Goal: Task Accomplishment & Management: Manage account settings

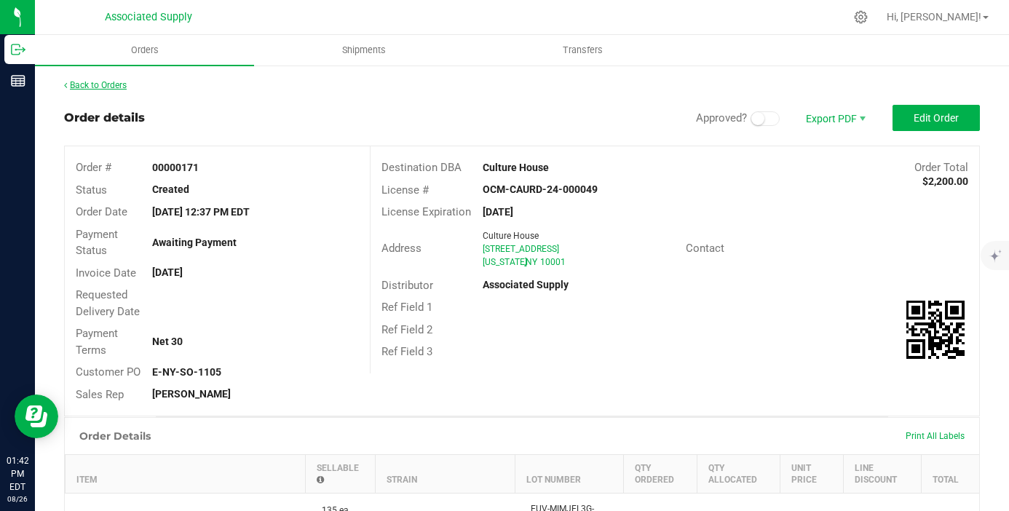
click at [97, 87] on link "Back to Orders" at bounding box center [95, 85] width 63 height 10
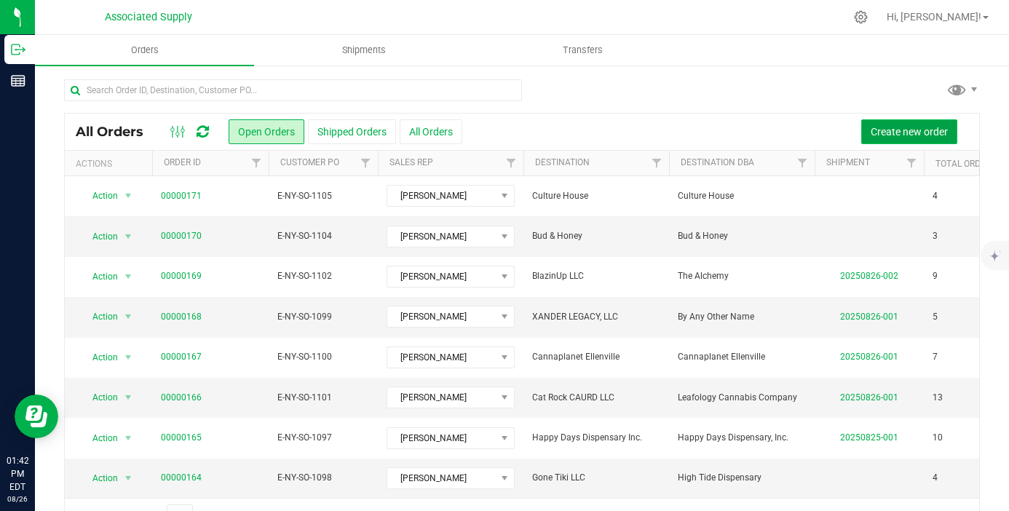
click at [932, 135] on span "Create new order" at bounding box center [909, 132] width 77 height 12
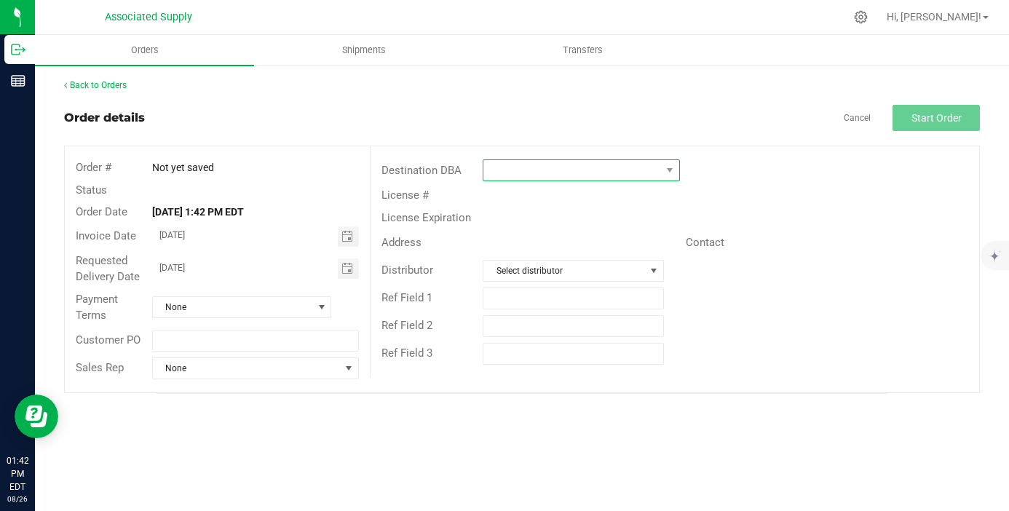
click at [560, 173] on span at bounding box center [572, 170] width 178 height 20
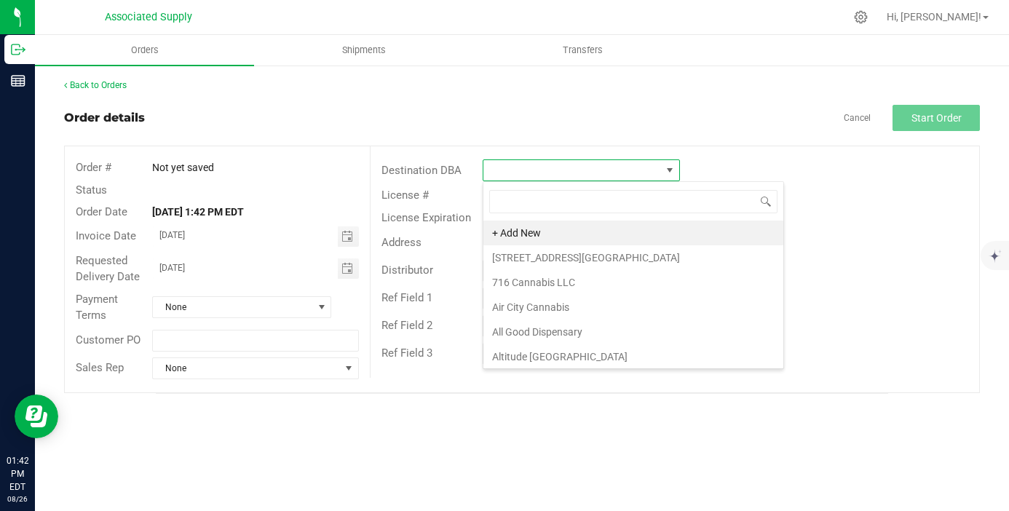
scroll to position [22, 197]
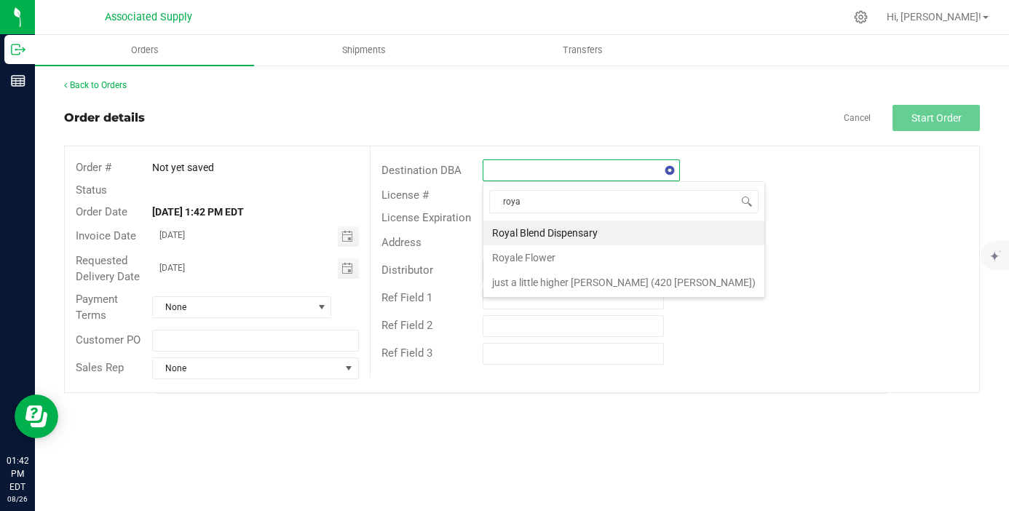
type input "royal"
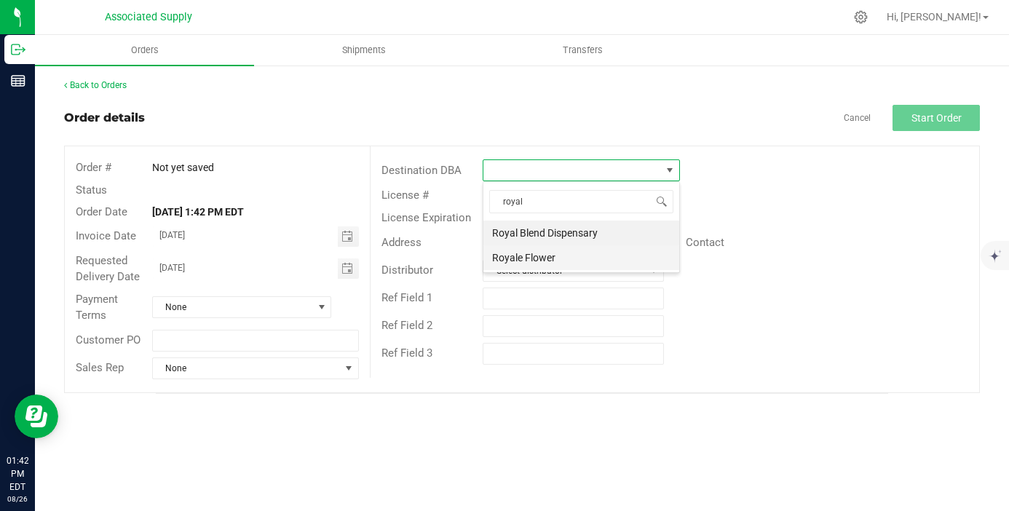
click at [532, 253] on li "Royale Flower" at bounding box center [581, 257] width 196 height 25
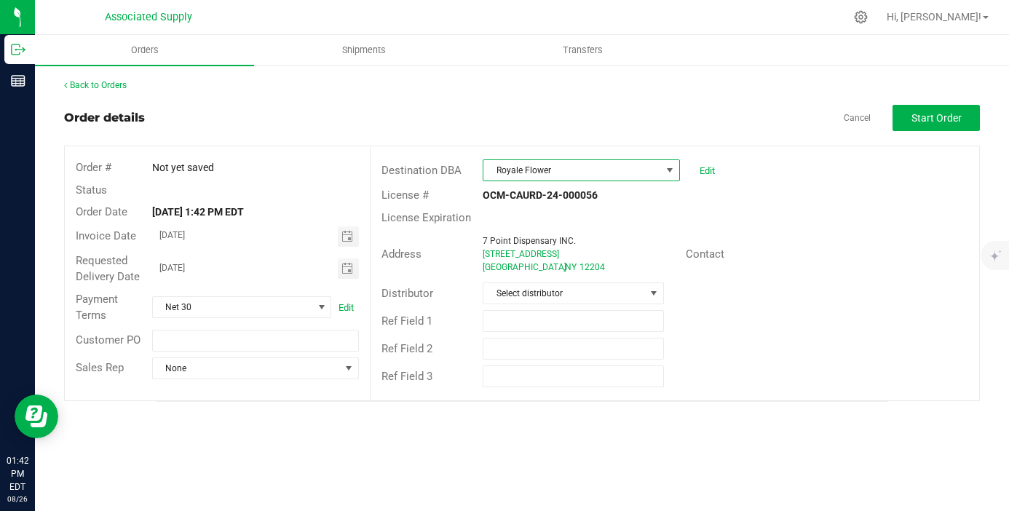
click at [604, 173] on span "Royale Flower" at bounding box center [572, 170] width 178 height 20
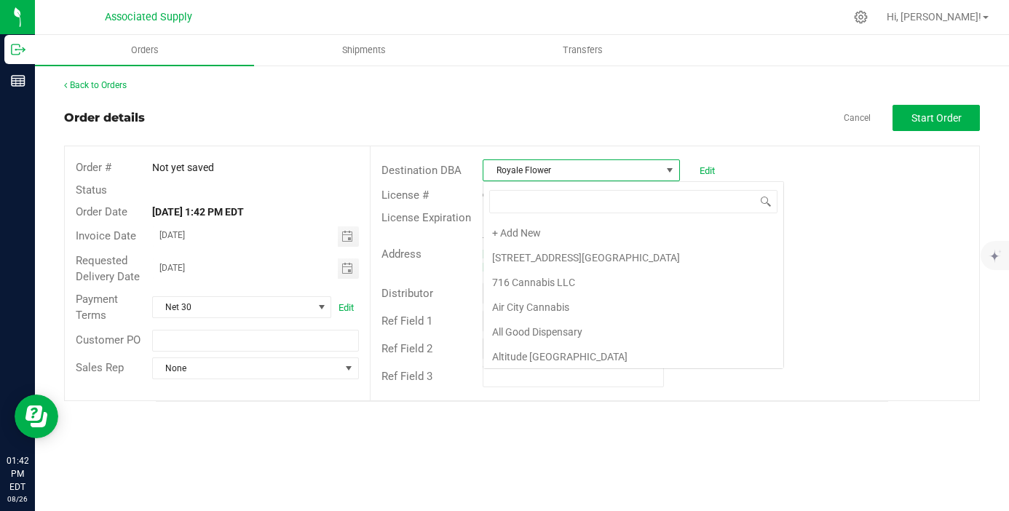
scroll to position [6215, 0]
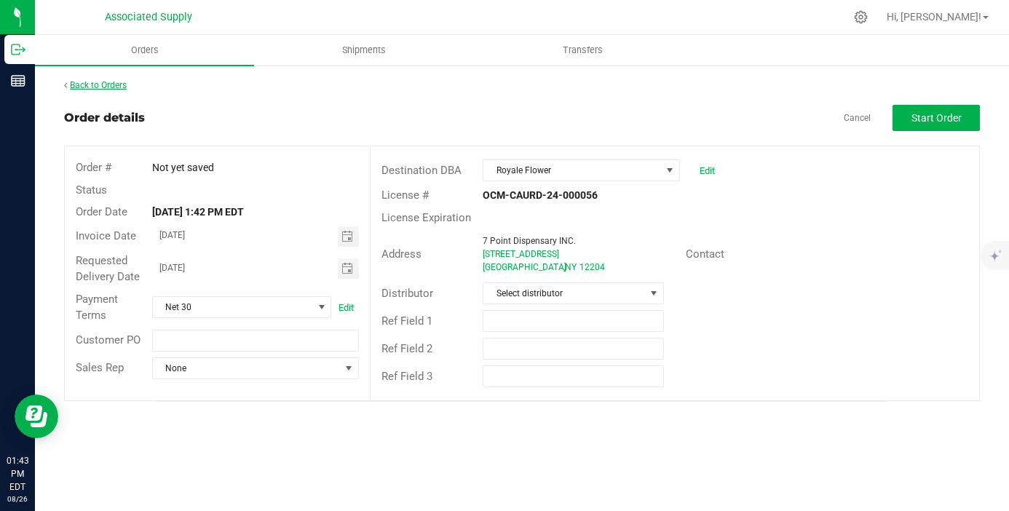
click at [103, 82] on link "Back to Orders" at bounding box center [95, 85] width 63 height 10
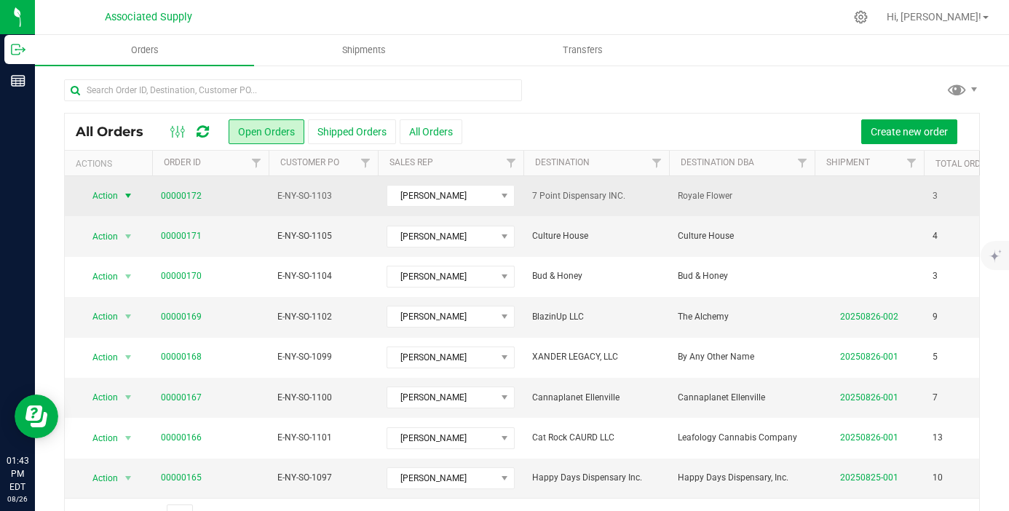
click at [127, 202] on span "select" at bounding box center [128, 196] width 18 height 20
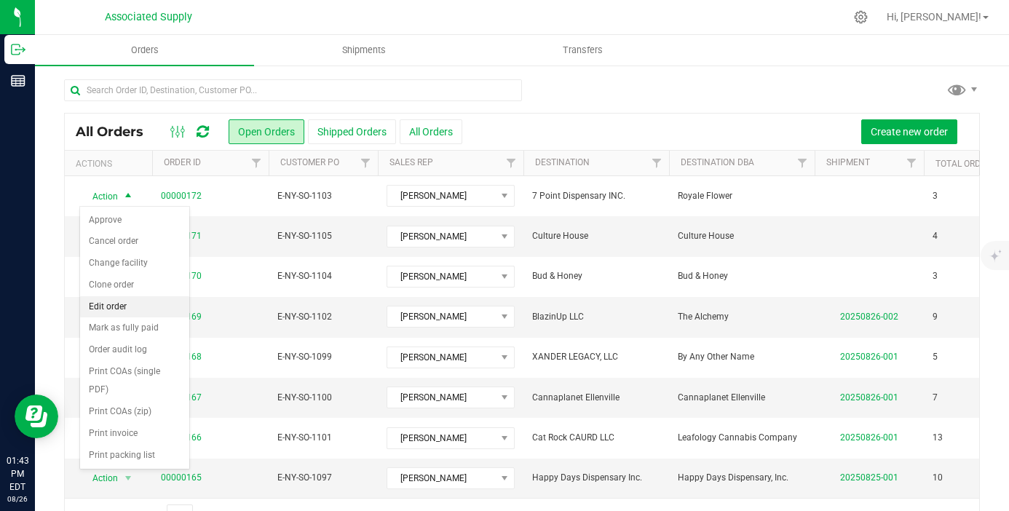
click at [146, 309] on li "Edit order" at bounding box center [134, 307] width 109 height 22
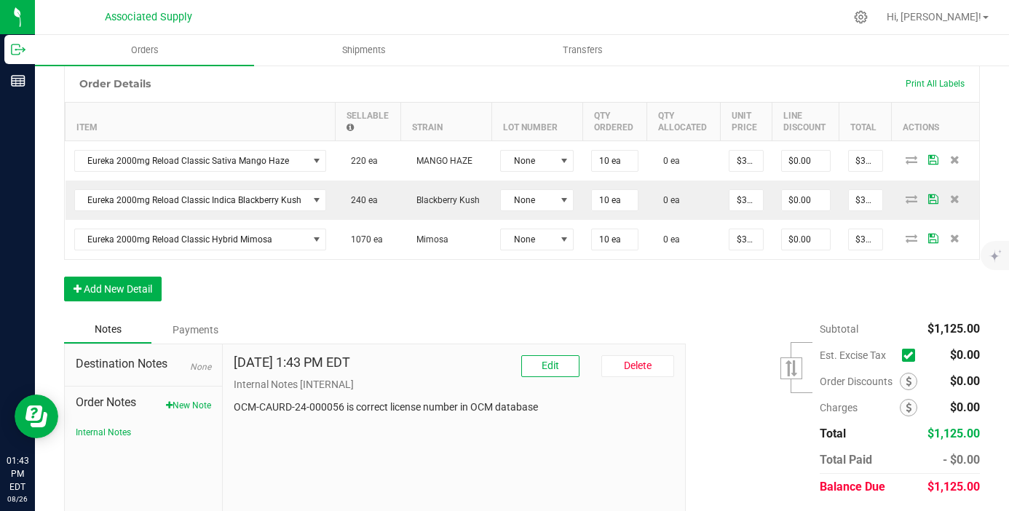
scroll to position [411, 0]
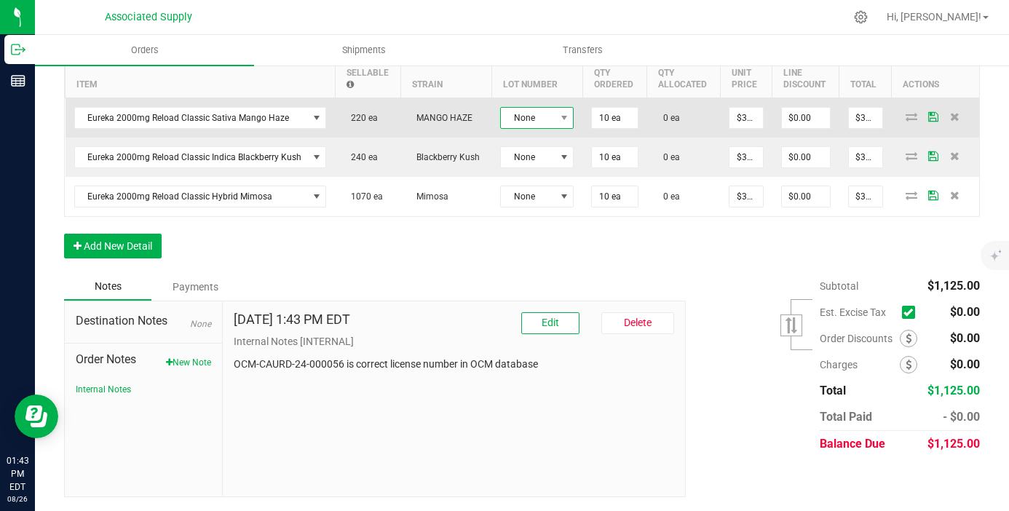
click at [538, 117] on span "None" at bounding box center [528, 118] width 54 height 20
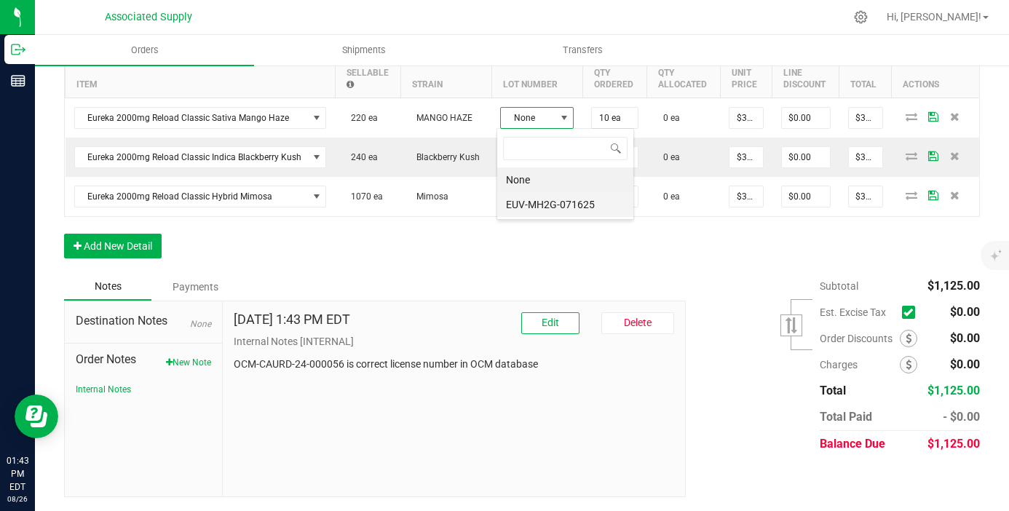
click at [548, 201] on li "EUV-MH2G-071625" at bounding box center [565, 204] width 136 height 25
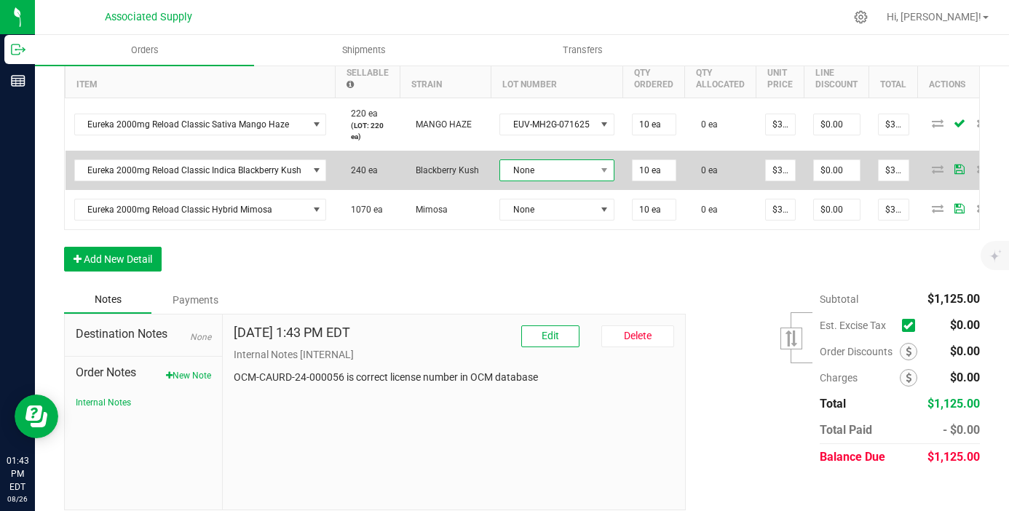
click at [552, 176] on span "None" at bounding box center [547, 170] width 95 height 20
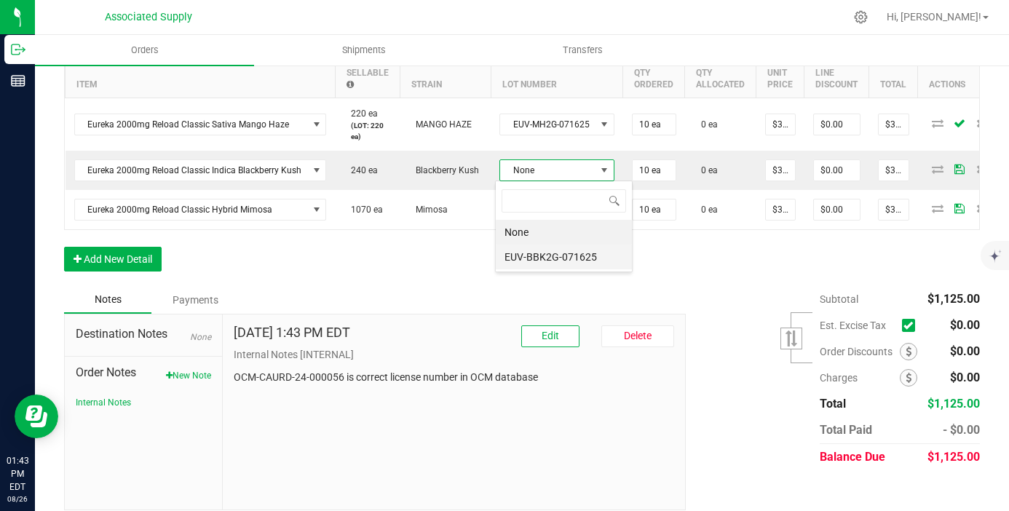
click at [554, 258] on li "EUV-BBK2G-071625" at bounding box center [564, 257] width 136 height 25
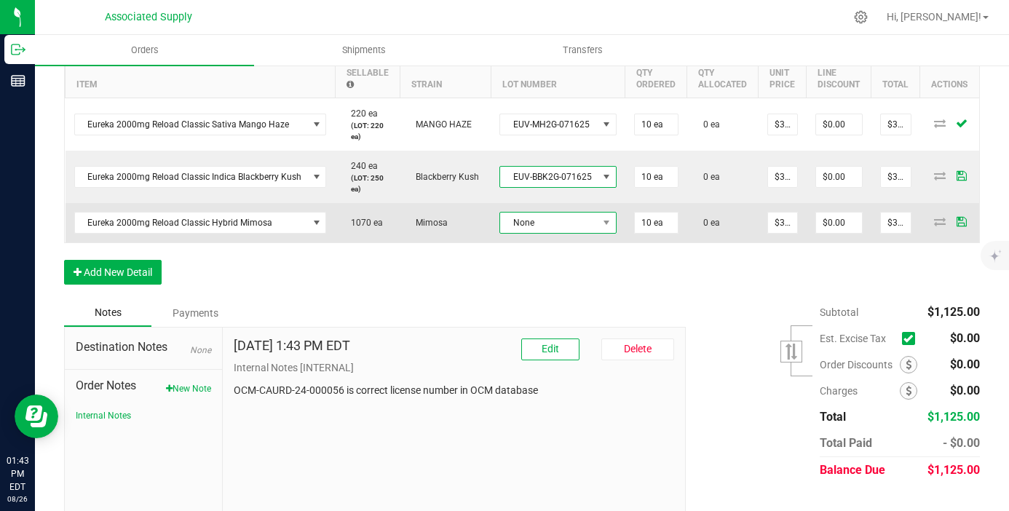
click at [556, 221] on span "None" at bounding box center [549, 223] width 98 height 20
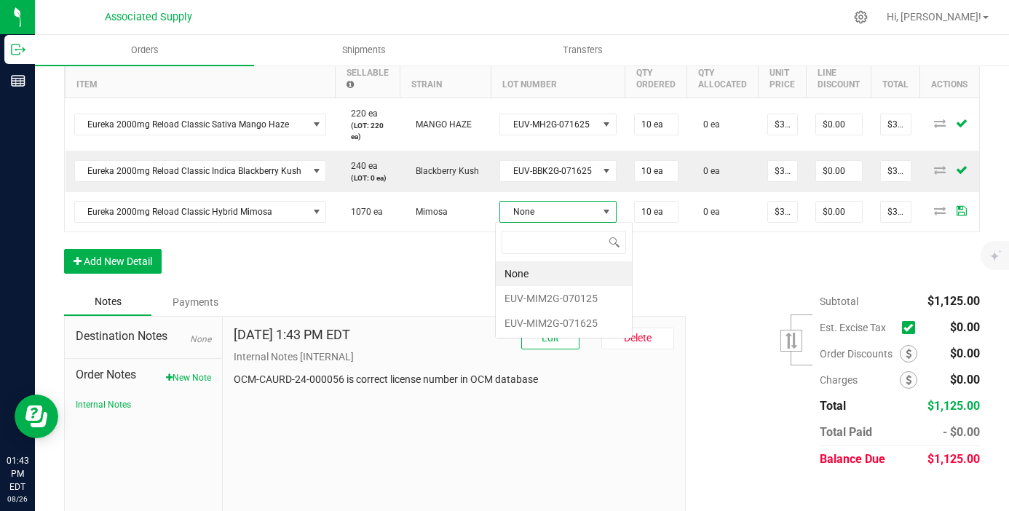
scroll to position [22, 116]
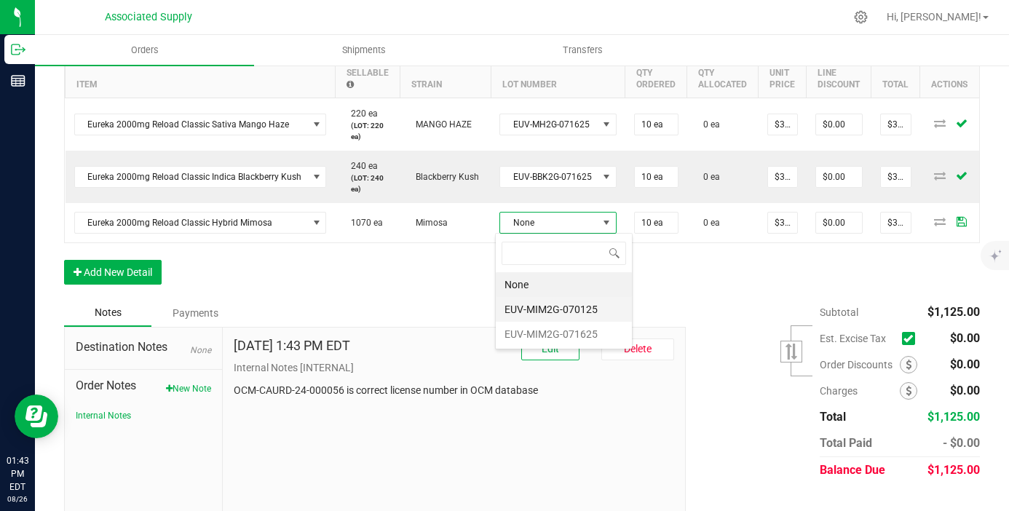
click at [548, 308] on li "EUV-MIM2G-070125" at bounding box center [564, 309] width 136 height 25
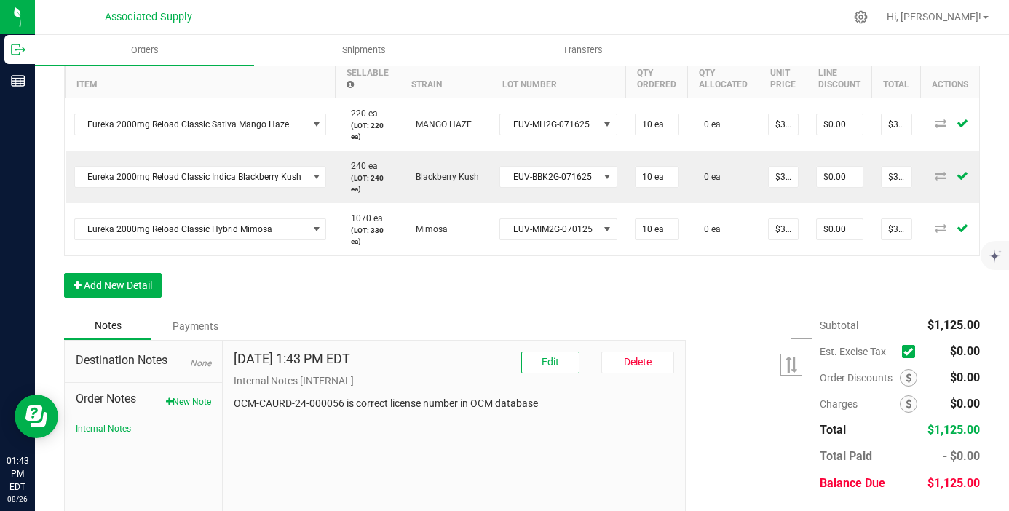
click at [186, 397] on button "New Note" at bounding box center [188, 401] width 45 height 13
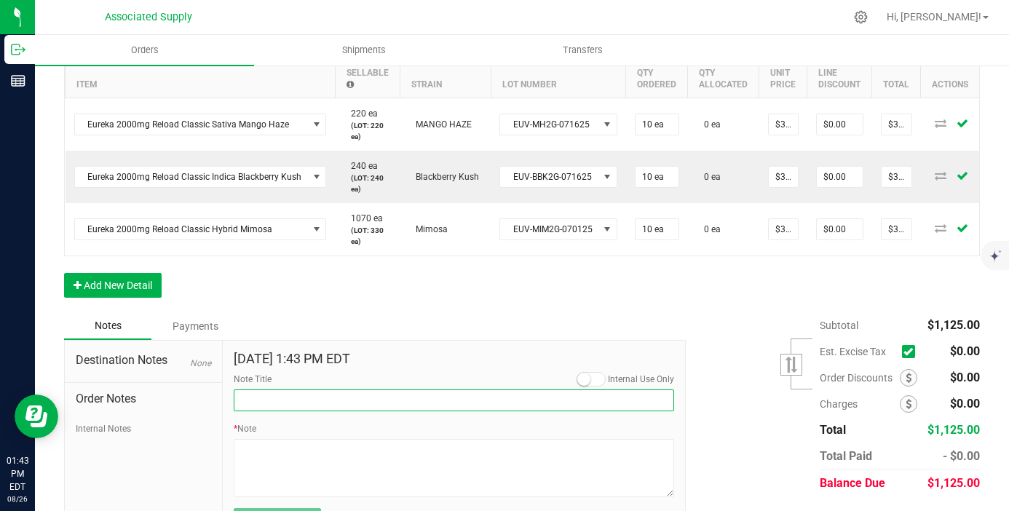
click at [304, 406] on input "Note Title" at bounding box center [454, 400] width 440 height 22
type input "NEW BANKING / WIRE INFO"
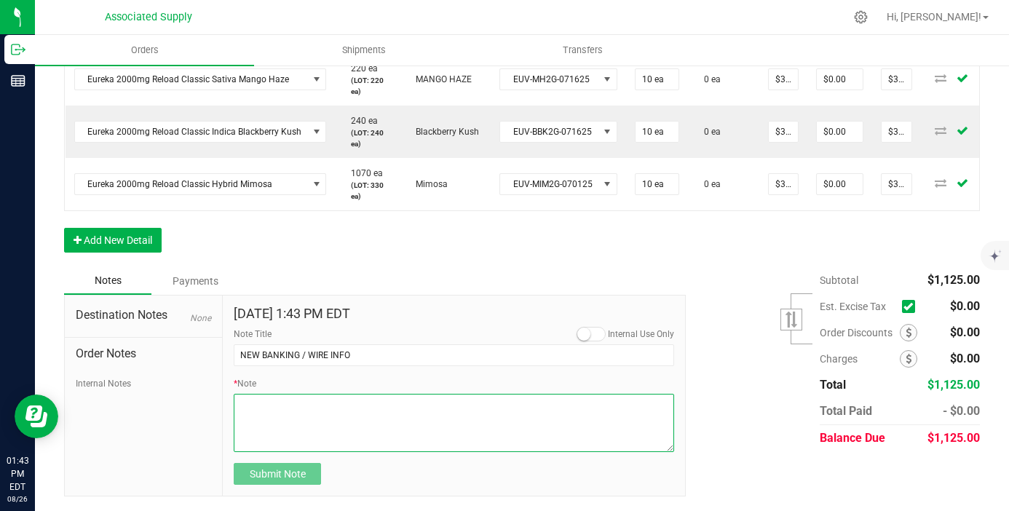
click at [285, 424] on textarea "* Note" at bounding box center [454, 423] width 440 height 58
paste textarea "Bank info for payment. Dime Community bank Routing # [US_BANK_ROUTING_MICR] Acc…"
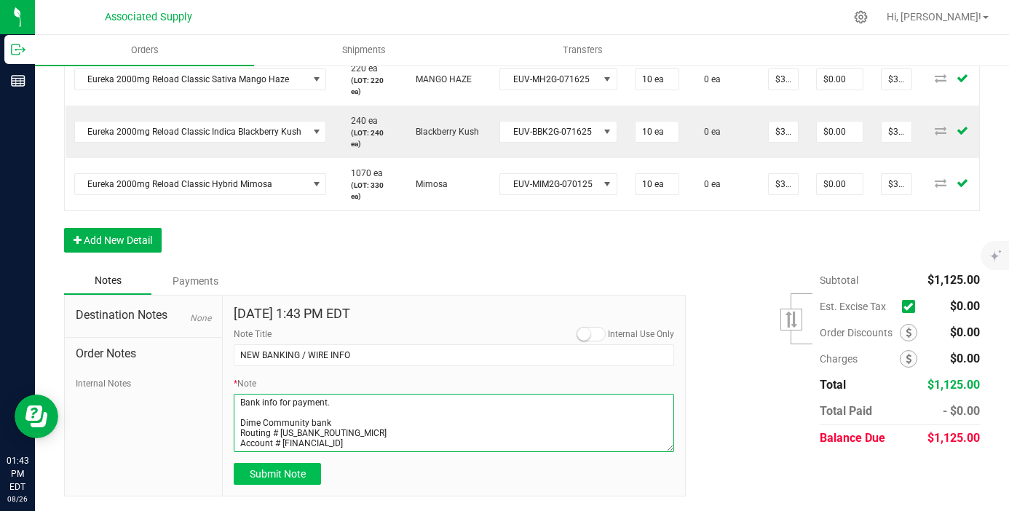
type textarea "Bank info for payment. Dime Community bank Routing # [US_BANK_ROUTING_MICR] Acc…"
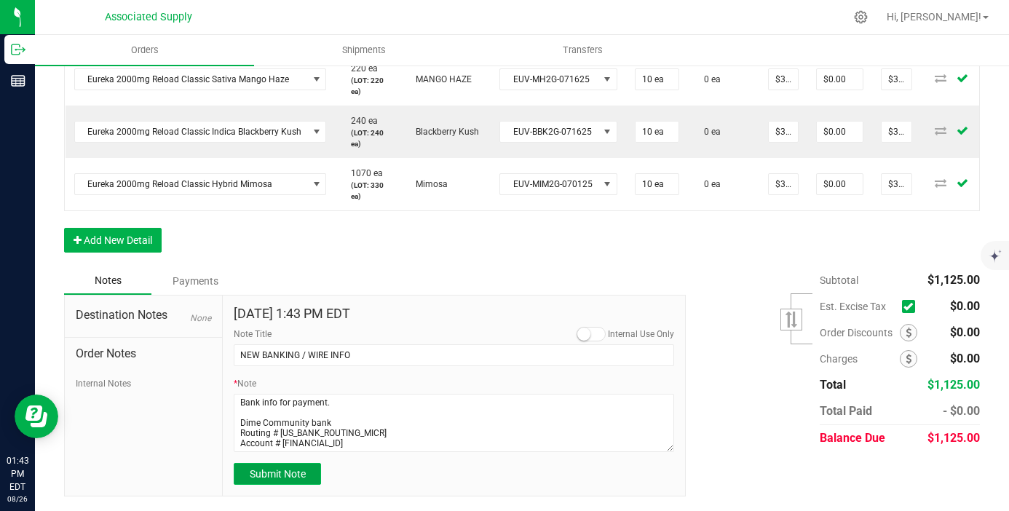
click at [280, 469] on span "Submit Note" at bounding box center [278, 474] width 56 height 12
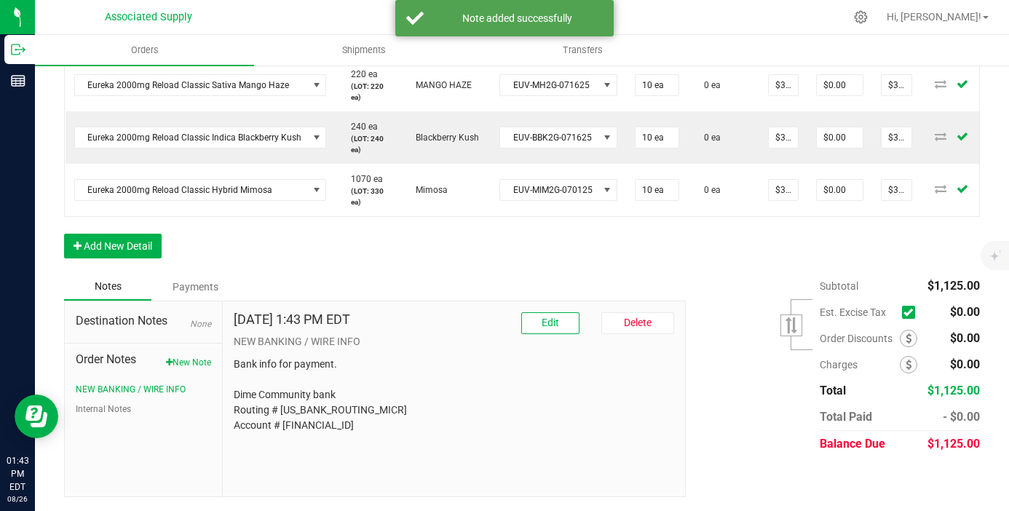
scroll to position [0, 0]
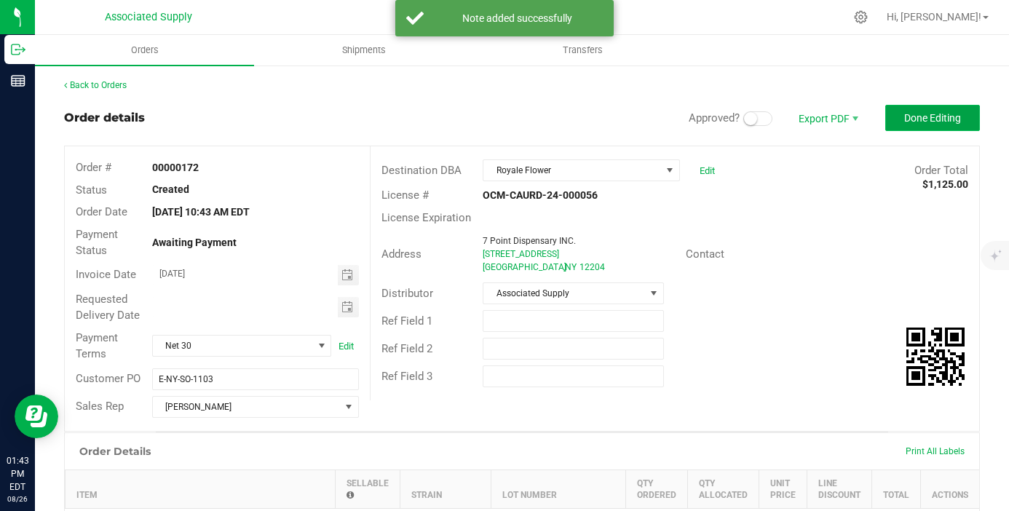
click at [915, 120] on span "Done Editing" at bounding box center [932, 118] width 57 height 12
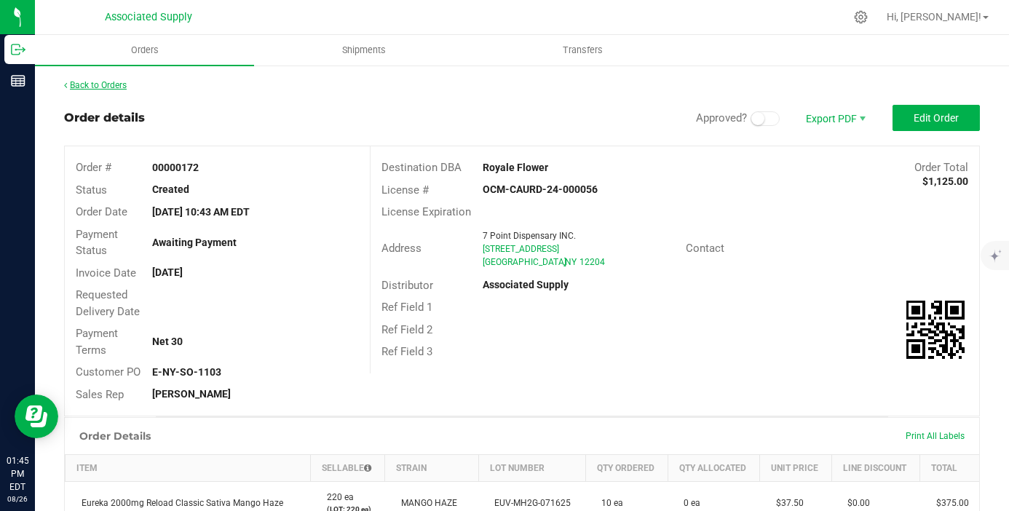
click at [119, 86] on link "Back to Orders" at bounding box center [95, 85] width 63 height 10
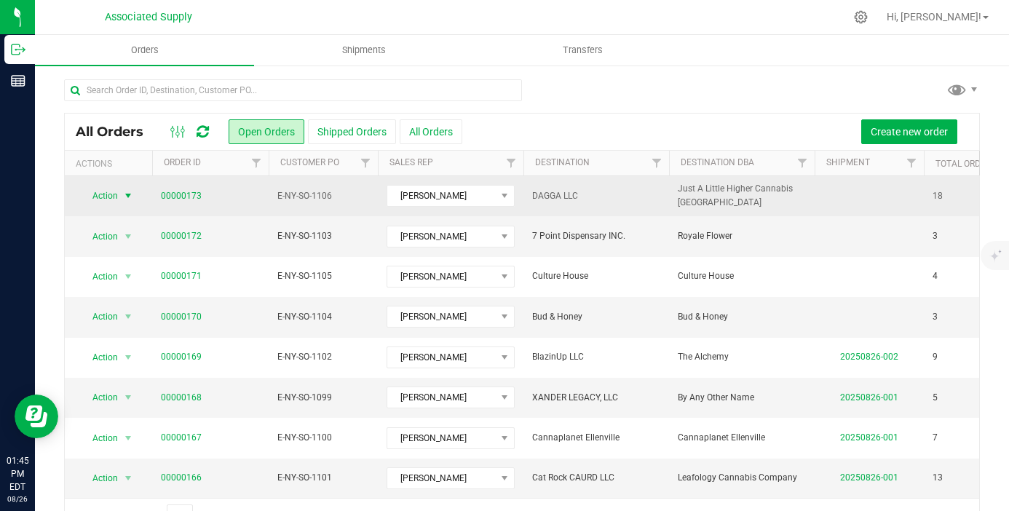
click at [128, 194] on span "select" at bounding box center [128, 196] width 12 height 12
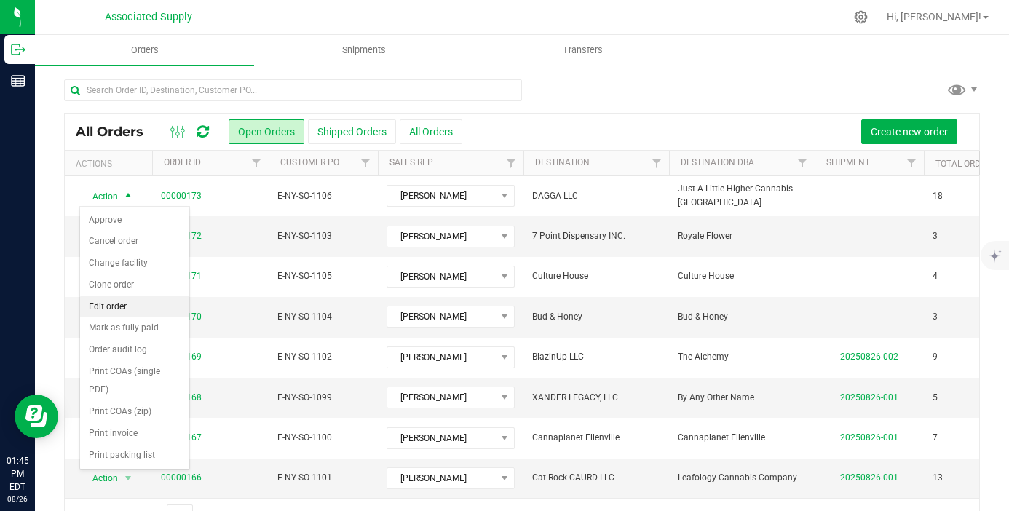
click at [128, 304] on li "Edit order" at bounding box center [134, 307] width 109 height 22
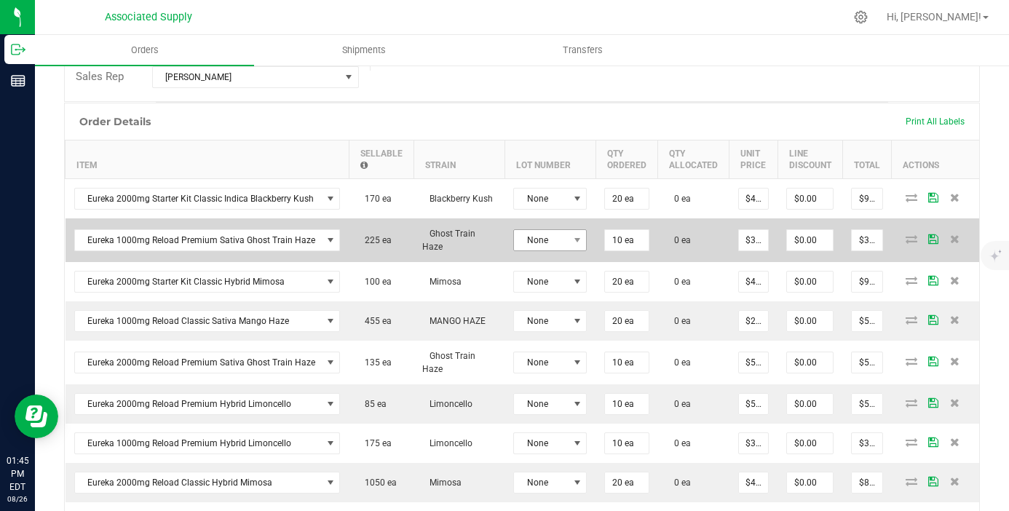
scroll to position [336, 0]
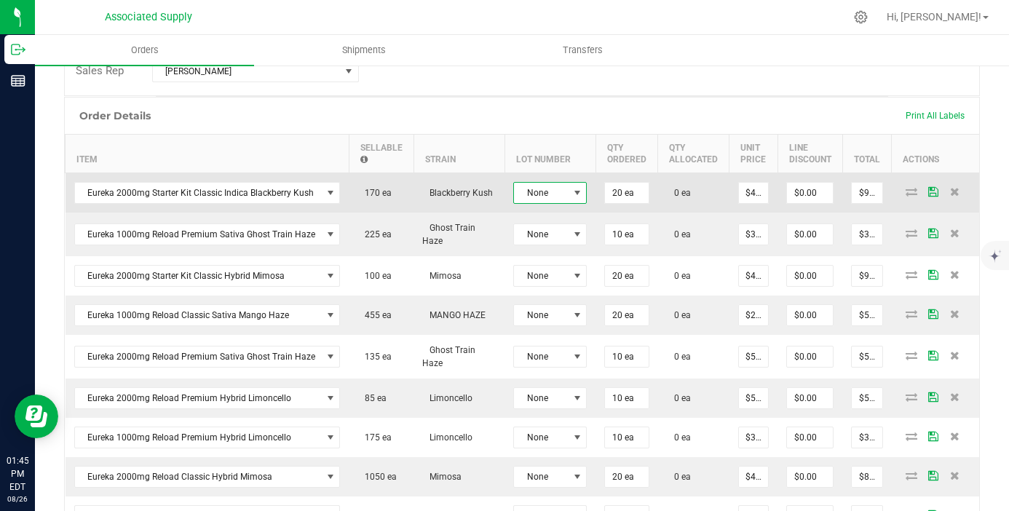
click at [571, 194] on span at bounding box center [577, 193] width 12 height 12
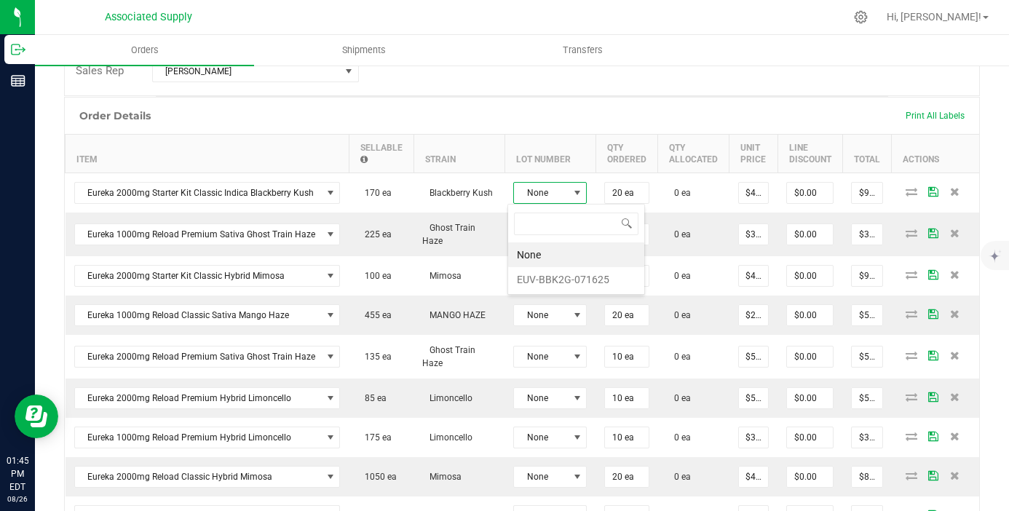
scroll to position [22, 74]
click at [576, 274] on li "EUV-BBK2G-071625" at bounding box center [576, 279] width 136 height 25
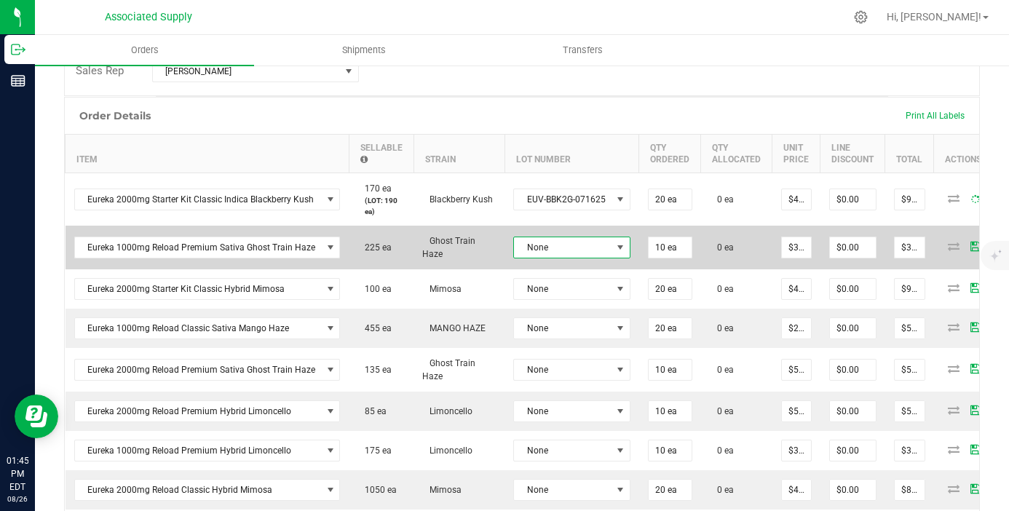
click at [571, 252] on span "None" at bounding box center [563, 247] width 98 height 20
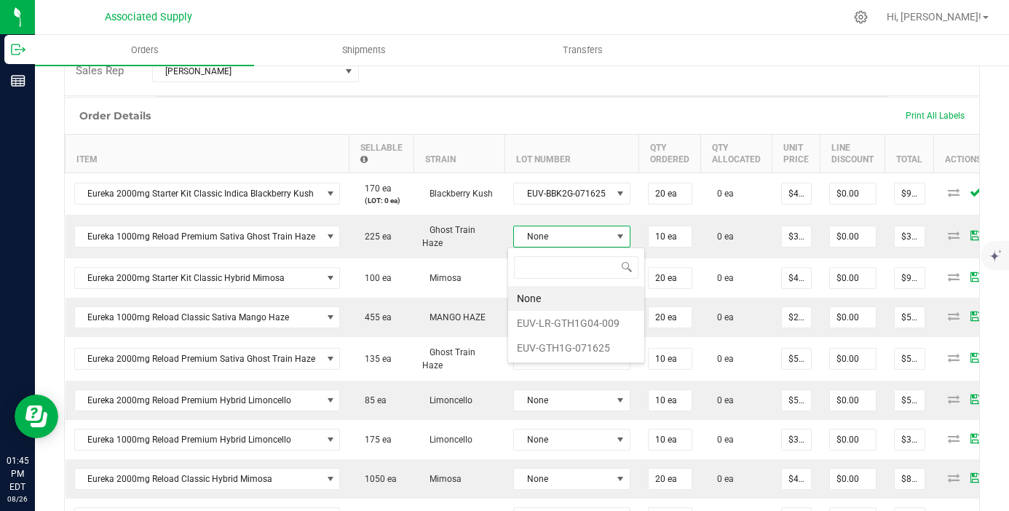
scroll to position [22, 116]
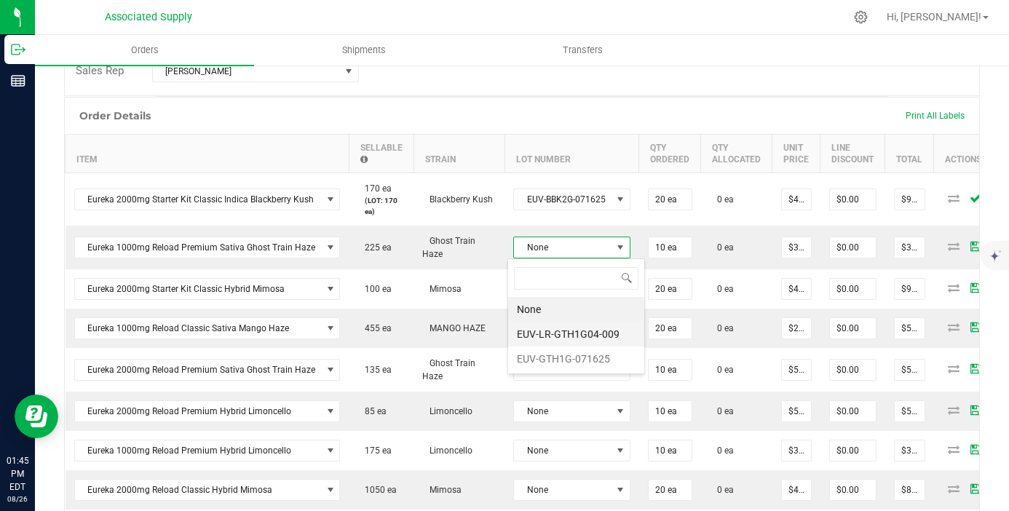
click at [598, 334] on li "EUV-LR-GTH1G04-009" at bounding box center [576, 334] width 136 height 25
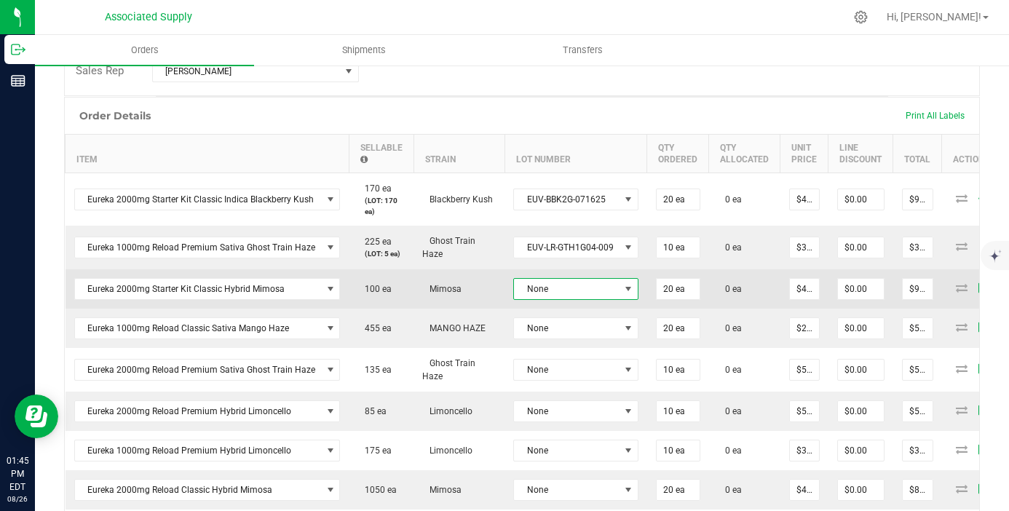
click at [595, 292] on span "None" at bounding box center [567, 289] width 106 height 20
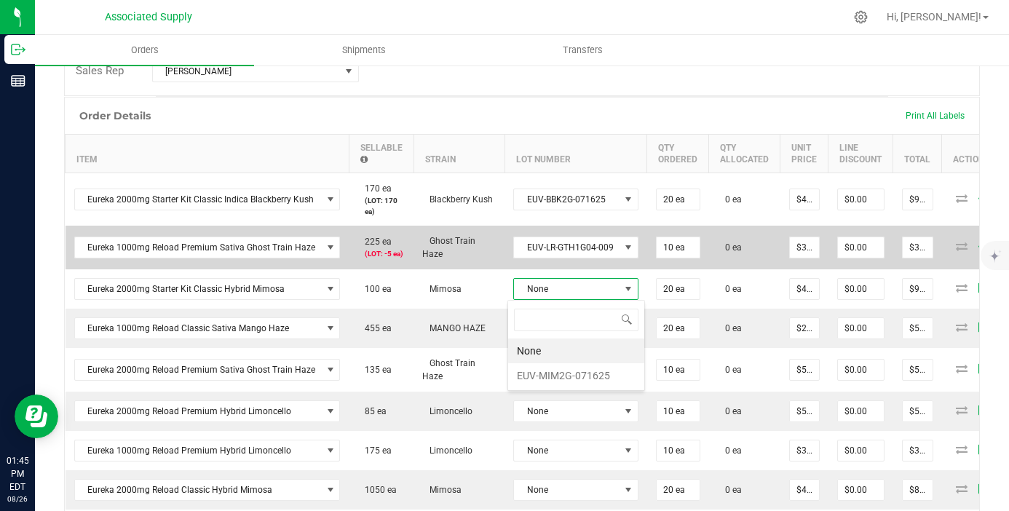
click at [593, 261] on td "EUV-LR-GTH1G04-009" at bounding box center [575, 248] width 143 height 44
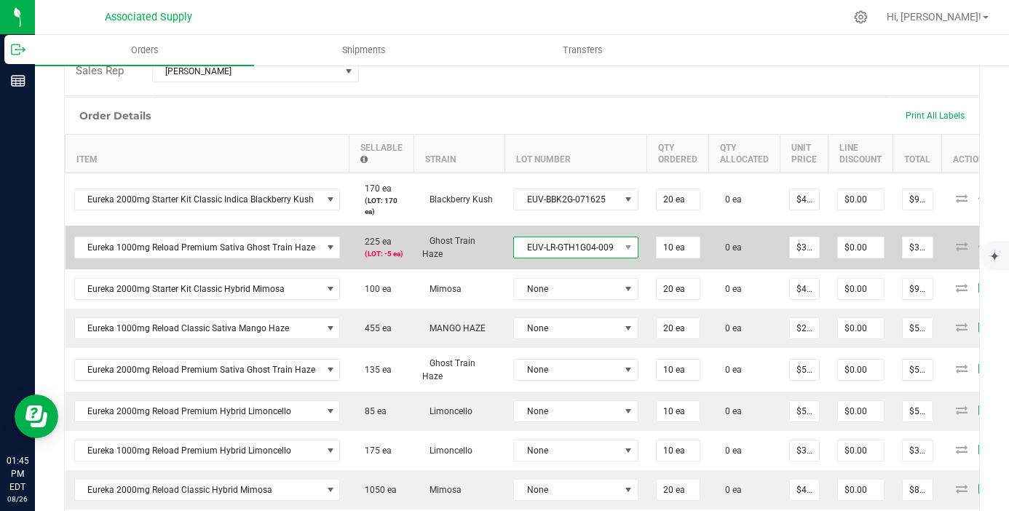
click at [590, 249] on span "EUV-LR-GTH1G04-009" at bounding box center [567, 247] width 106 height 20
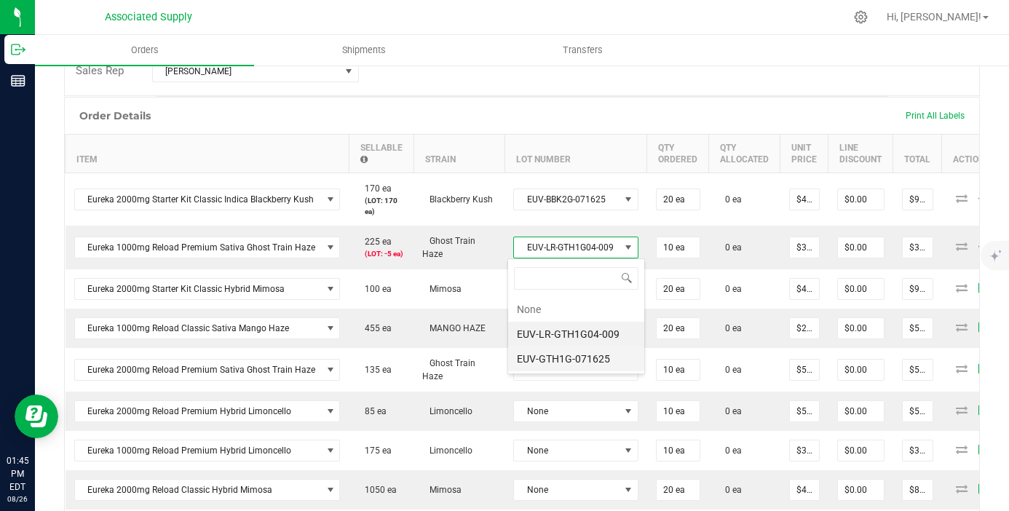
click at [592, 360] on li "EUV-GTH1G-071625" at bounding box center [576, 358] width 136 height 25
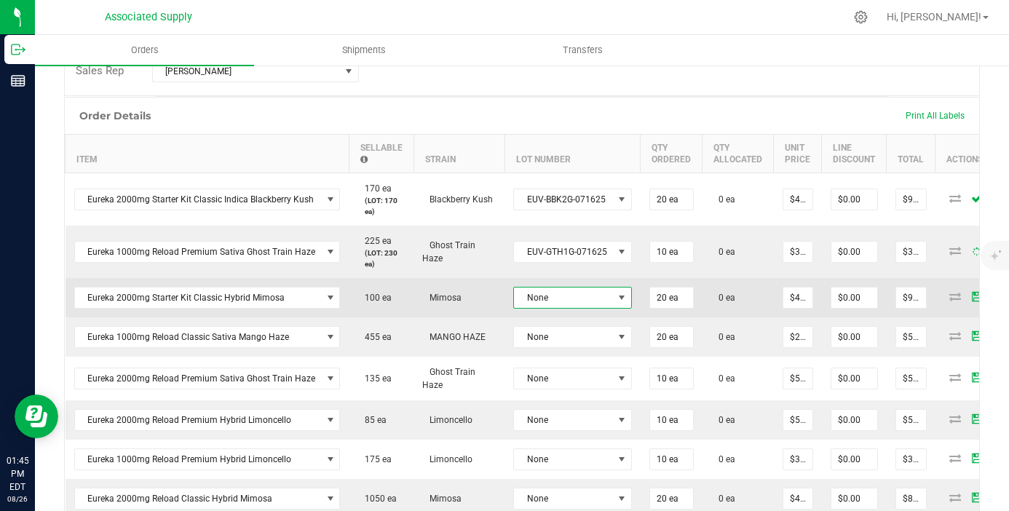
click at [600, 292] on span "None" at bounding box center [563, 298] width 99 height 20
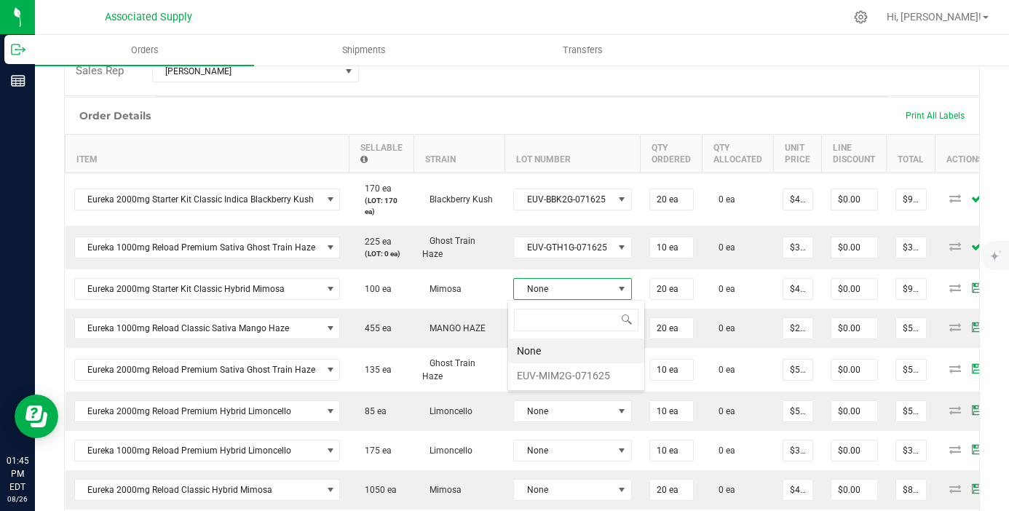
scroll to position [22, 116]
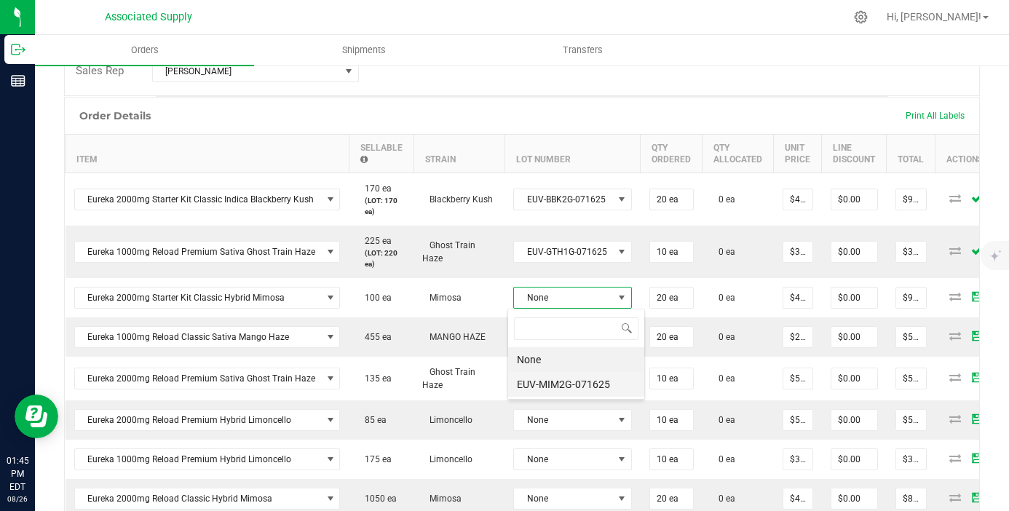
click at [592, 381] on li "EUV-MIM2G-071625" at bounding box center [576, 384] width 136 height 25
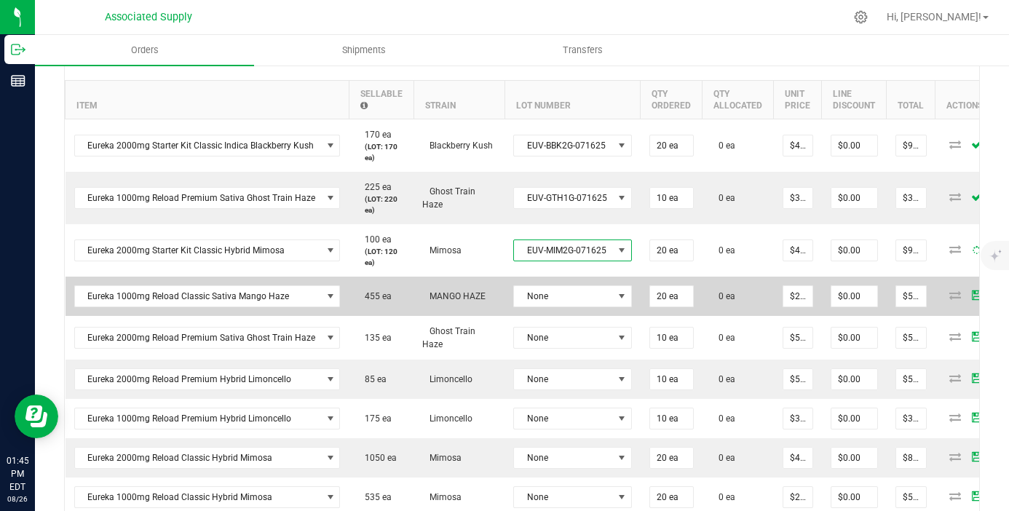
scroll to position [396, 0]
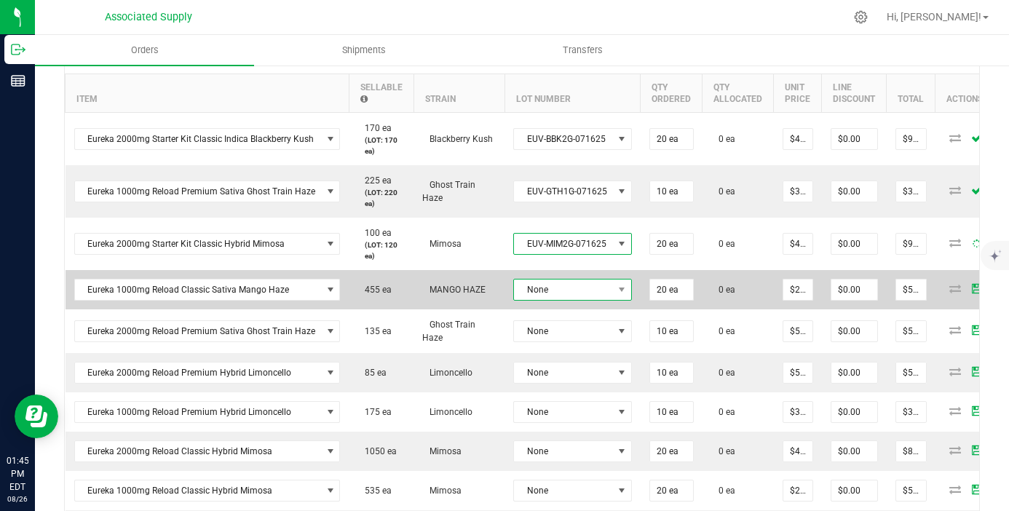
click at [603, 288] on span "None" at bounding box center [563, 290] width 99 height 20
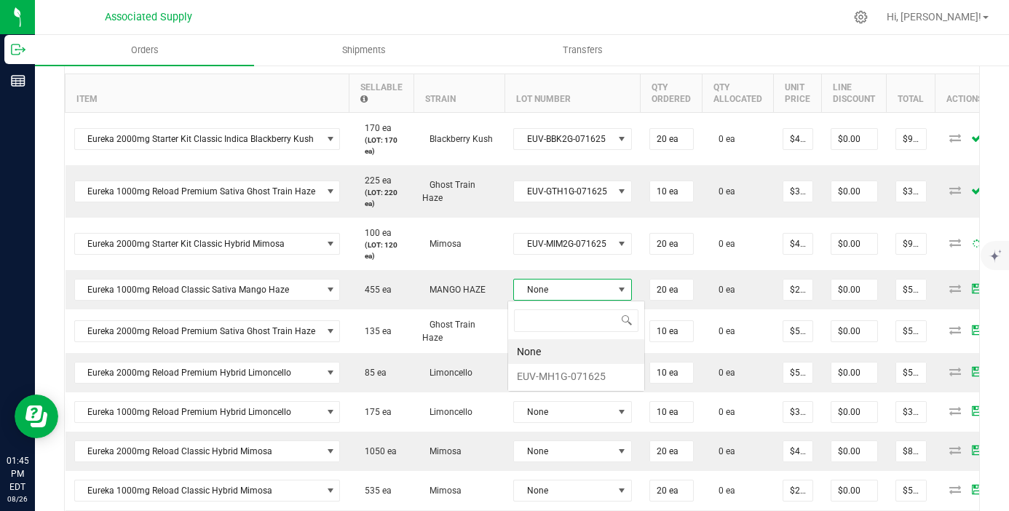
scroll to position [22, 116]
click at [600, 381] on li "EUV-MH1G-071625" at bounding box center [576, 376] width 136 height 25
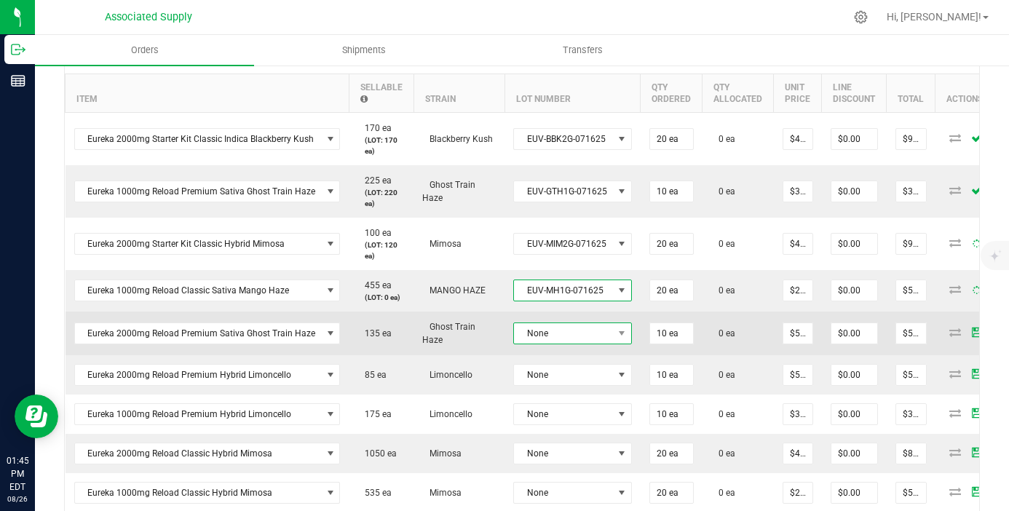
click at [598, 335] on span "None" at bounding box center [563, 333] width 99 height 20
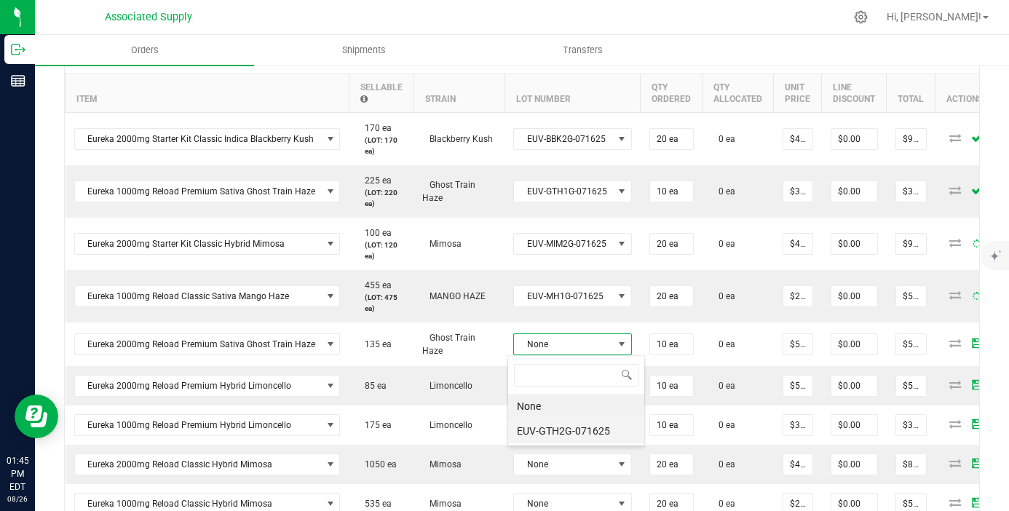
click at [590, 427] on li "EUV-GTH2G-071625" at bounding box center [576, 431] width 136 height 25
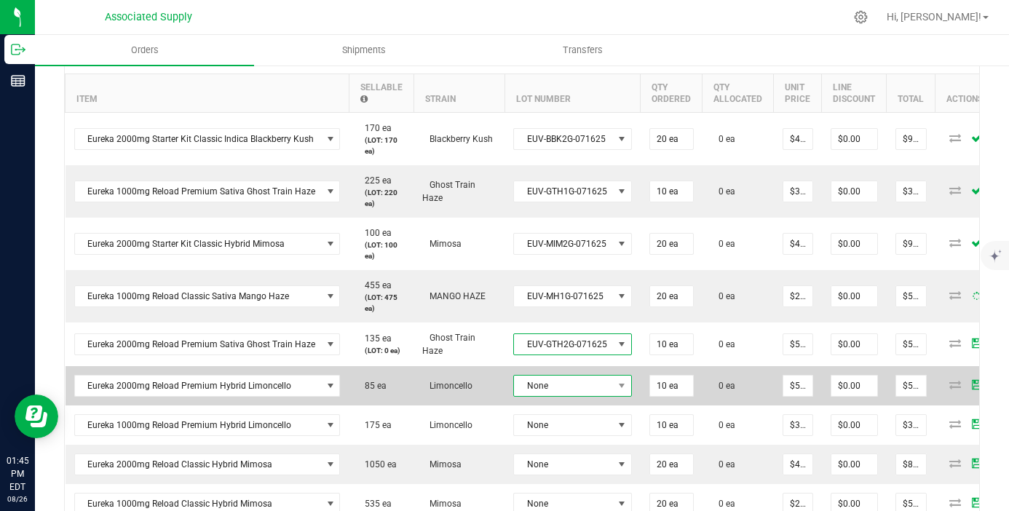
click at [592, 383] on span "None" at bounding box center [572, 386] width 119 height 22
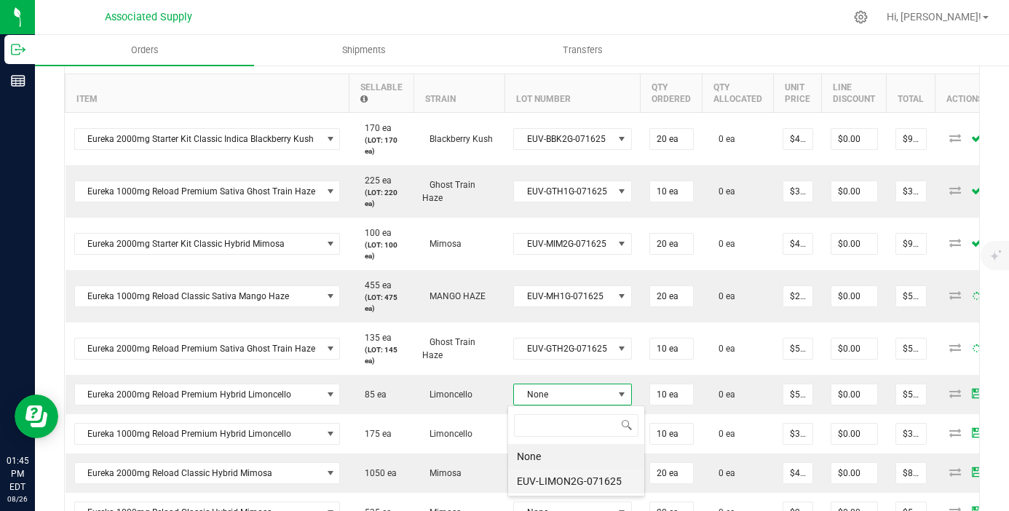
click at [596, 484] on div "None EUV-LIMON2G-071625" at bounding box center [576, 451] width 138 height 92
click at [596, 484] on li "EUV-LIMON2G-071625" at bounding box center [576, 481] width 136 height 25
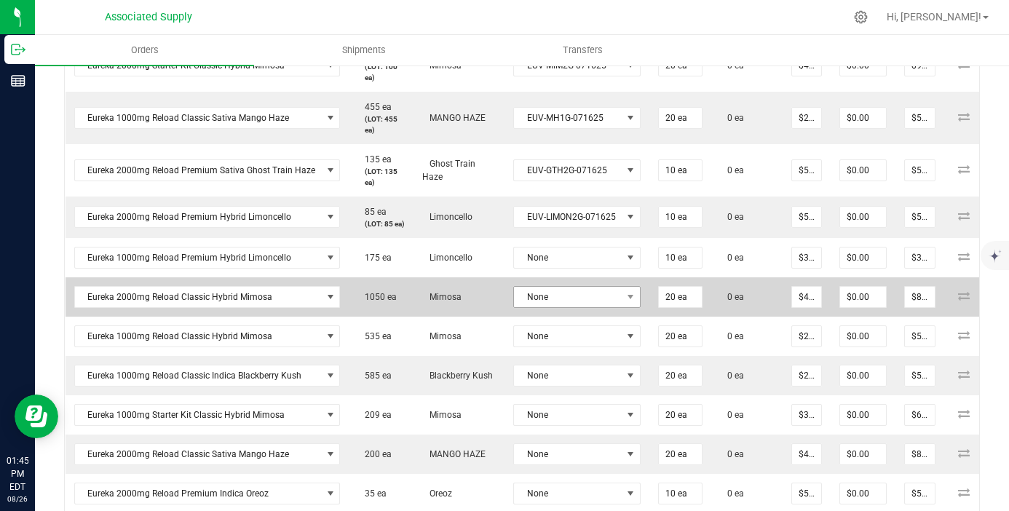
scroll to position [584, 0]
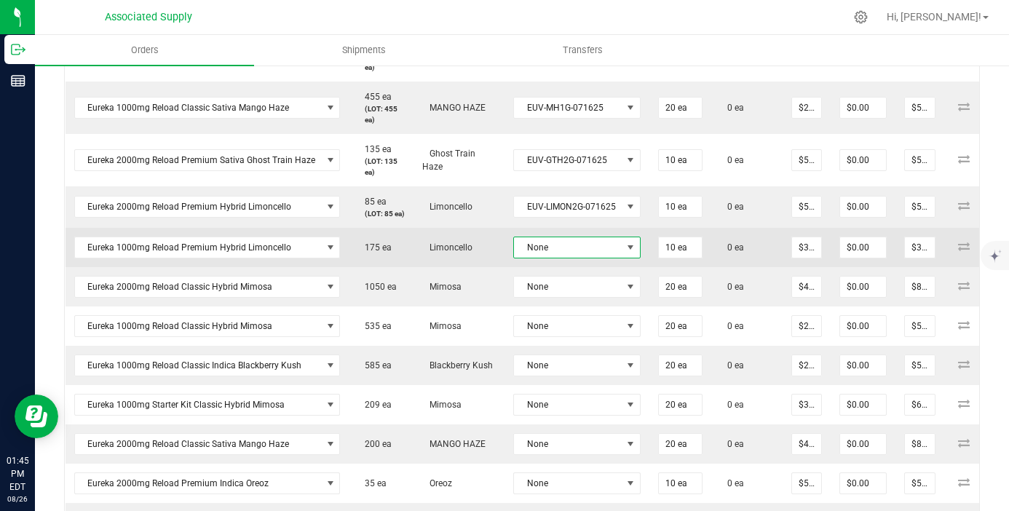
click at [590, 258] on span "None" at bounding box center [568, 247] width 108 height 20
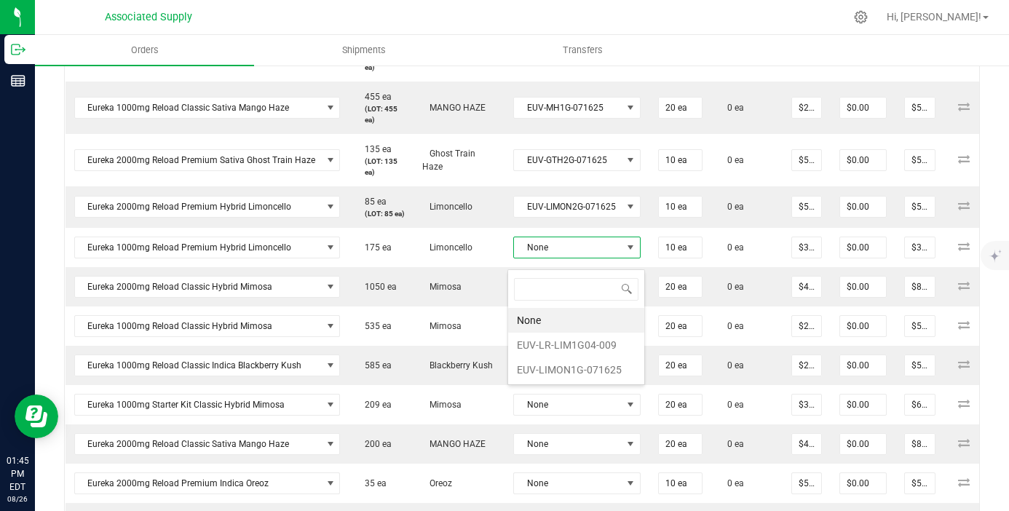
scroll to position [22, 127]
click at [592, 347] on li "EUV-LR-LIM1G04-009" at bounding box center [576, 345] width 136 height 25
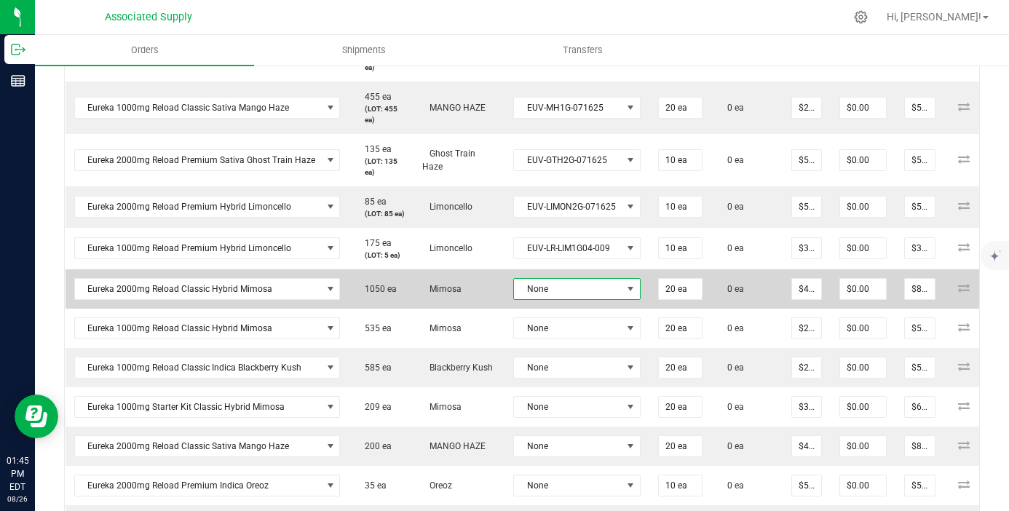
click at [588, 299] on span "None" at bounding box center [568, 289] width 108 height 20
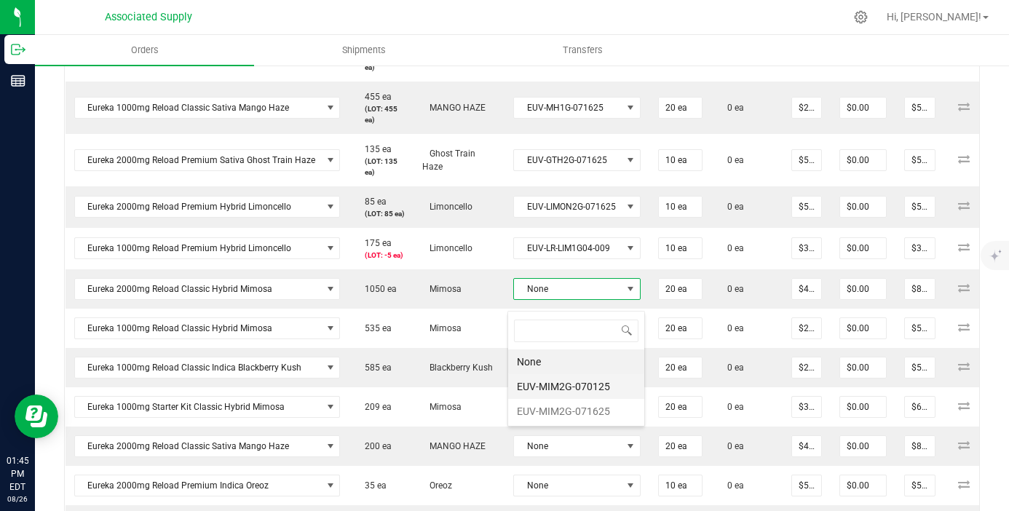
click at [593, 394] on li "EUV-MIM2G-070125" at bounding box center [576, 386] width 136 height 25
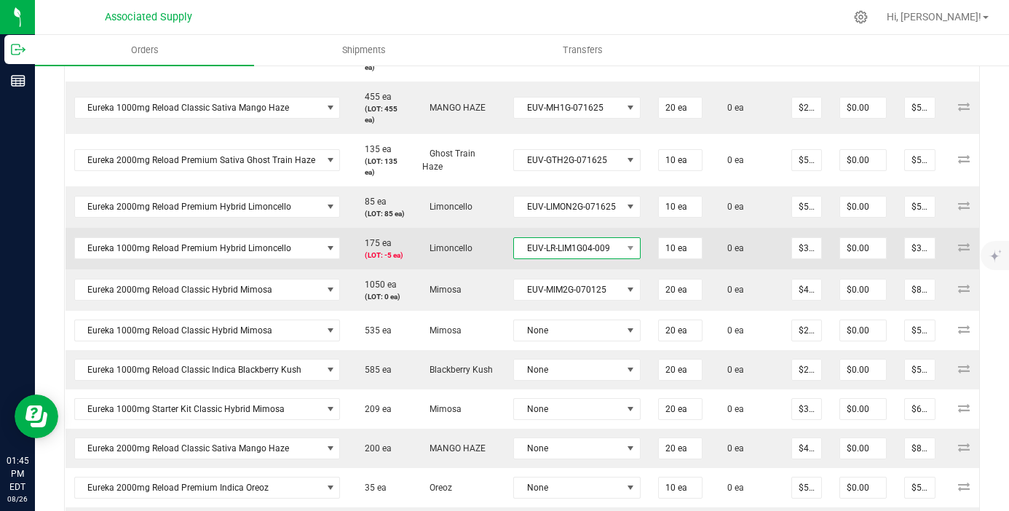
click at [587, 258] on span "EUV-LR-LIM1G04-009" at bounding box center [568, 248] width 108 height 20
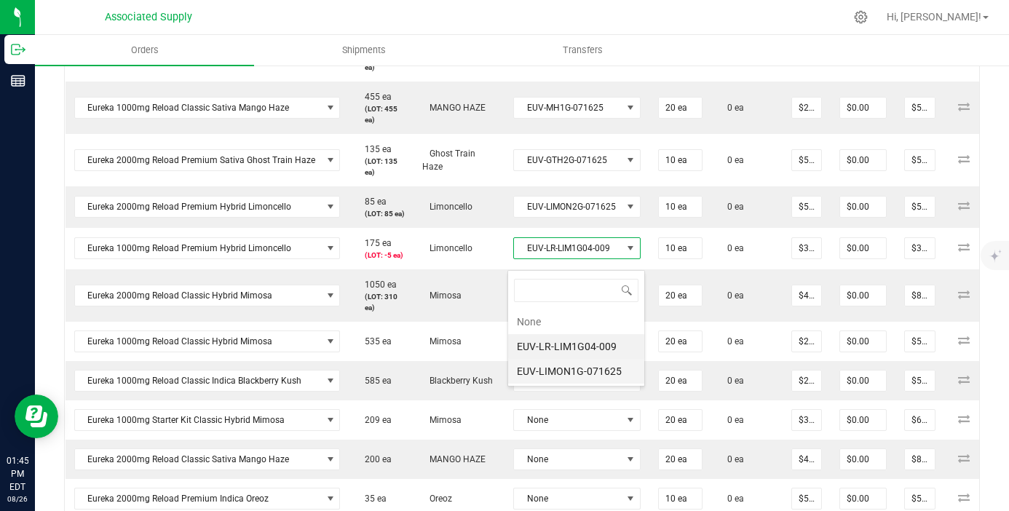
click at [600, 370] on li "EUV-LIMON1G-071625" at bounding box center [576, 371] width 136 height 25
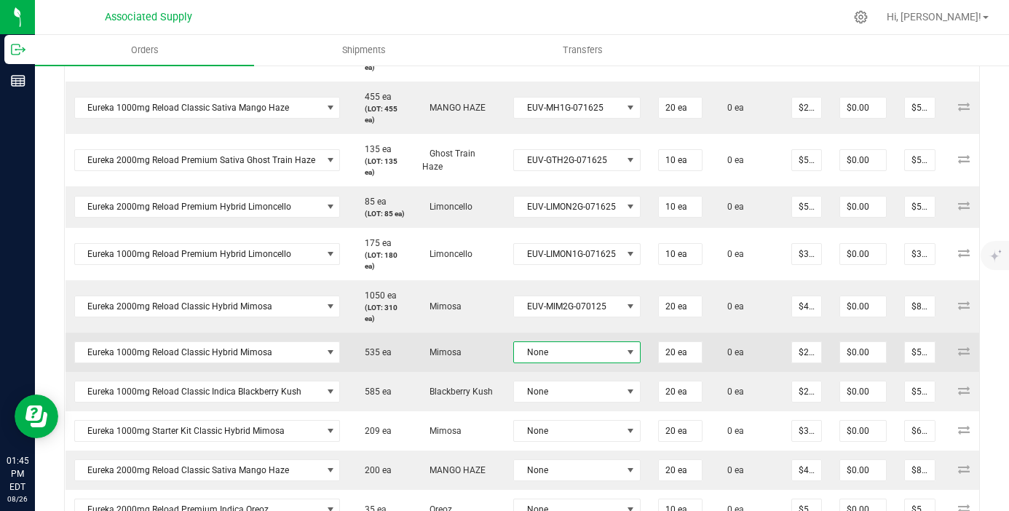
click at [611, 362] on span "None" at bounding box center [568, 352] width 108 height 20
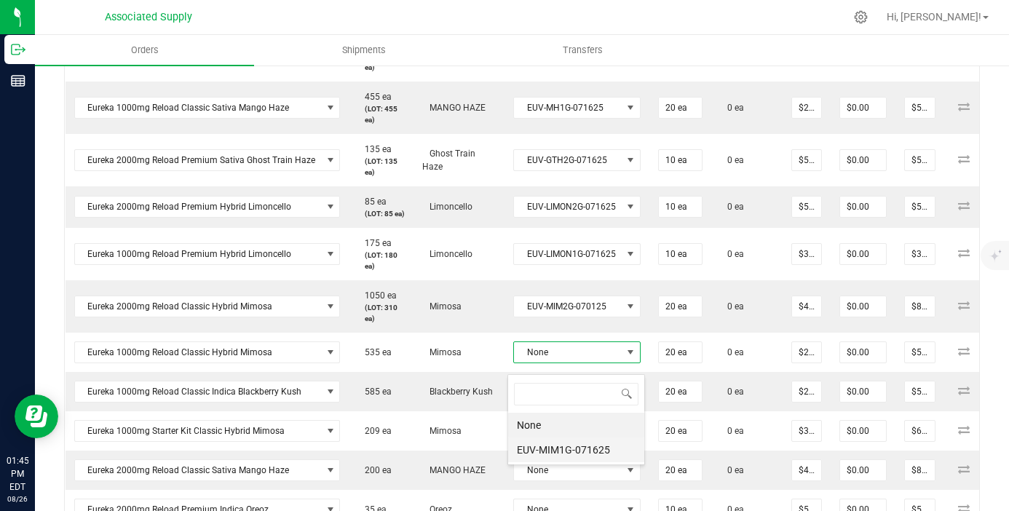
click at [603, 451] on li "EUV-MIM1G-071625" at bounding box center [576, 449] width 136 height 25
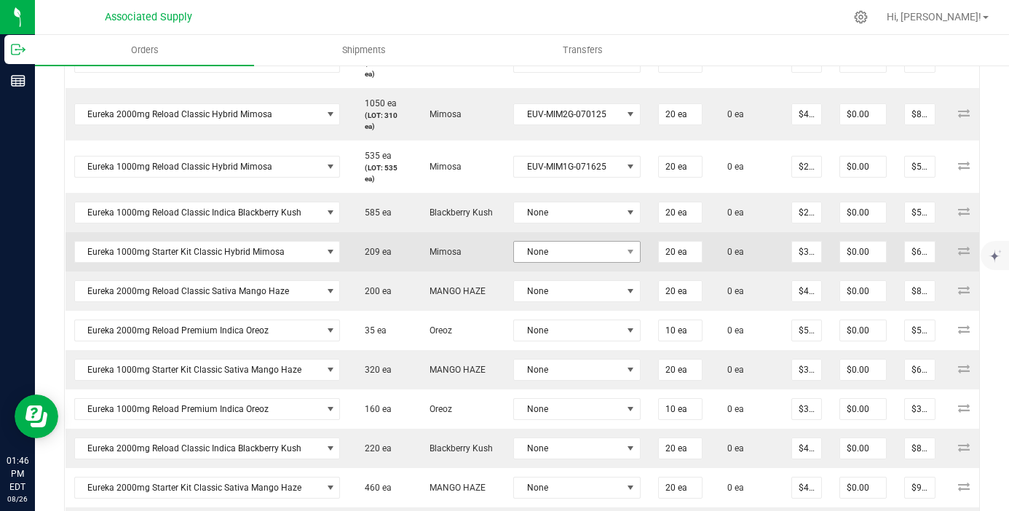
scroll to position [782, 0]
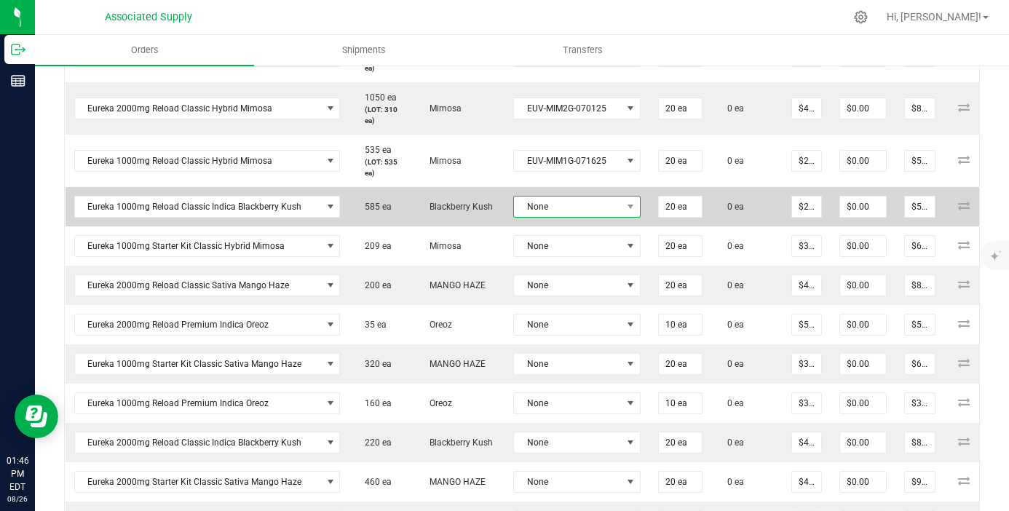
click at [592, 215] on span "None" at bounding box center [568, 207] width 108 height 20
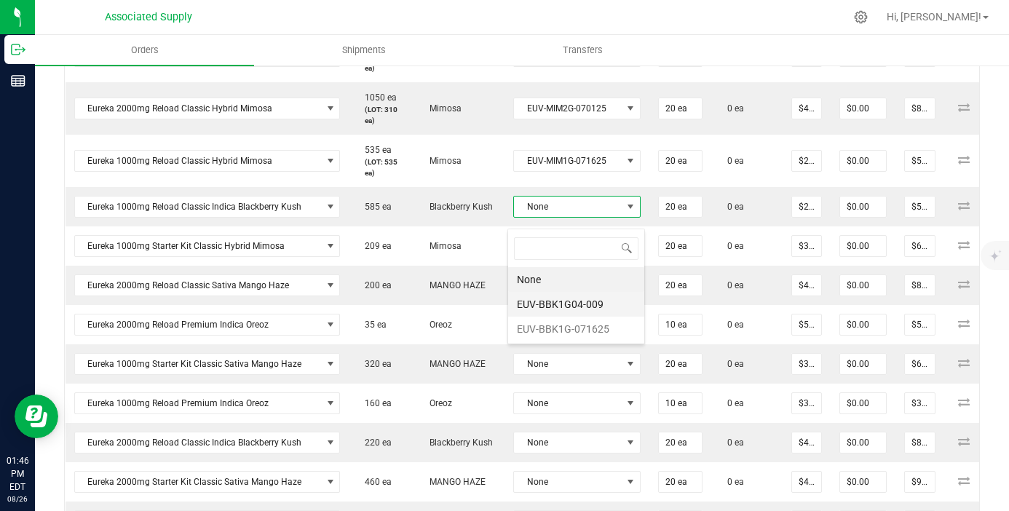
click at [585, 306] on li "EUV-BBK1G04-009" at bounding box center [576, 304] width 136 height 25
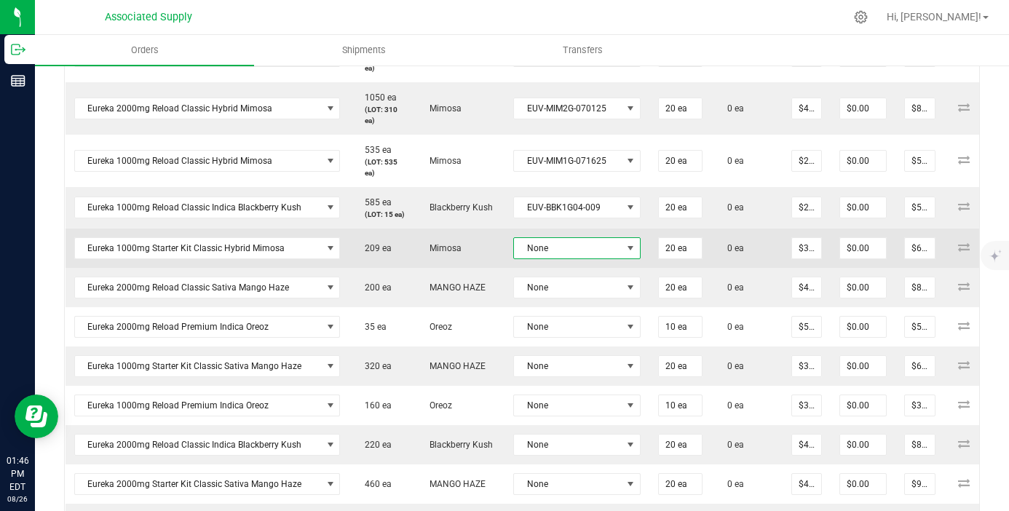
click at [590, 258] on span "None" at bounding box center [568, 248] width 108 height 20
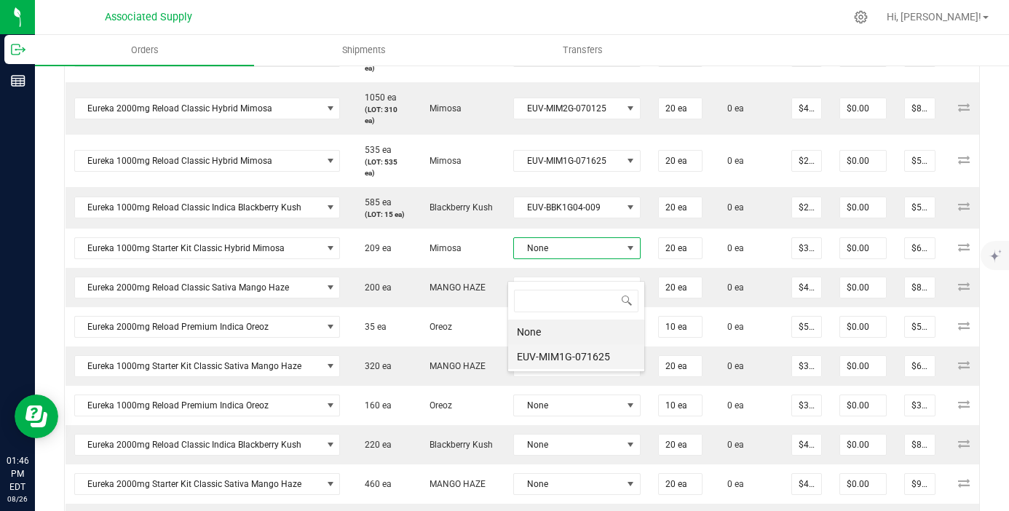
scroll to position [0, 0]
click at [595, 357] on li "EUV-MIM1G-071625" at bounding box center [576, 356] width 136 height 25
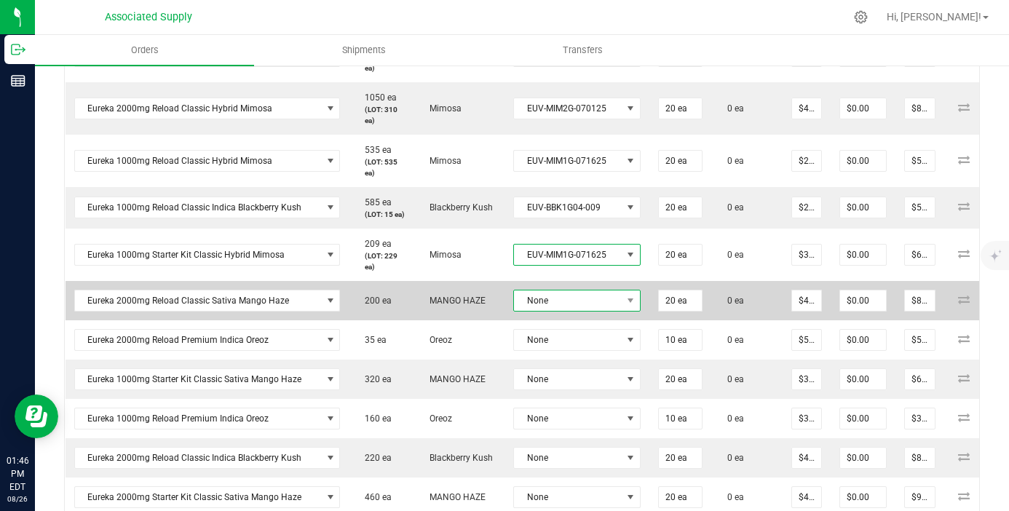
click at [602, 311] on span "None" at bounding box center [568, 300] width 108 height 20
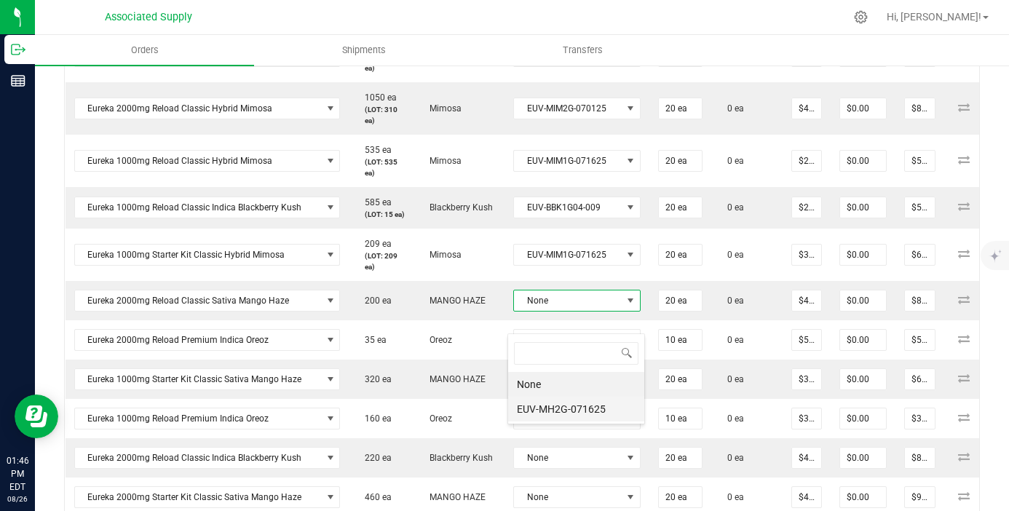
click at [605, 408] on li "EUV-MH2G-071625" at bounding box center [576, 409] width 136 height 25
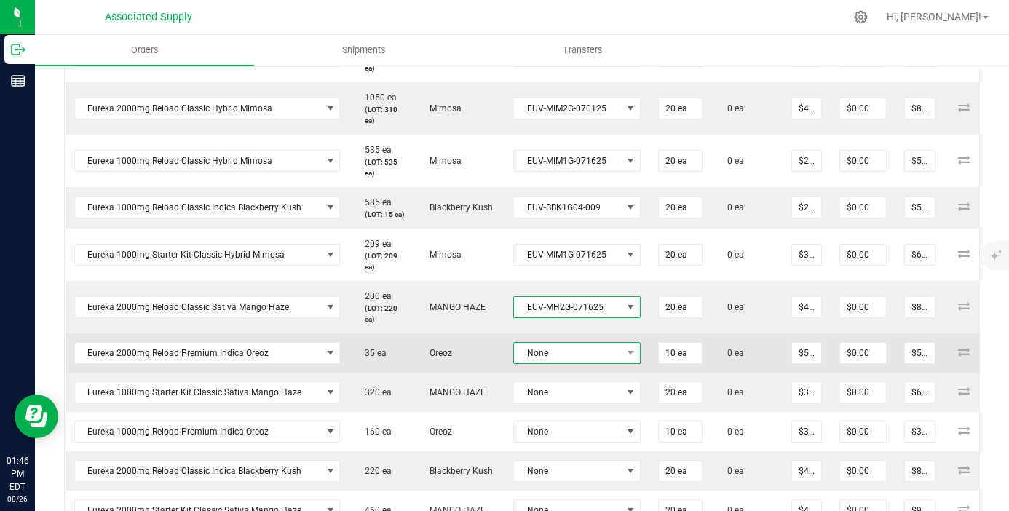
click at [610, 363] on span "None" at bounding box center [568, 353] width 108 height 20
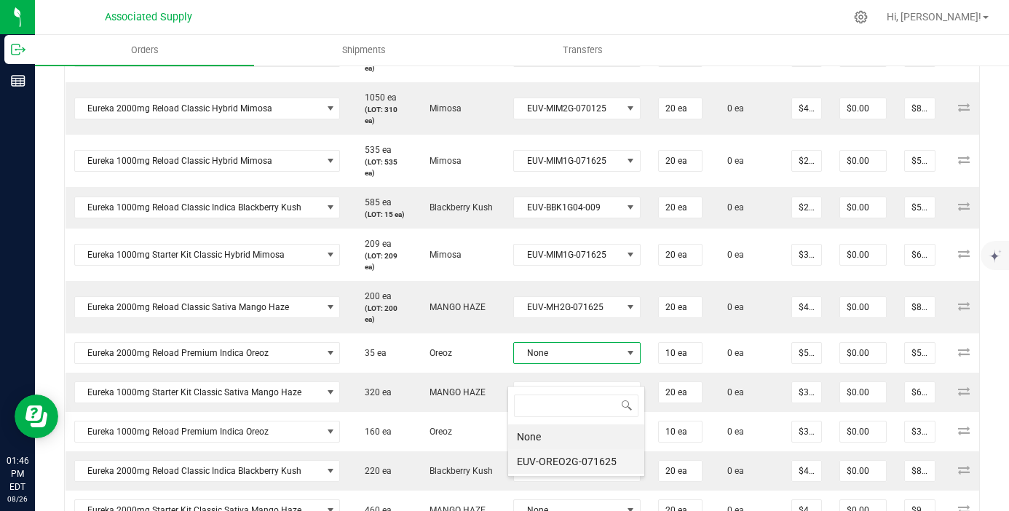
click at [605, 467] on li "EUV-OREO2G-071625" at bounding box center [576, 461] width 136 height 25
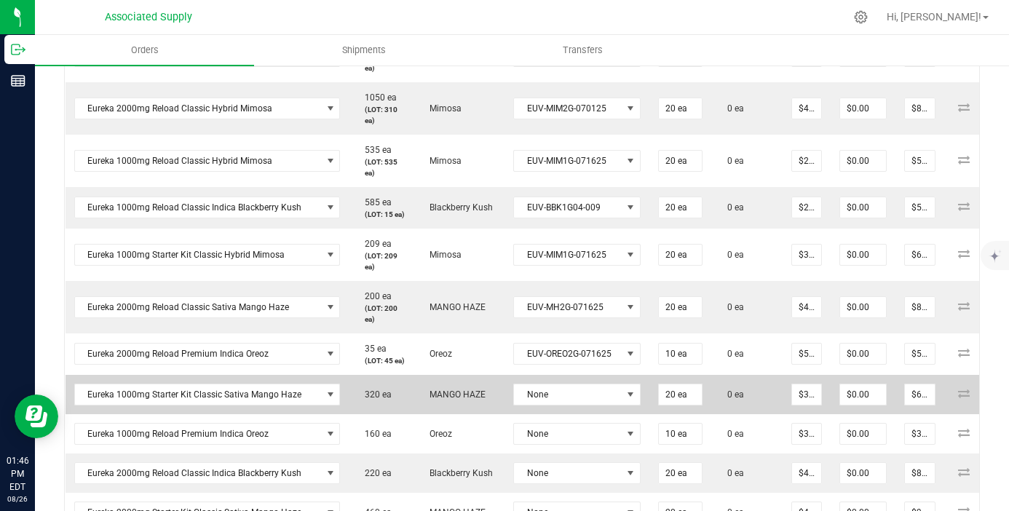
click at [618, 413] on td "None" at bounding box center [576, 394] width 145 height 39
click at [625, 400] on span at bounding box center [631, 395] width 12 height 12
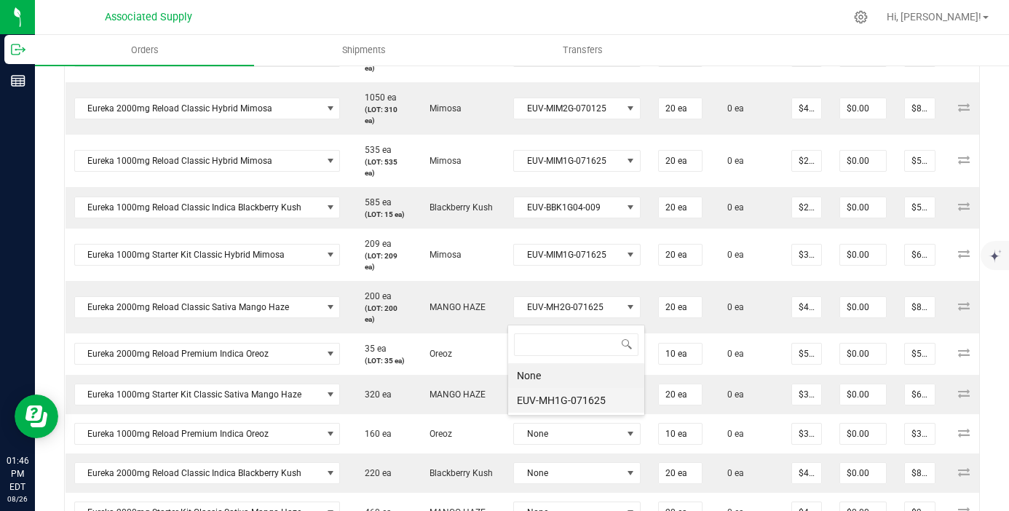
click at [600, 407] on li "EUV-MH1G-071625" at bounding box center [576, 400] width 136 height 25
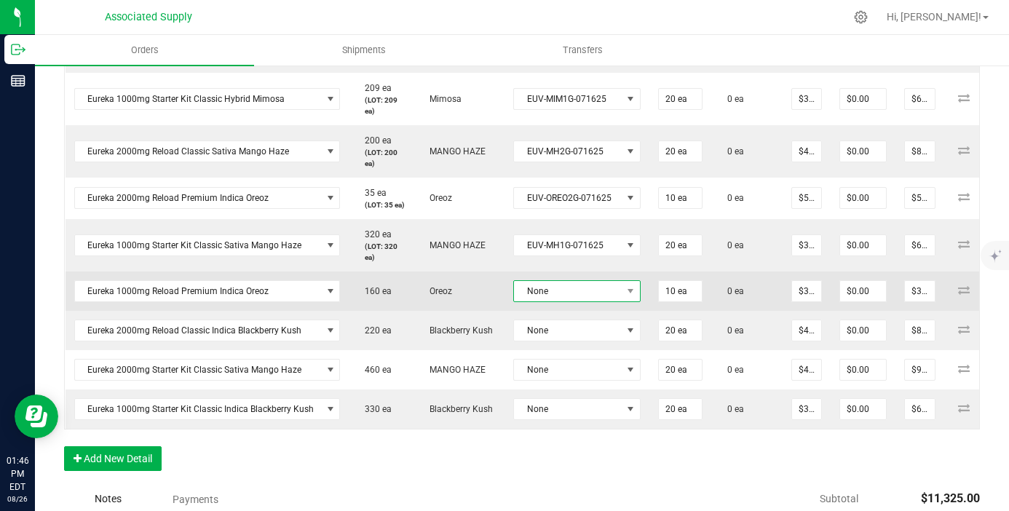
click at [600, 301] on span "None" at bounding box center [568, 291] width 108 height 20
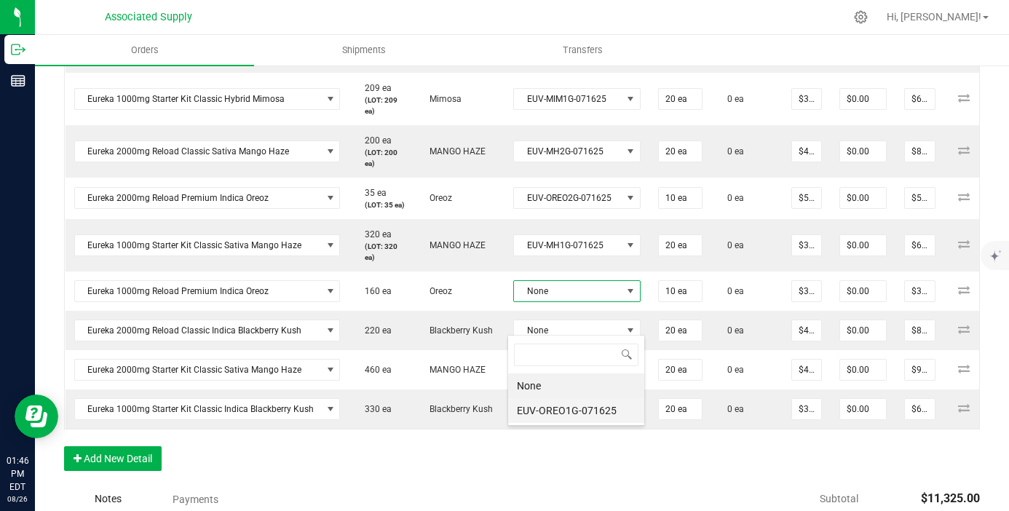
click at [603, 411] on li "EUV-OREO1G-071625" at bounding box center [576, 410] width 136 height 25
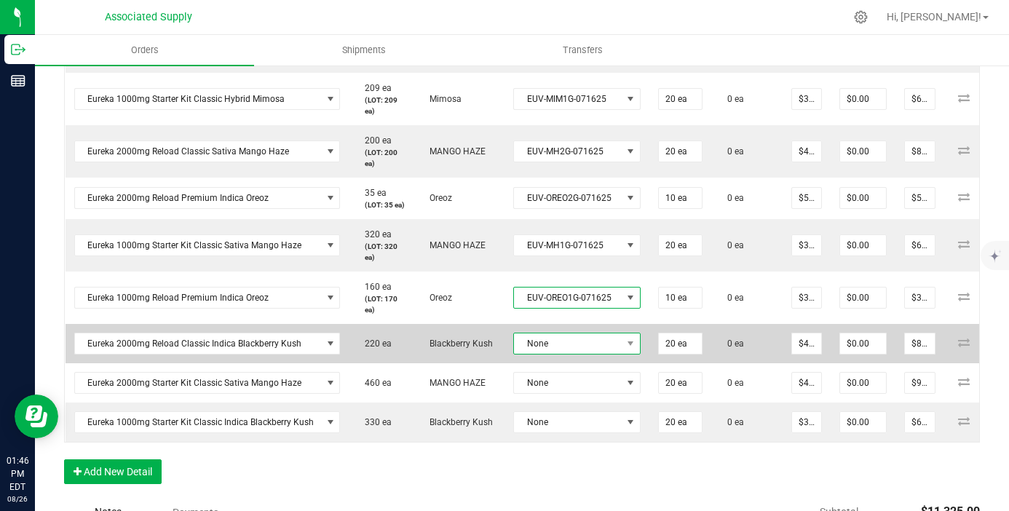
click at [611, 354] on span "None" at bounding box center [568, 343] width 108 height 20
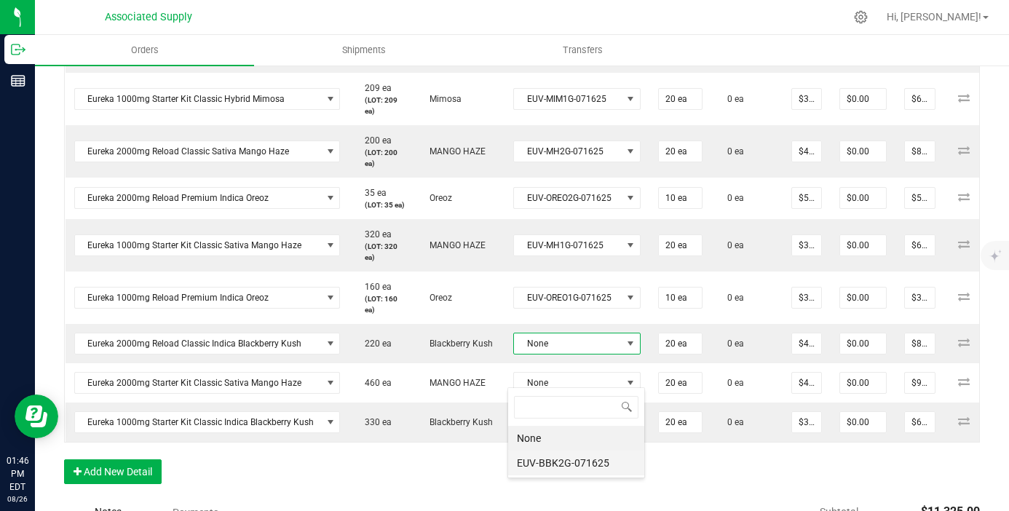
click at [595, 463] on li "EUV-BBK2G-071625" at bounding box center [576, 463] width 136 height 25
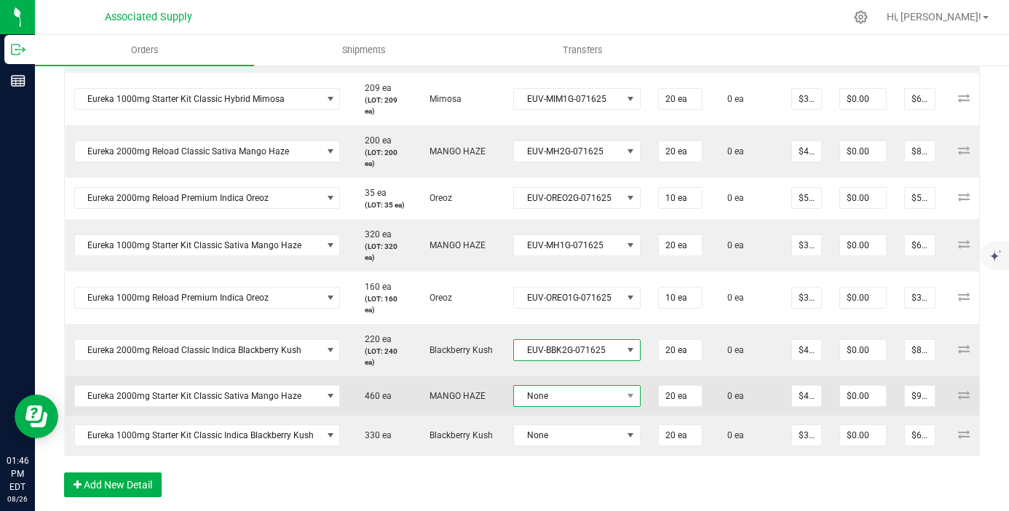
click at [599, 406] on span "None" at bounding box center [568, 396] width 108 height 20
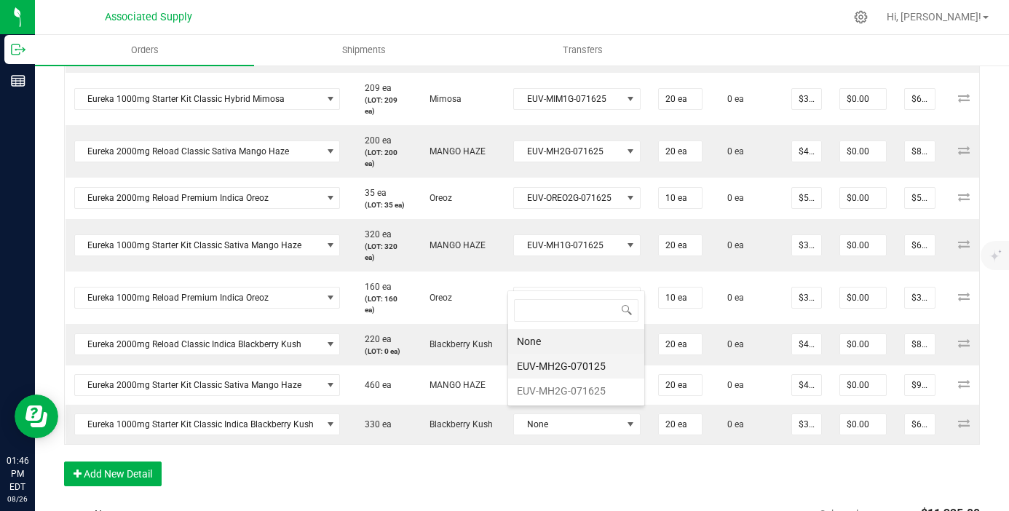
click at [587, 378] on li "EUV-MH2G-071625" at bounding box center [576, 390] width 136 height 25
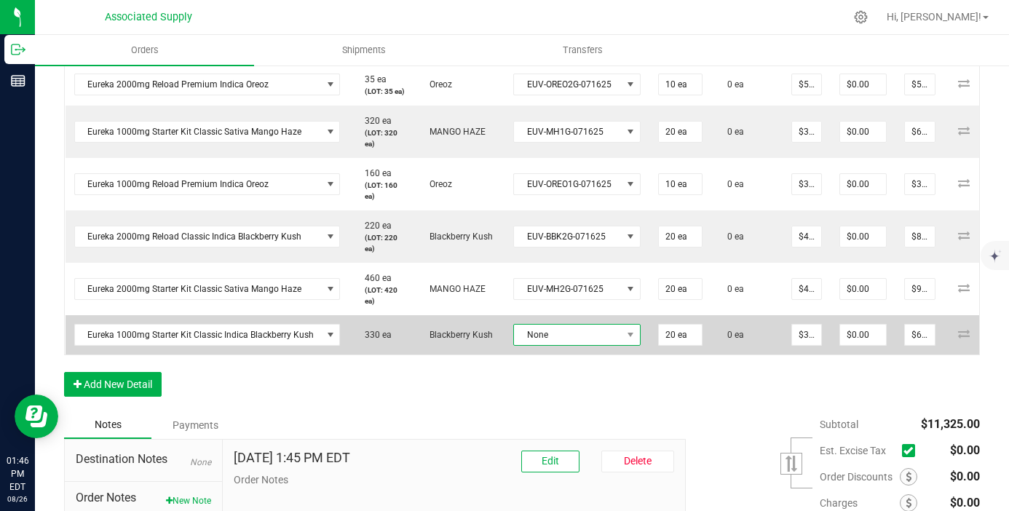
click at [592, 345] on span "None" at bounding box center [568, 335] width 108 height 20
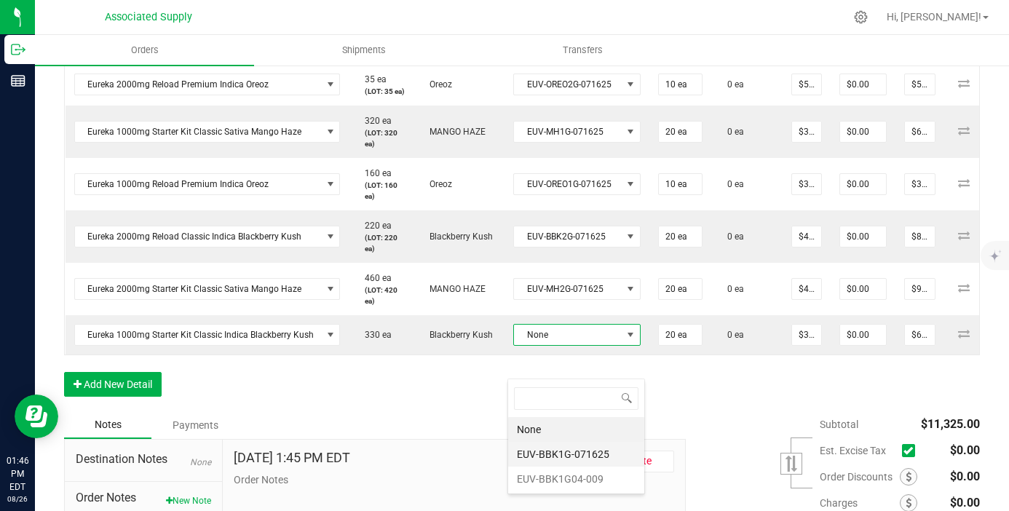
click at [596, 464] on li "EUV-BBK1G-071625" at bounding box center [576, 454] width 136 height 25
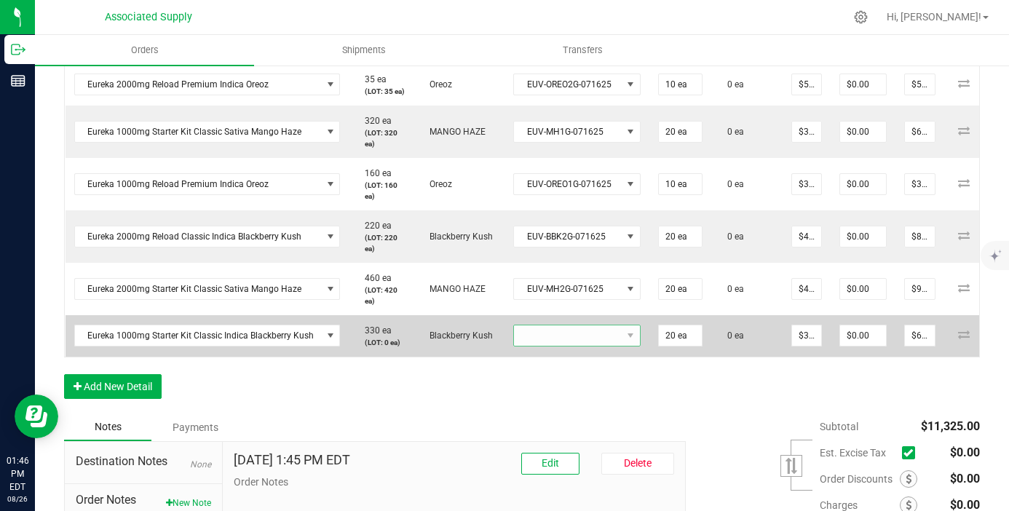
click at [592, 346] on span "NO DATA FOUND" at bounding box center [568, 335] width 108 height 20
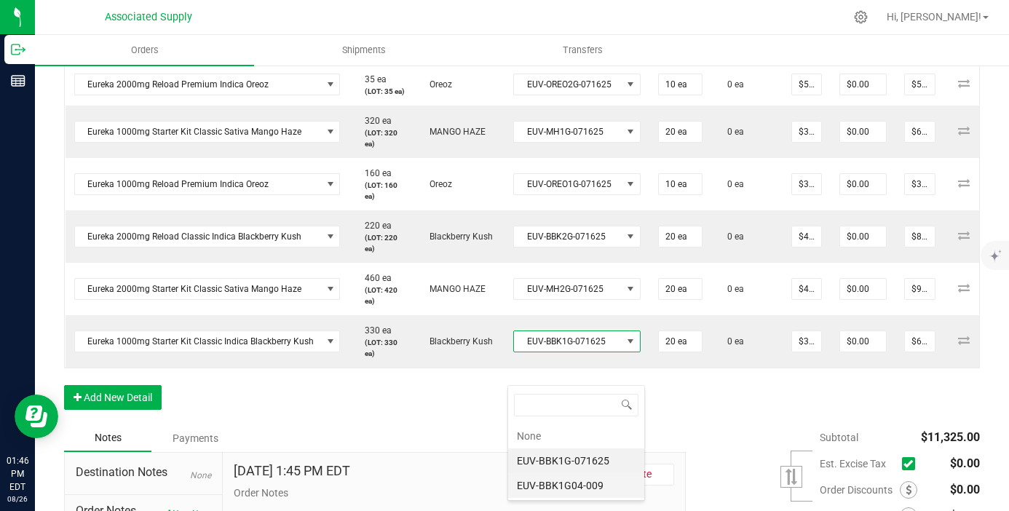
click at [590, 491] on li "EUV-BBK1G04-009" at bounding box center [576, 485] width 136 height 25
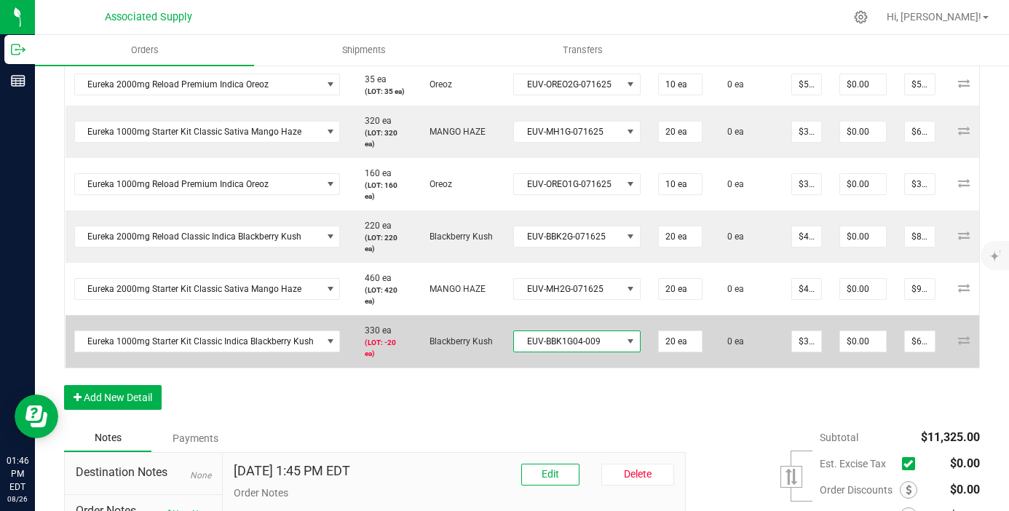
click at [598, 352] on span "EUV-BBK1G04-009" at bounding box center [568, 341] width 108 height 20
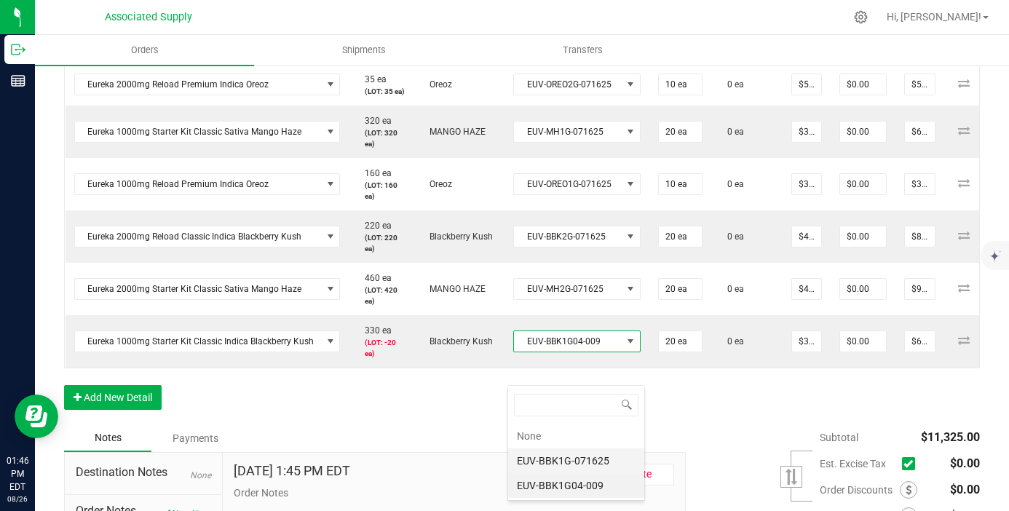
click at [600, 465] on li "EUV-BBK1G-071625" at bounding box center [576, 460] width 136 height 25
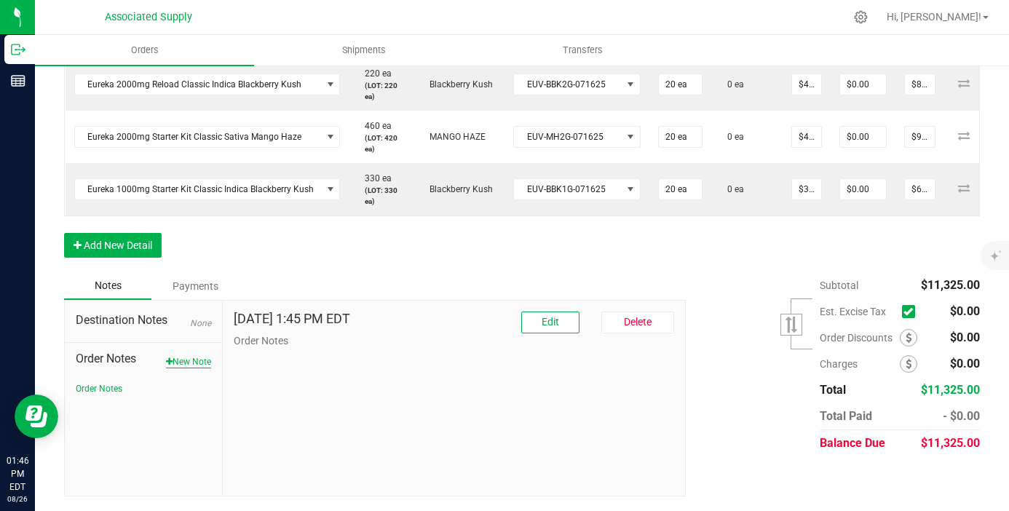
click at [199, 363] on button "New Note" at bounding box center [188, 361] width 45 height 13
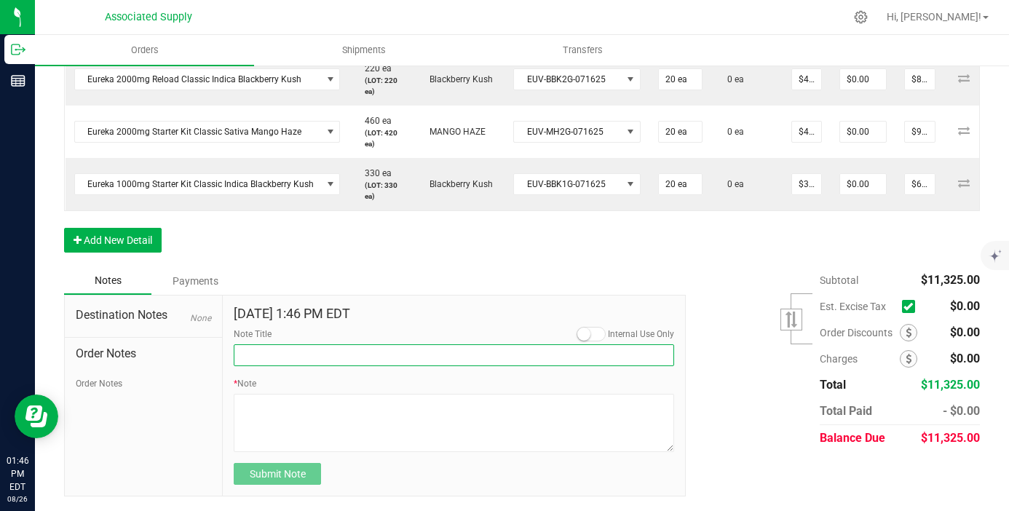
click at [296, 353] on input "Note Title" at bounding box center [454, 355] width 440 height 22
type input "NEW BANKING / WIRE INFO"
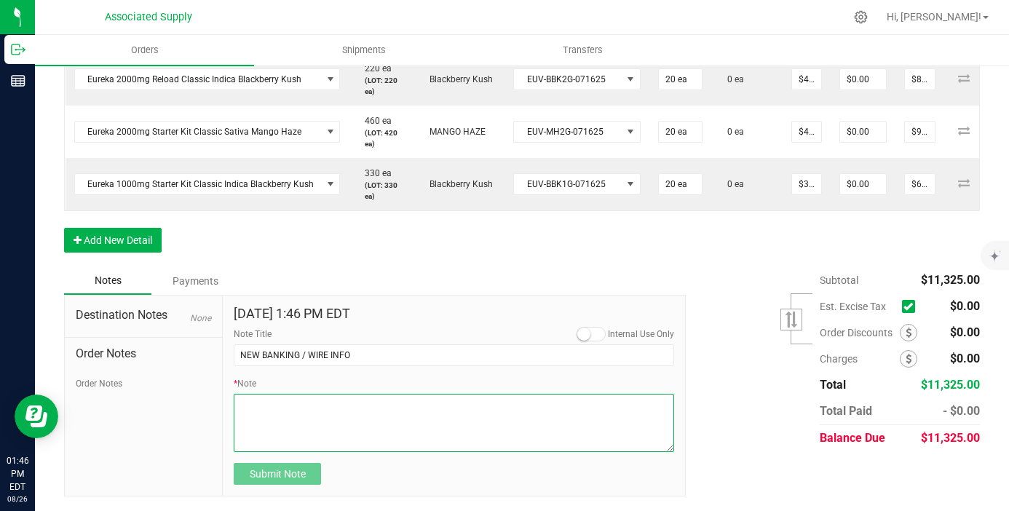
click at [292, 425] on textarea "* Note" at bounding box center [454, 423] width 440 height 58
paste textarea "Bank info for payment. Dime Community bank Routing # [US_BANK_ROUTING_MICR] Acc…"
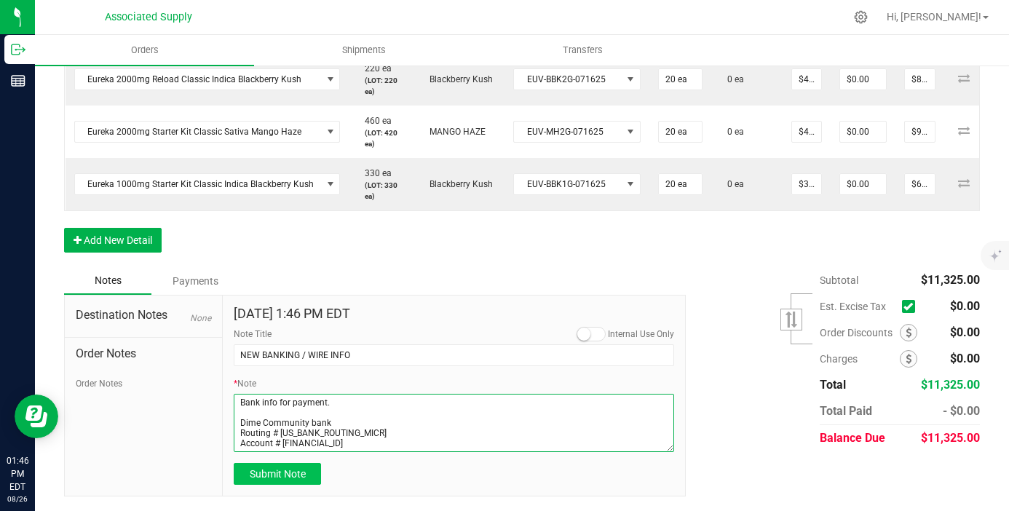
type textarea "Bank info for payment. Dime Community bank Routing # [US_BANK_ROUTING_MICR] Acc…"
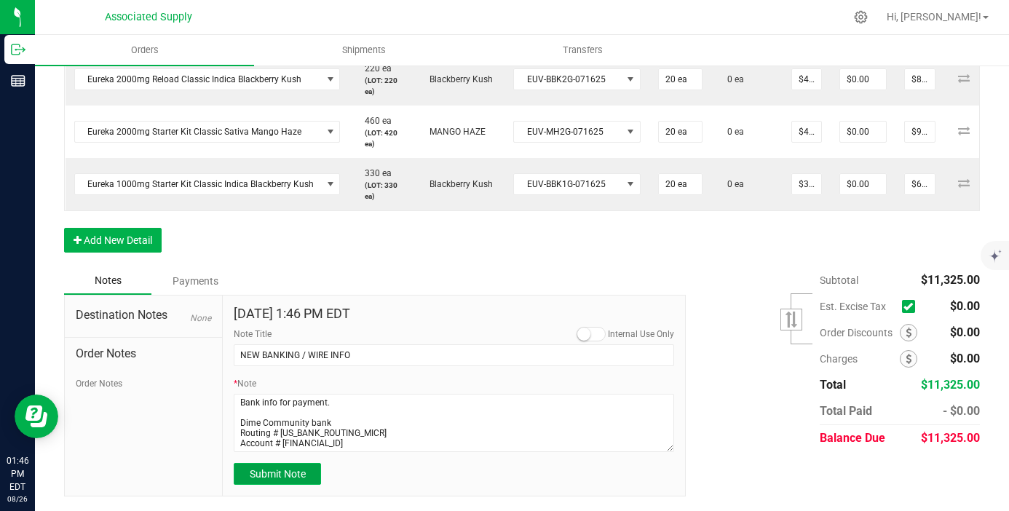
click at [284, 485] on button "Submit Note" at bounding box center [277, 474] width 87 height 22
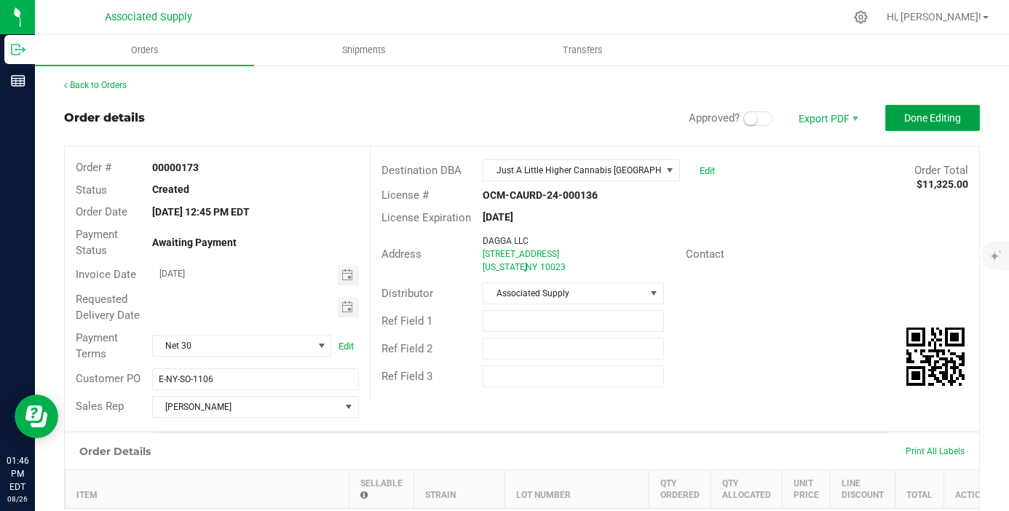
click at [936, 118] on span "Done Editing" at bounding box center [932, 118] width 57 height 12
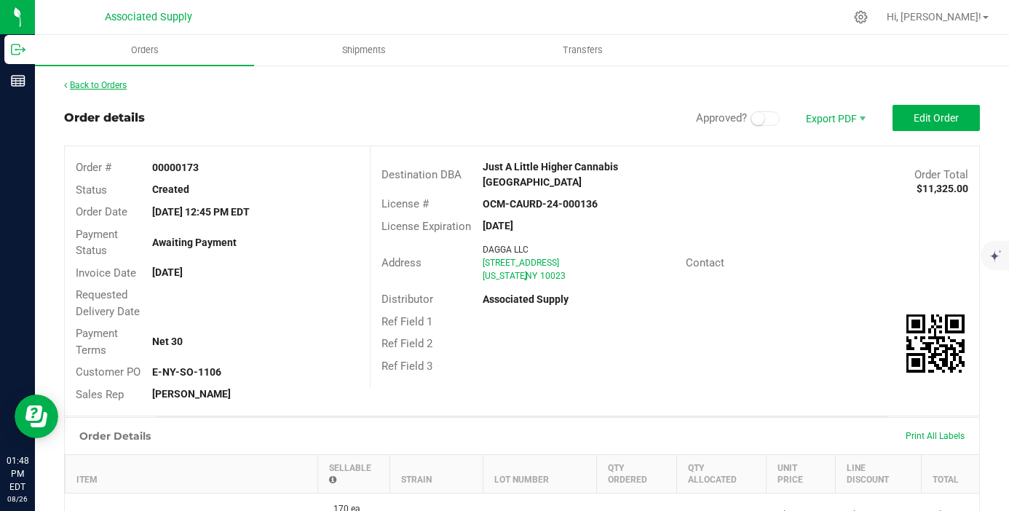
click at [108, 87] on link "Back to Orders" at bounding box center [95, 85] width 63 height 10
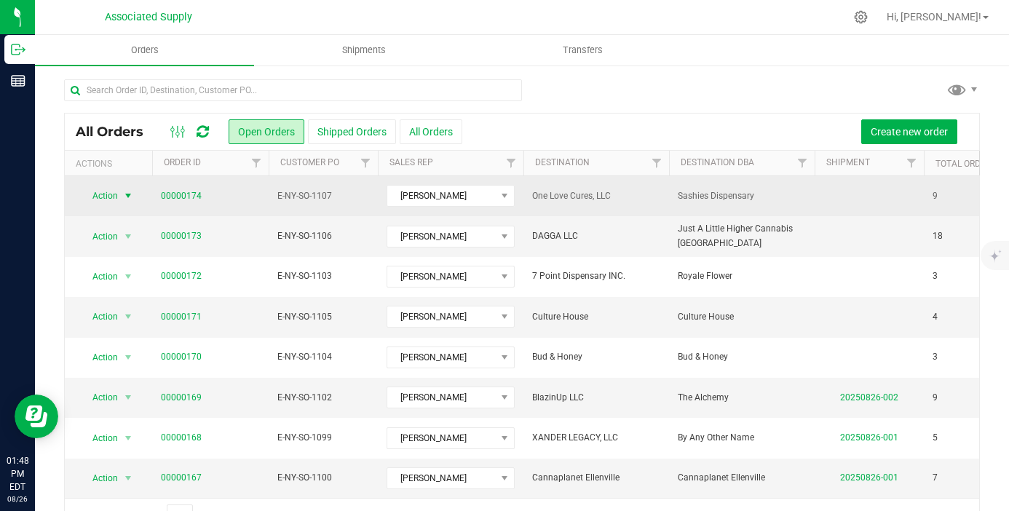
click at [130, 199] on span "select" at bounding box center [128, 196] width 12 height 12
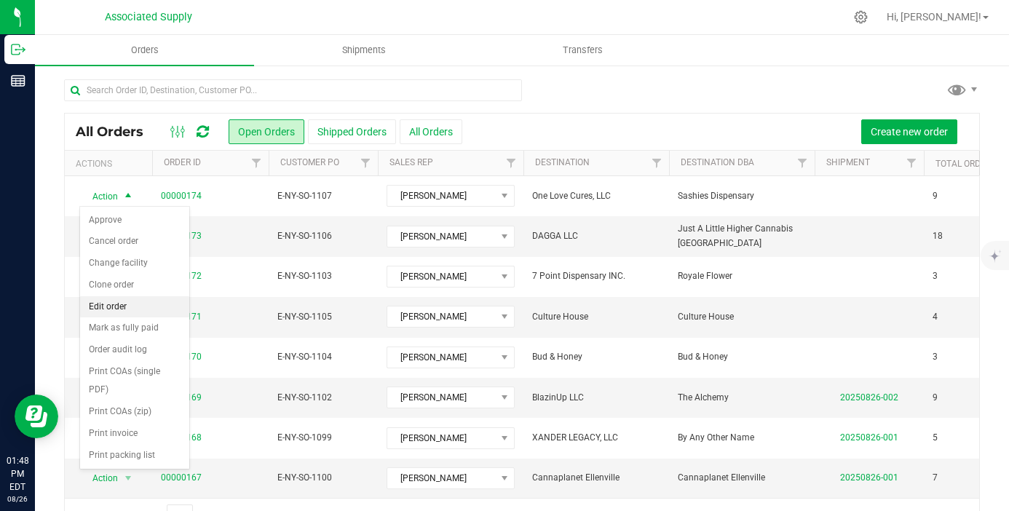
click at [126, 309] on li "Edit order" at bounding box center [134, 307] width 109 height 22
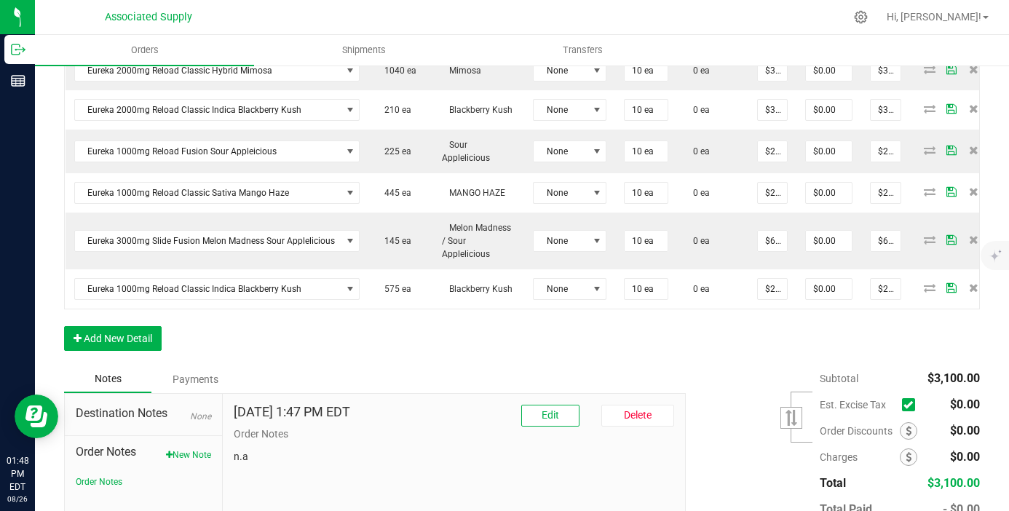
scroll to position [655, 0]
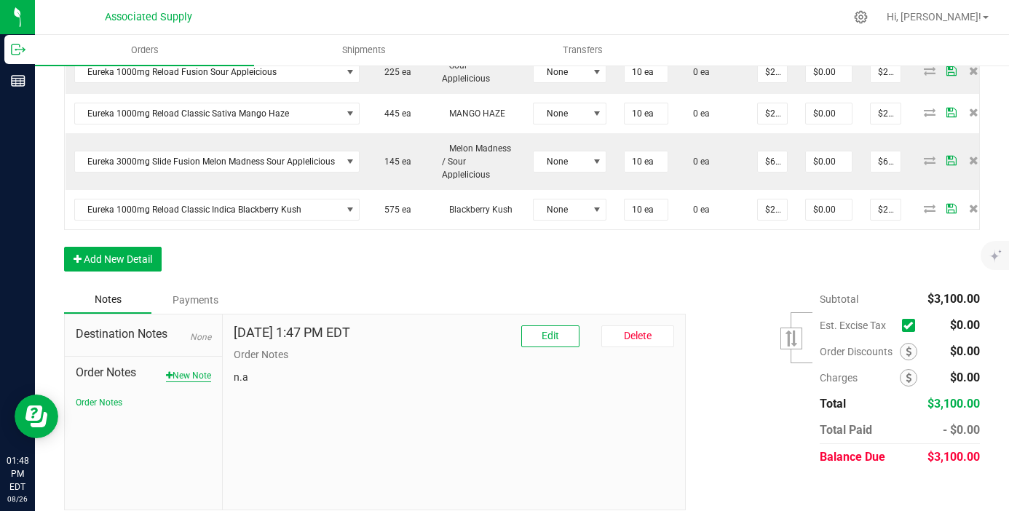
click at [189, 369] on button "New Note" at bounding box center [188, 375] width 45 height 13
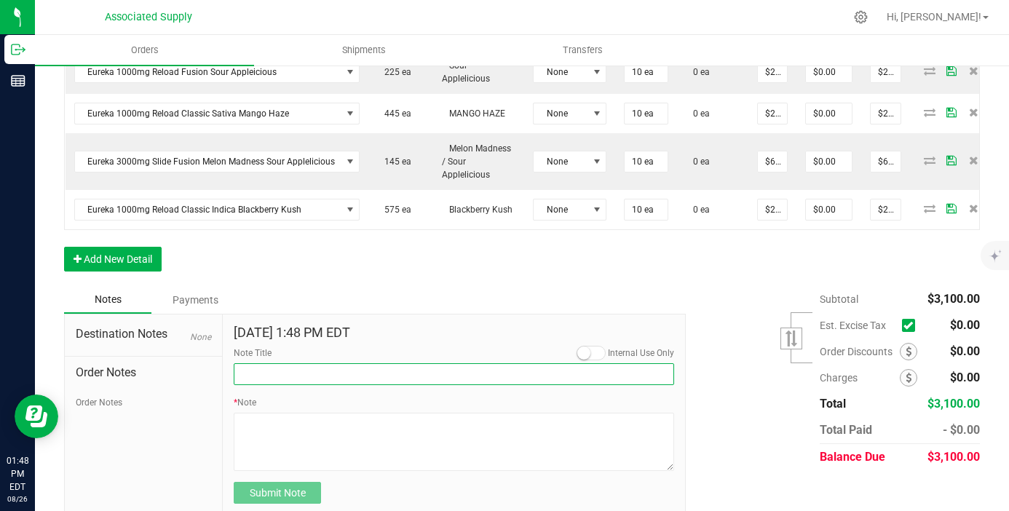
click at [294, 366] on input "Note Title" at bounding box center [454, 374] width 440 height 22
type input "NEW BANKING / WIRE INFO"
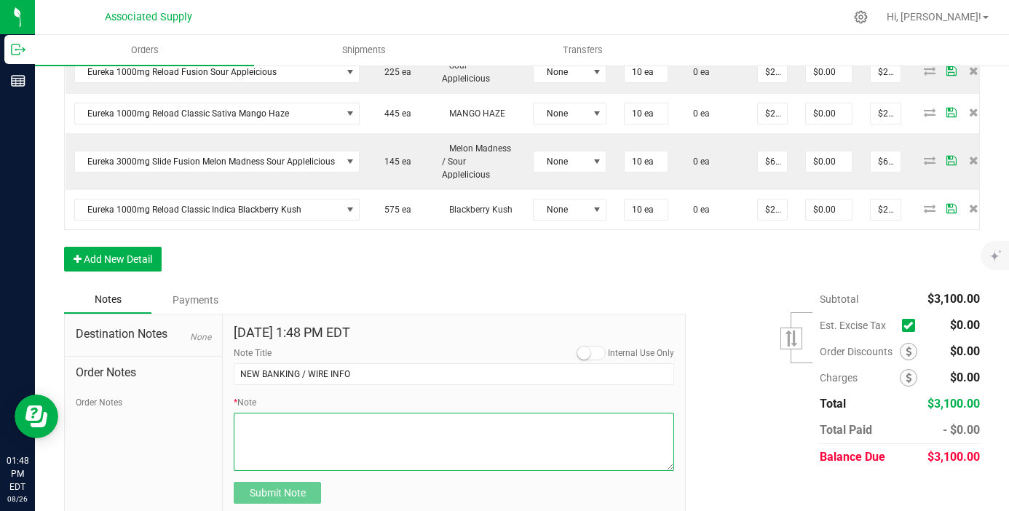
click at [328, 414] on textarea "* Note" at bounding box center [454, 442] width 440 height 58
paste textarea "Bank info for payment. Dime Community bank Routing # [US_BANK_ROUTING_MICR] Acc…"
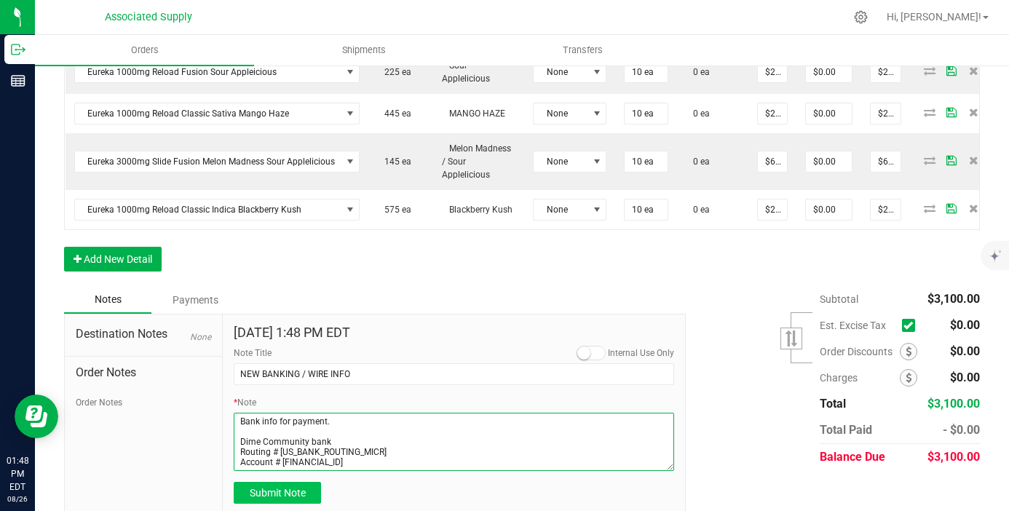
type textarea "Bank info for payment. Dime Community bank Routing # [US_BANK_ROUTING_MICR] Acc…"
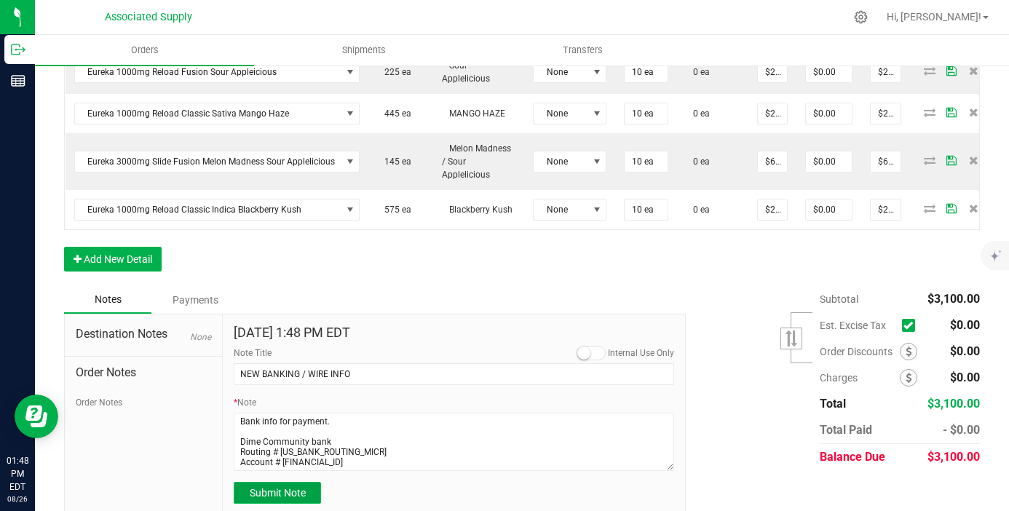
click at [298, 487] on span "Submit Note" at bounding box center [278, 493] width 56 height 12
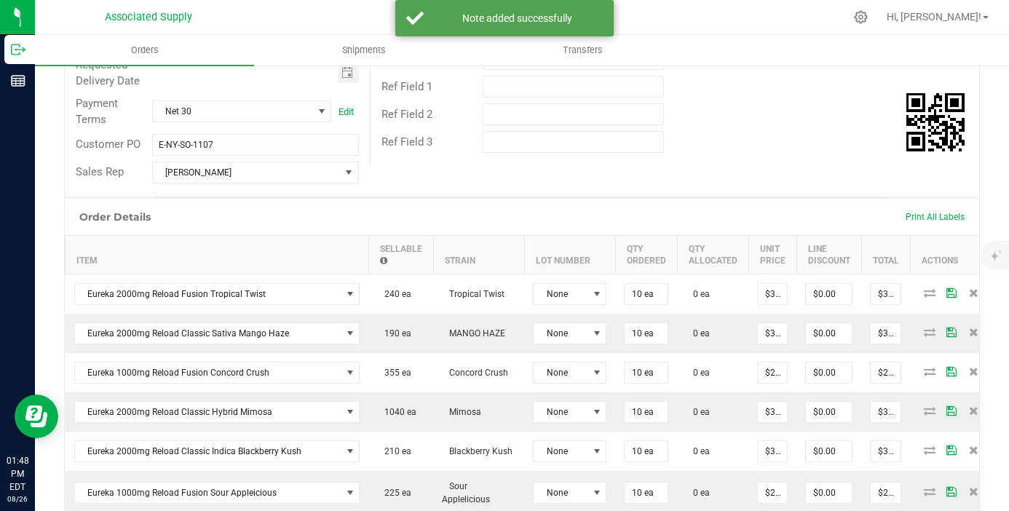
scroll to position [291, 0]
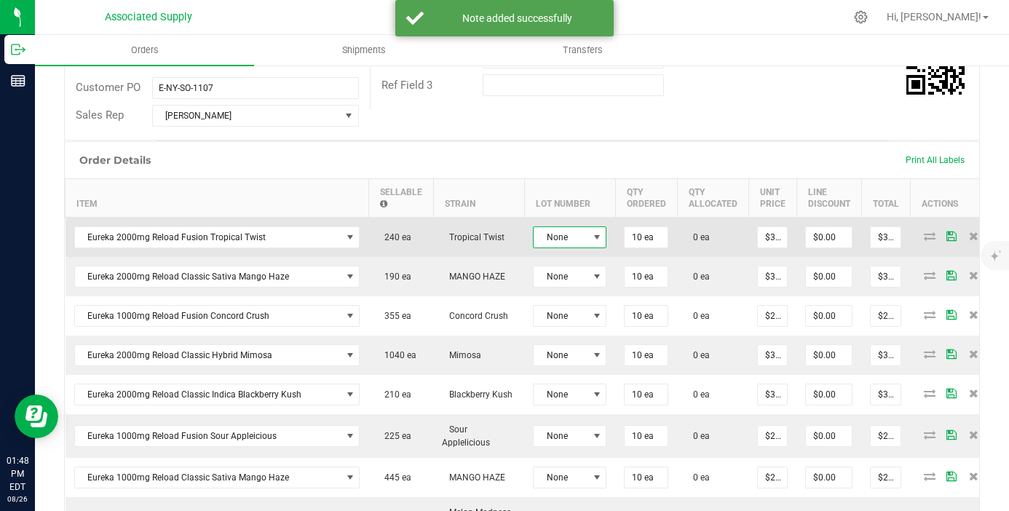
click at [599, 237] on span at bounding box center [596, 237] width 18 height 20
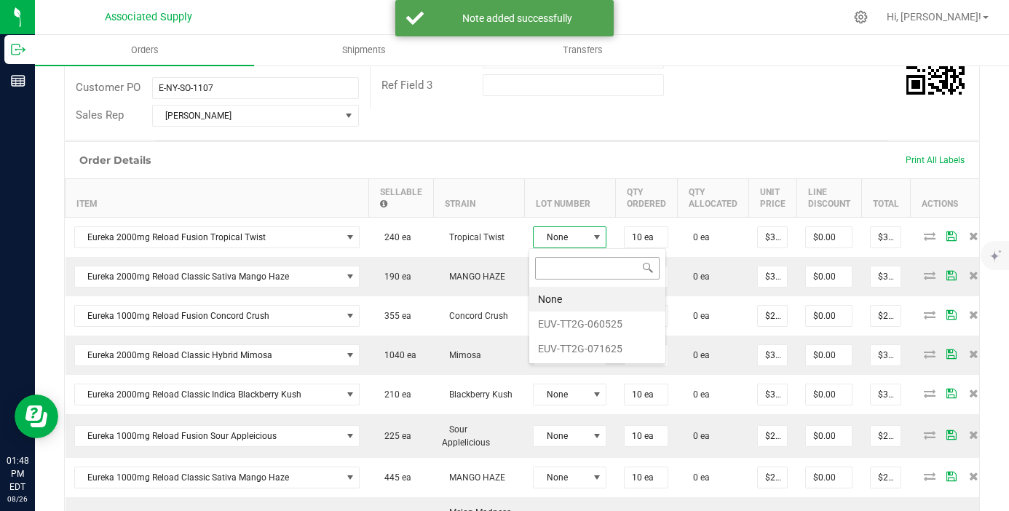
scroll to position [22, 74]
click at [594, 320] on li "EUV-TT2G-060525" at bounding box center [597, 324] width 136 height 25
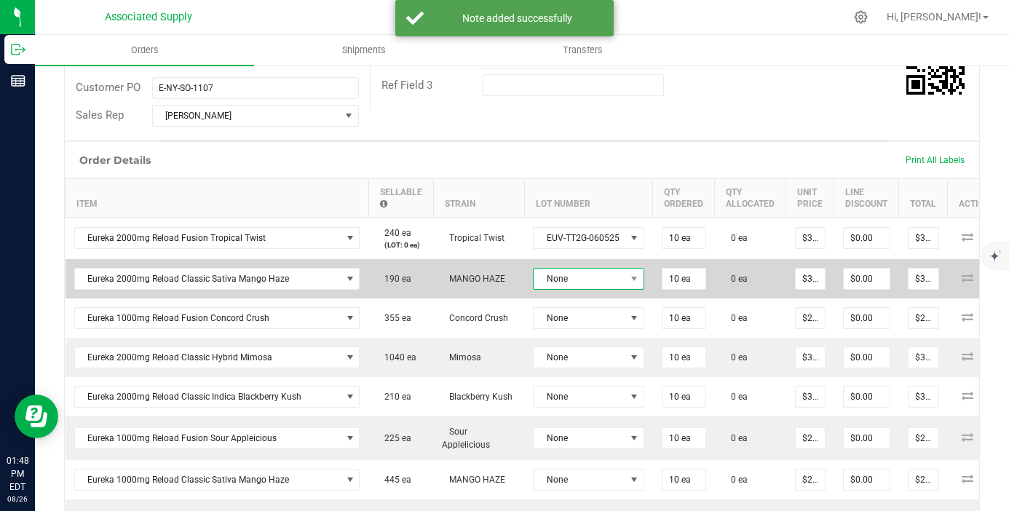
click at [597, 286] on span "None" at bounding box center [580, 279] width 92 height 20
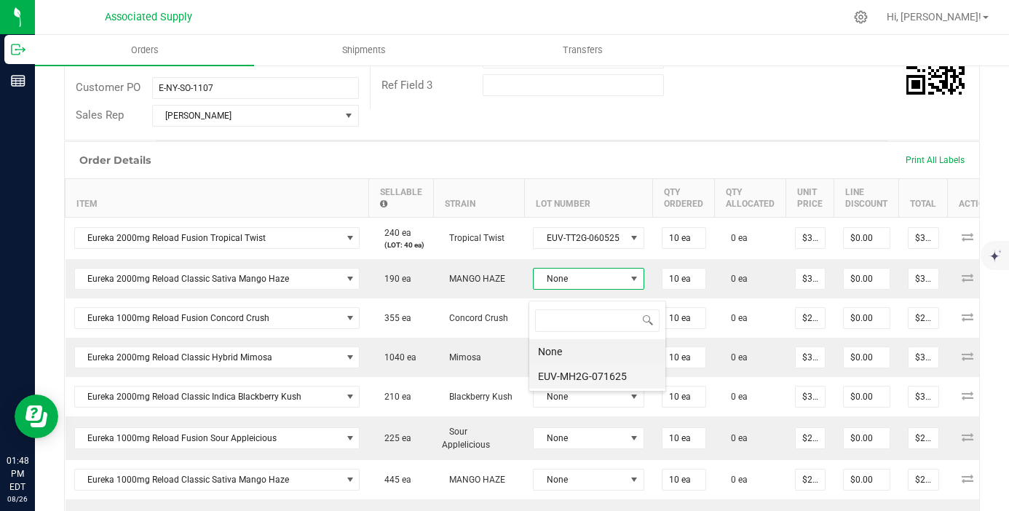
click at [600, 375] on li "EUV-MH2G-071625" at bounding box center [597, 376] width 136 height 25
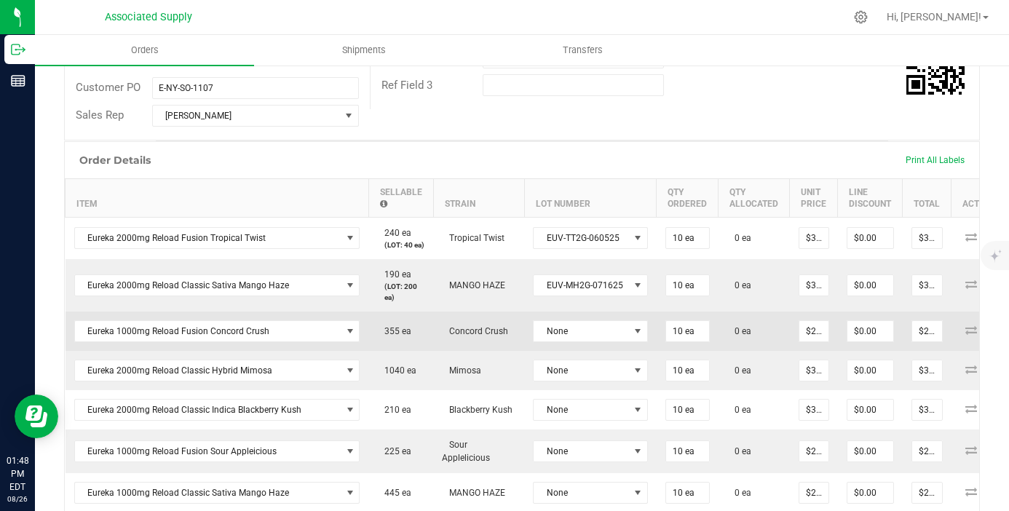
click at [603, 328] on td "None" at bounding box center [590, 331] width 132 height 39
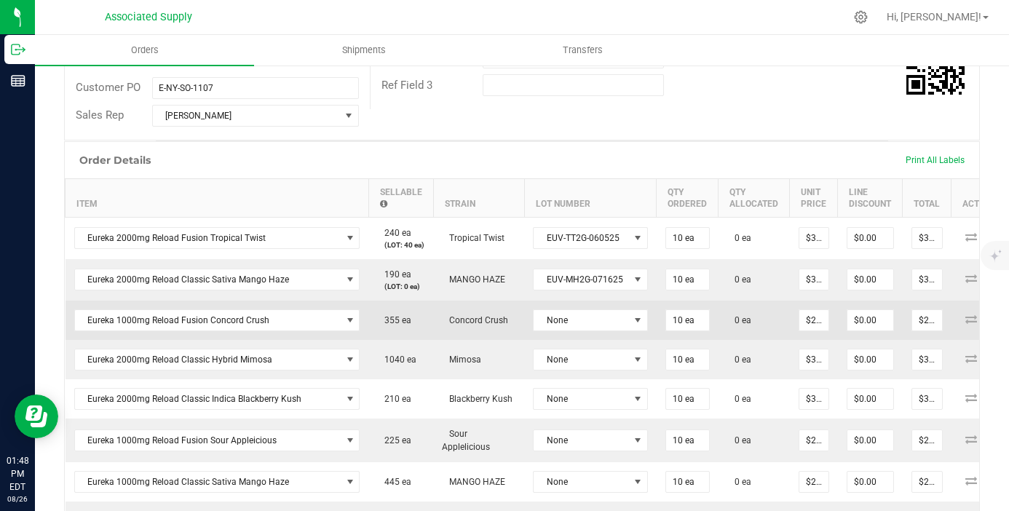
click at [602, 340] on td "None" at bounding box center [590, 320] width 132 height 39
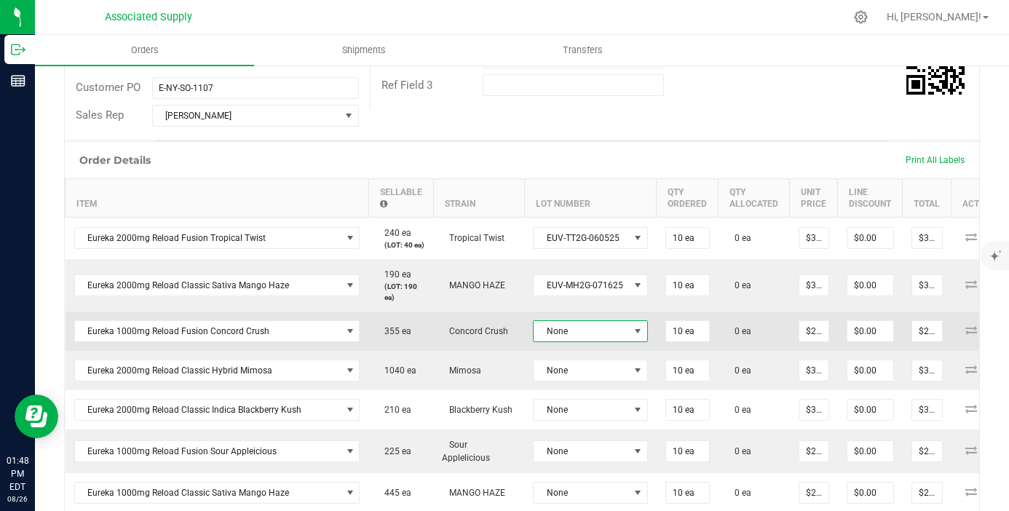
click at [602, 339] on span "None" at bounding box center [581, 331] width 95 height 20
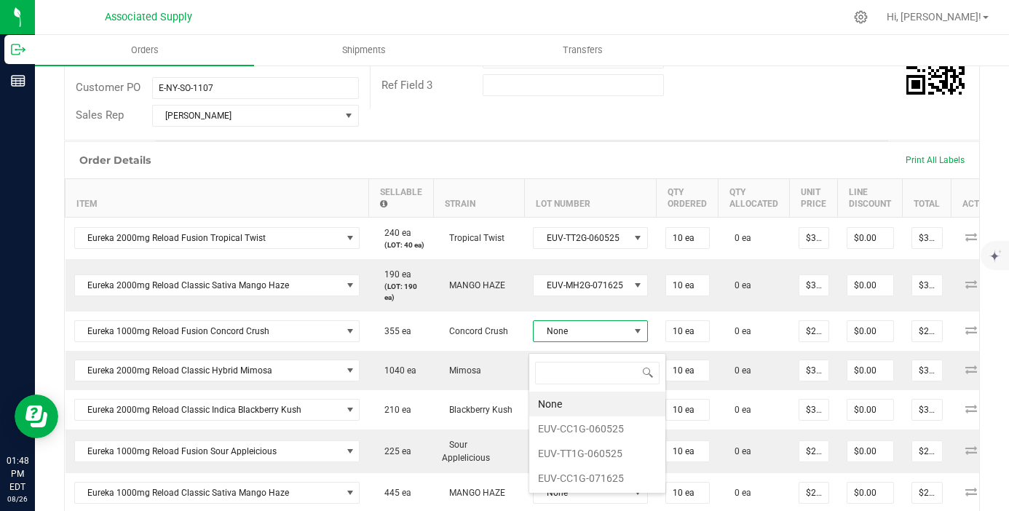
scroll to position [22, 114]
click at [602, 429] on li "EUV-CC1G-060525" at bounding box center [597, 428] width 136 height 25
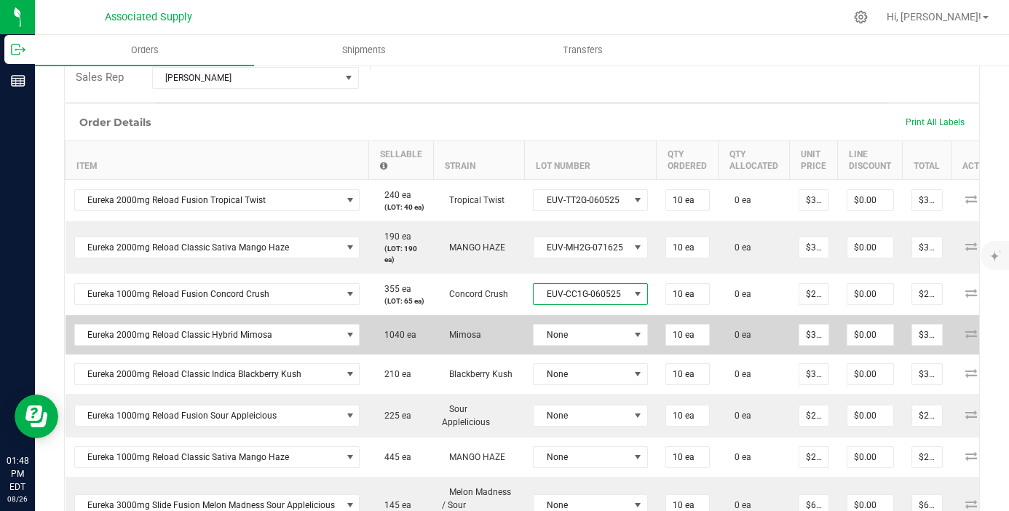
scroll to position [333, 0]
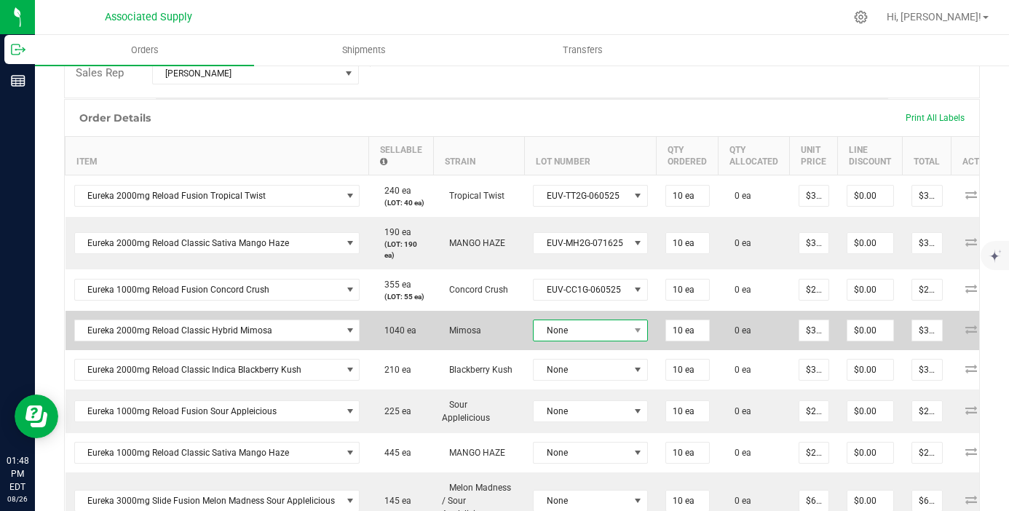
click at [588, 341] on span "None" at bounding box center [581, 330] width 95 height 20
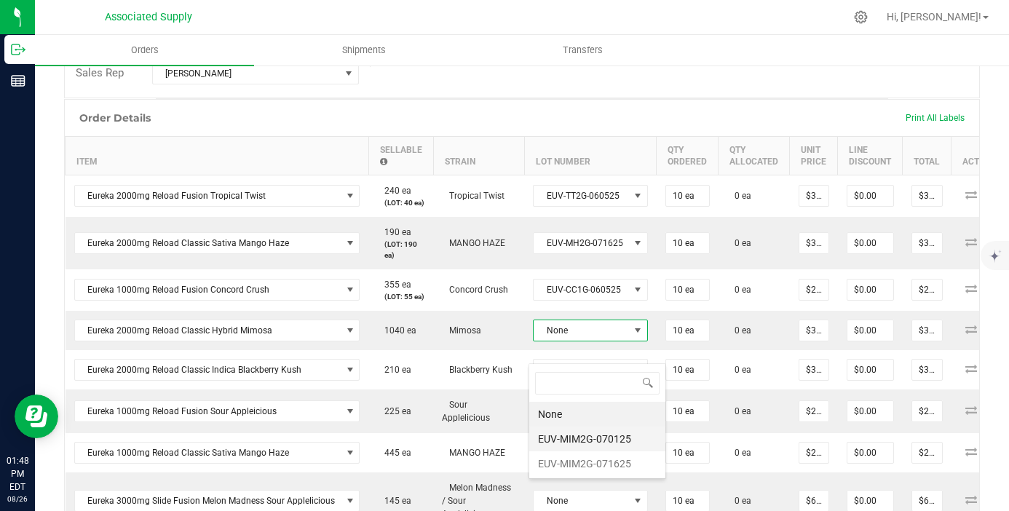
click at [595, 440] on li "EUV-MIM2G-070125" at bounding box center [597, 439] width 136 height 25
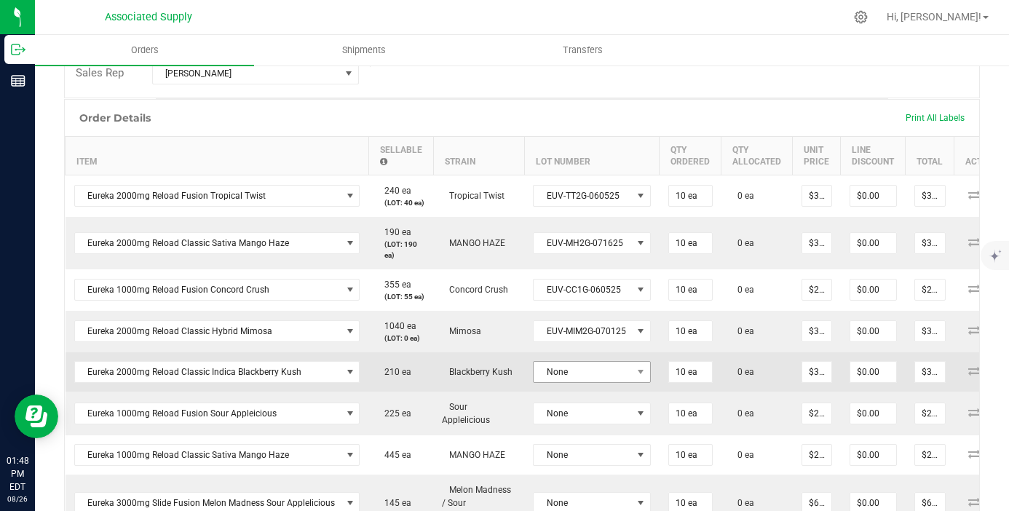
click at [595, 392] on td "None" at bounding box center [591, 371] width 135 height 39
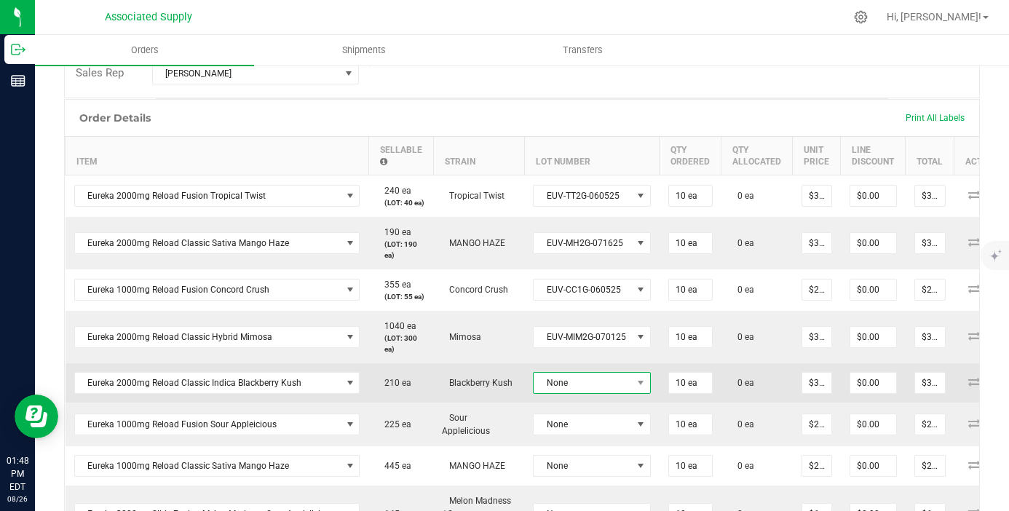
click at [595, 393] on span "None" at bounding box center [583, 383] width 98 height 20
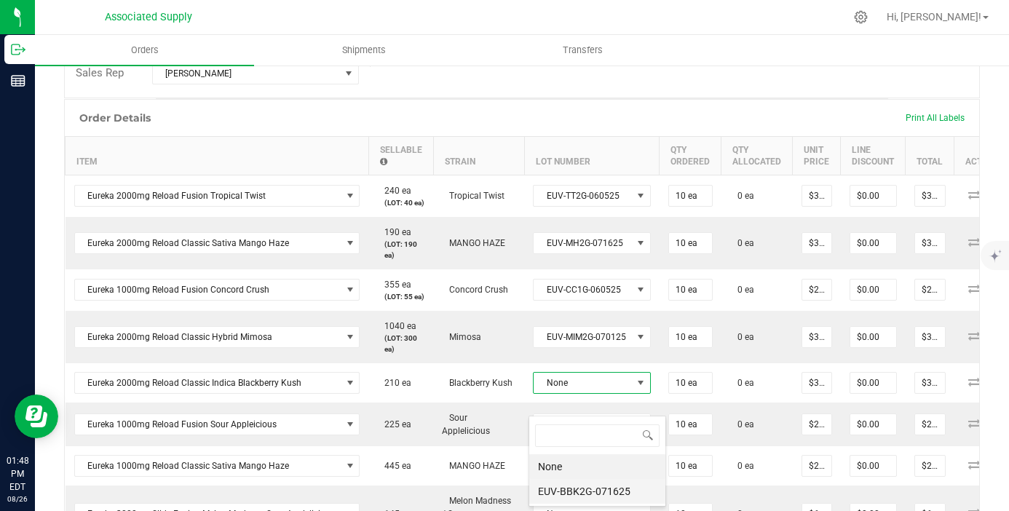
click at [616, 485] on li "EUV-BBK2G-071625" at bounding box center [597, 491] width 136 height 25
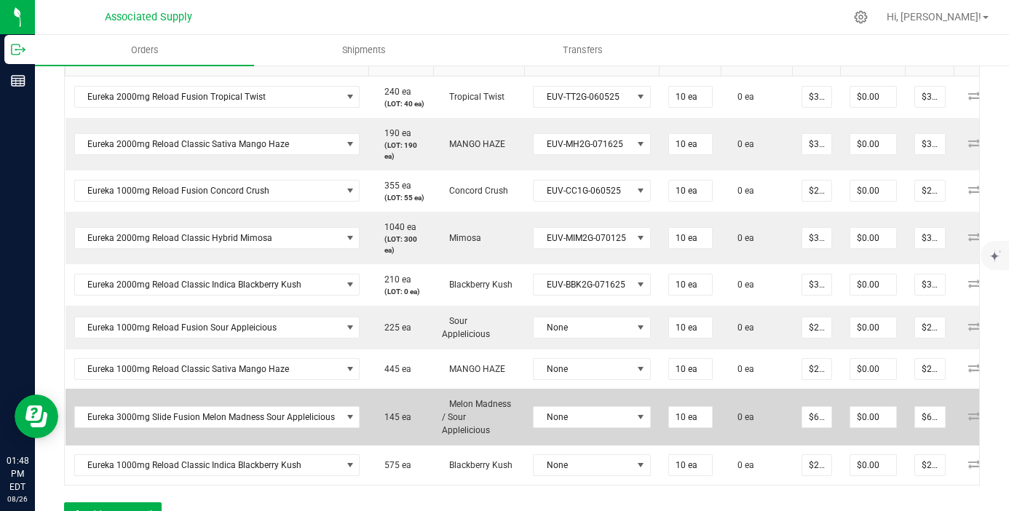
scroll to position [434, 0]
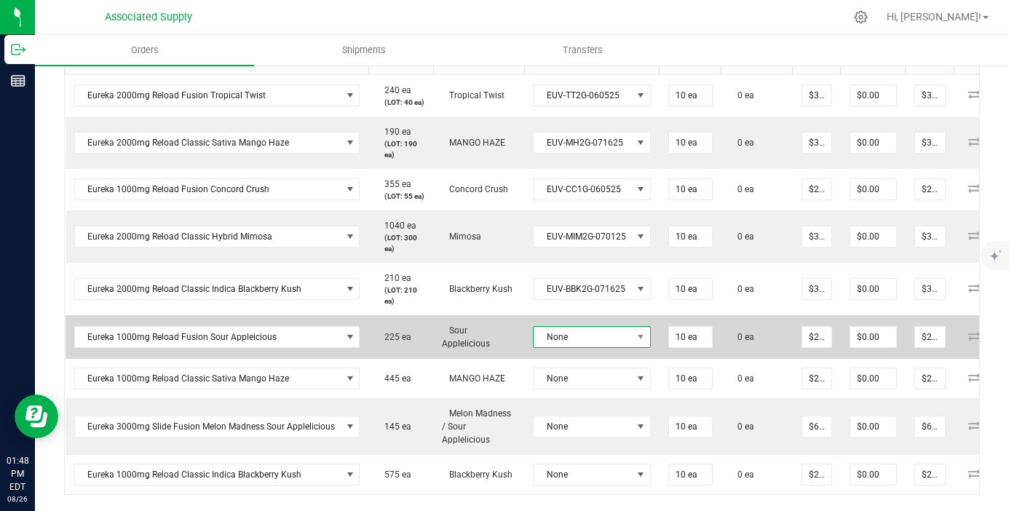
click at [606, 347] on span "None" at bounding box center [583, 337] width 98 height 20
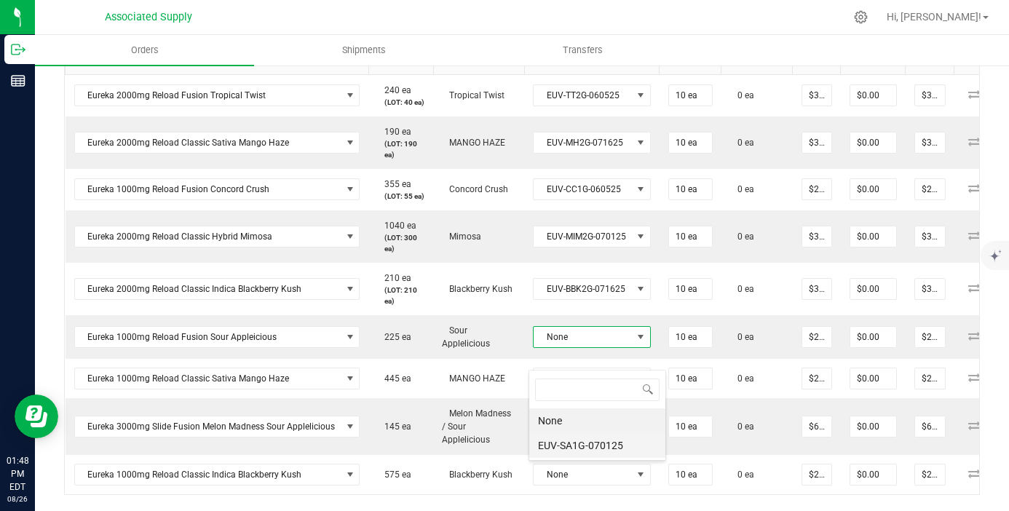
click at [612, 447] on li "EUV-SA1G-070125" at bounding box center [597, 445] width 136 height 25
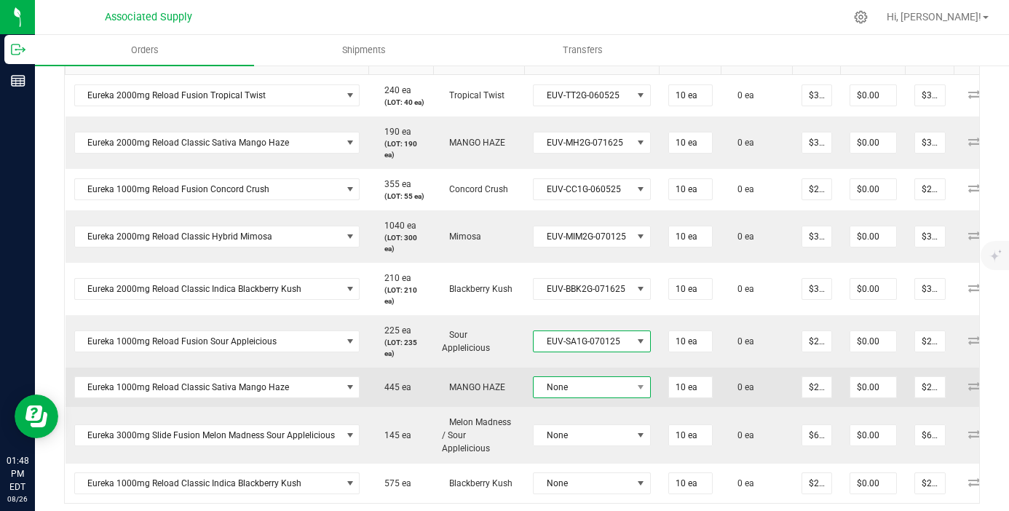
click at [616, 407] on td "None" at bounding box center [591, 387] width 135 height 39
click at [616, 397] on span "None" at bounding box center [583, 387] width 98 height 20
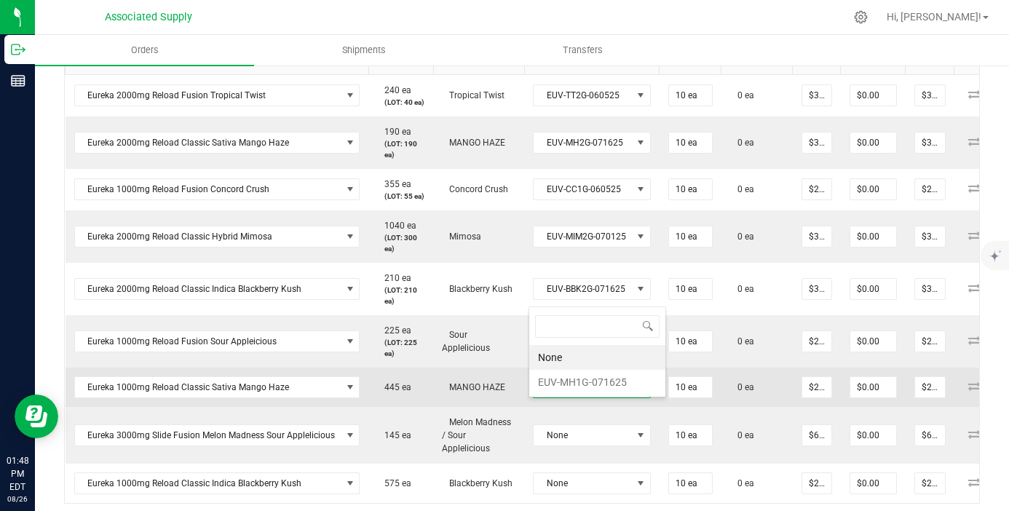
scroll to position [502, 0]
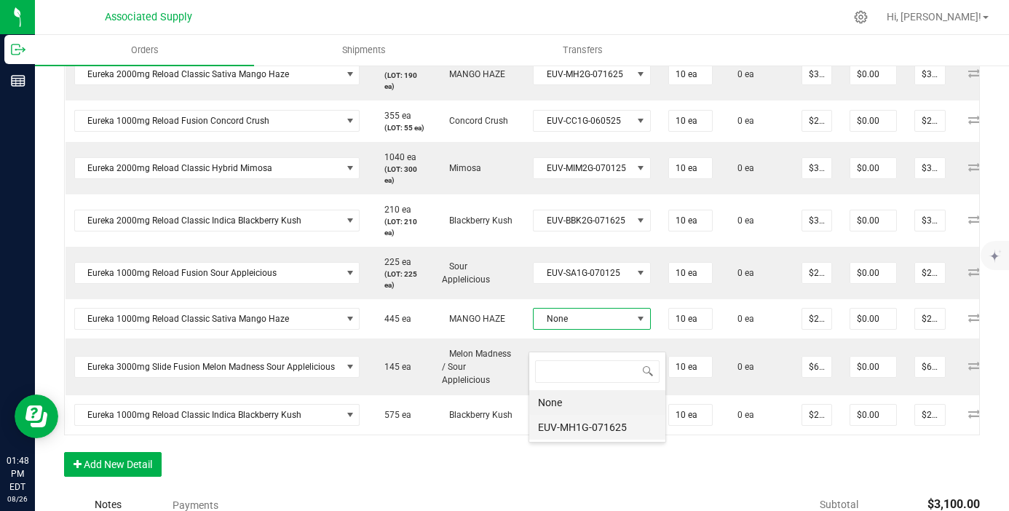
click at [614, 430] on li "EUV-MH1G-071625" at bounding box center [597, 427] width 136 height 25
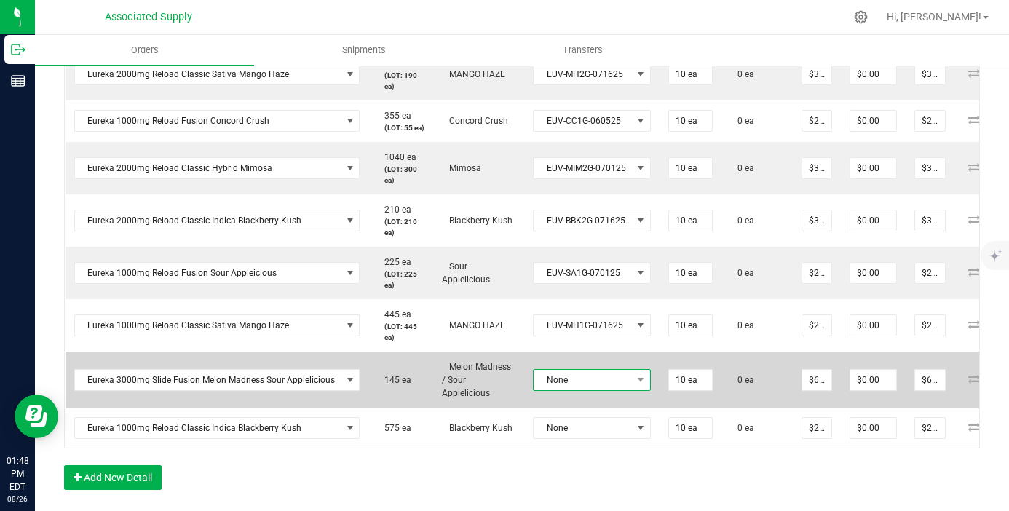
click at [615, 390] on span "None" at bounding box center [583, 380] width 98 height 20
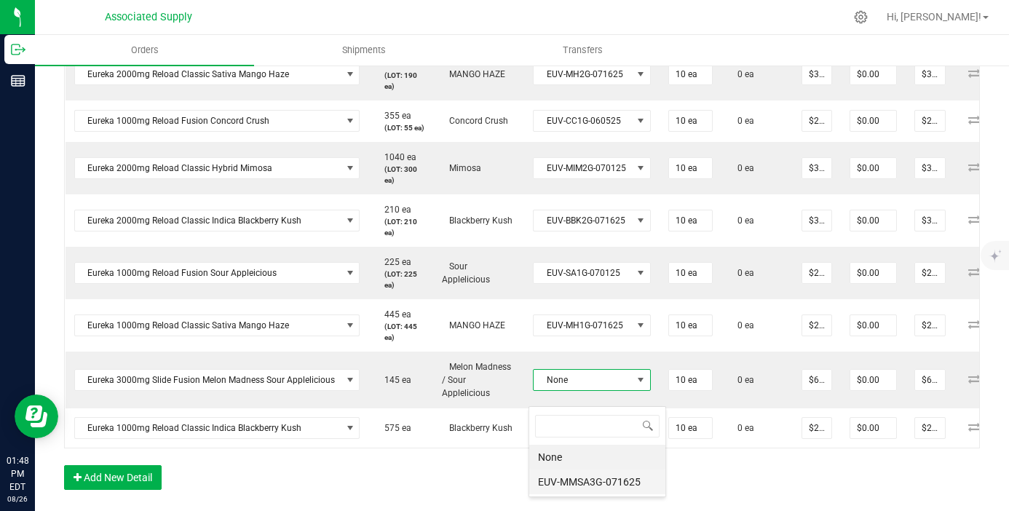
click at [617, 483] on li "EUV-MMSA3G-071625" at bounding box center [597, 481] width 136 height 25
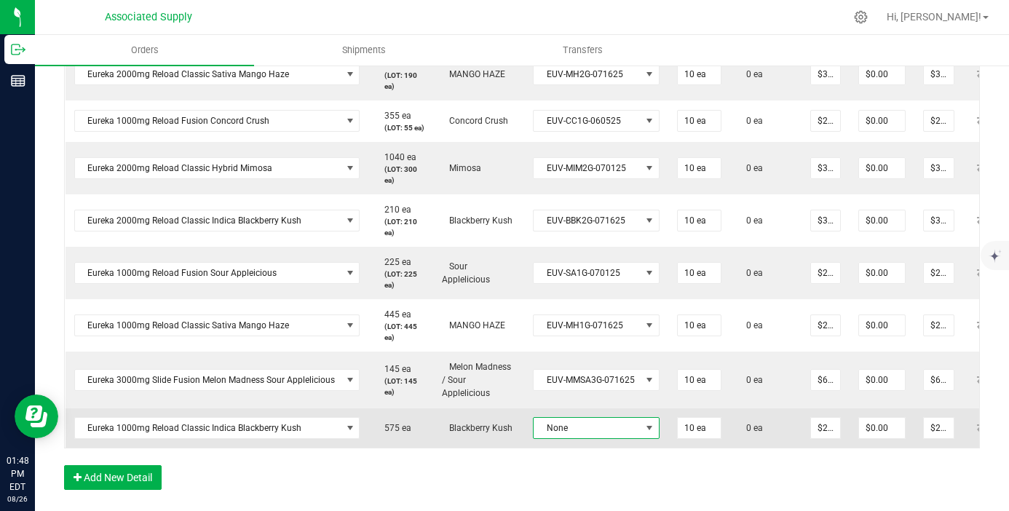
click at [603, 438] on span "None" at bounding box center [587, 428] width 107 height 20
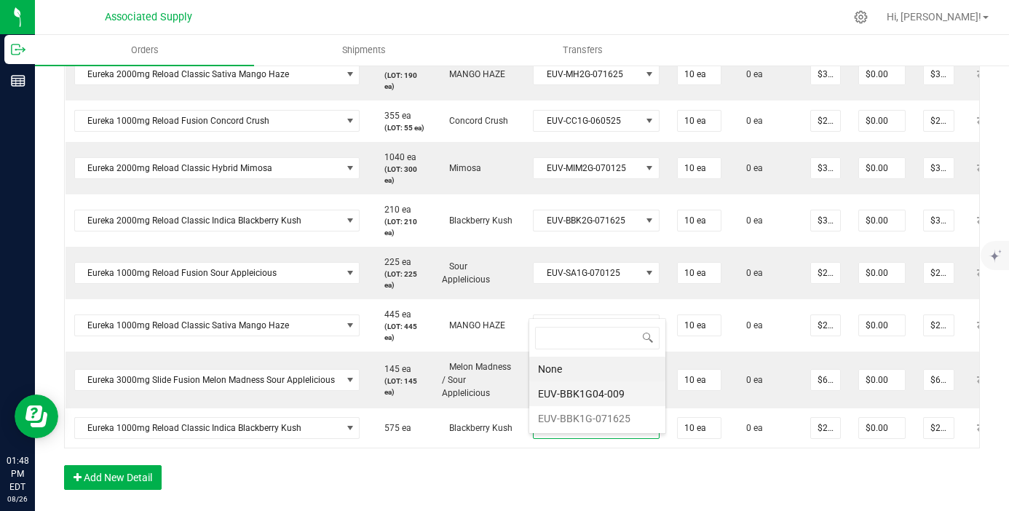
click at [597, 387] on li "EUV-BBK1G04-009" at bounding box center [597, 393] width 136 height 25
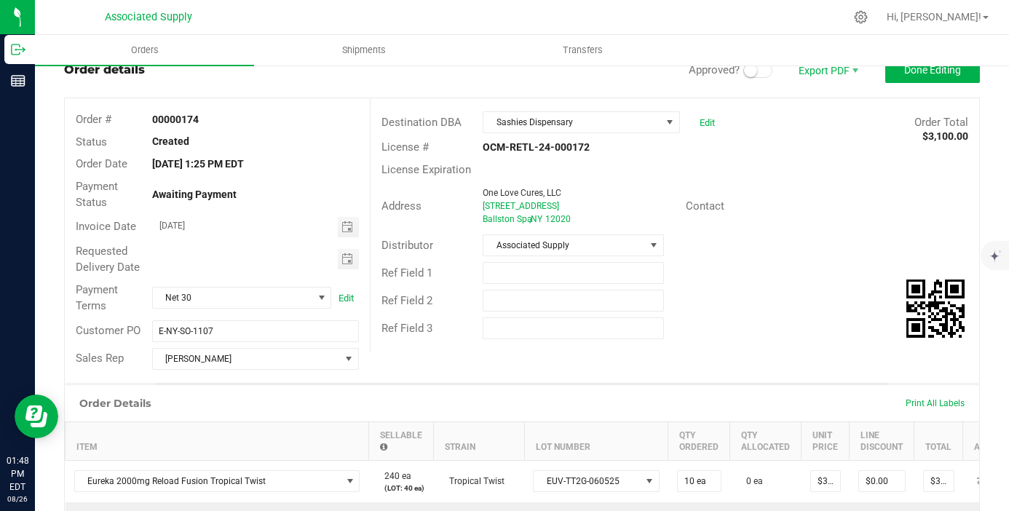
scroll to position [0, 0]
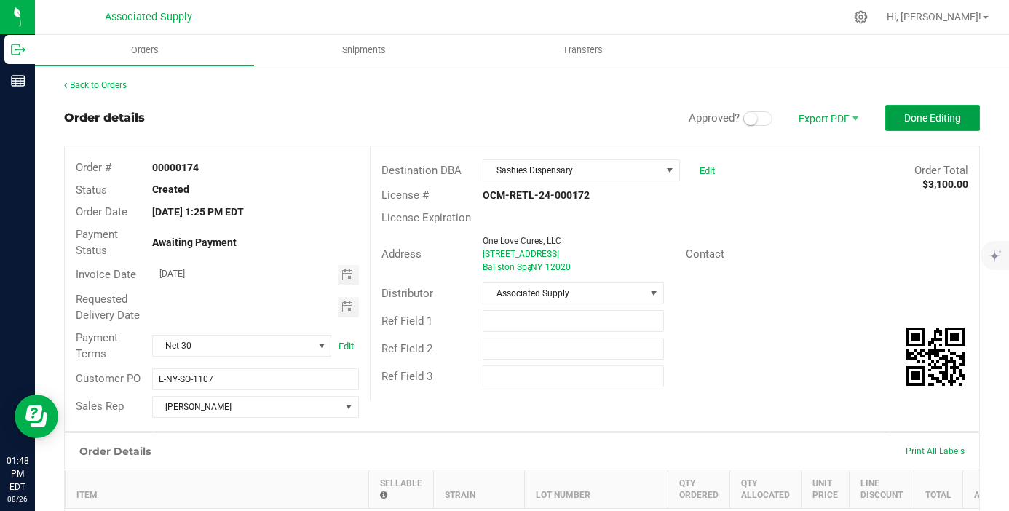
click at [937, 127] on button "Done Editing" at bounding box center [932, 118] width 95 height 26
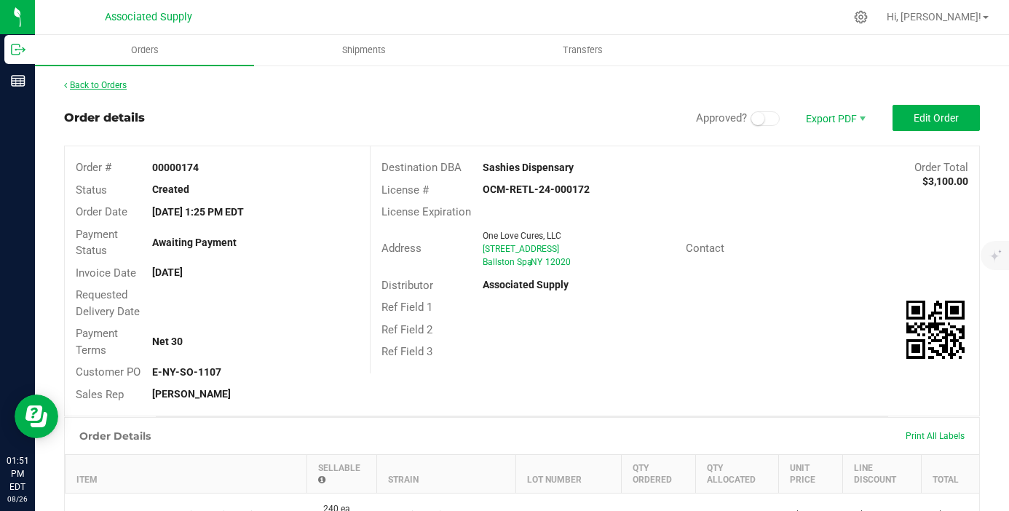
click at [97, 83] on link "Back to Orders" at bounding box center [95, 85] width 63 height 10
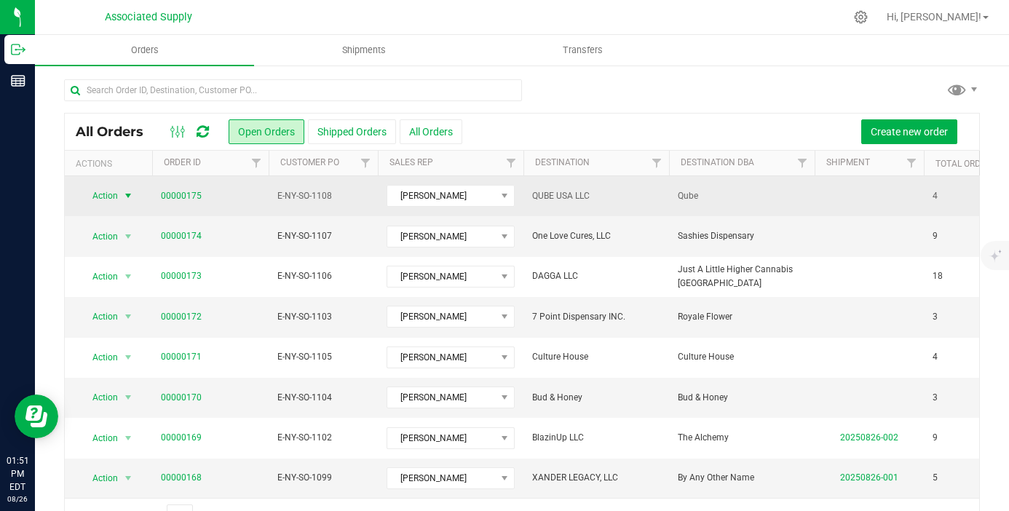
click at [122, 200] on span "select" at bounding box center [128, 196] width 12 height 12
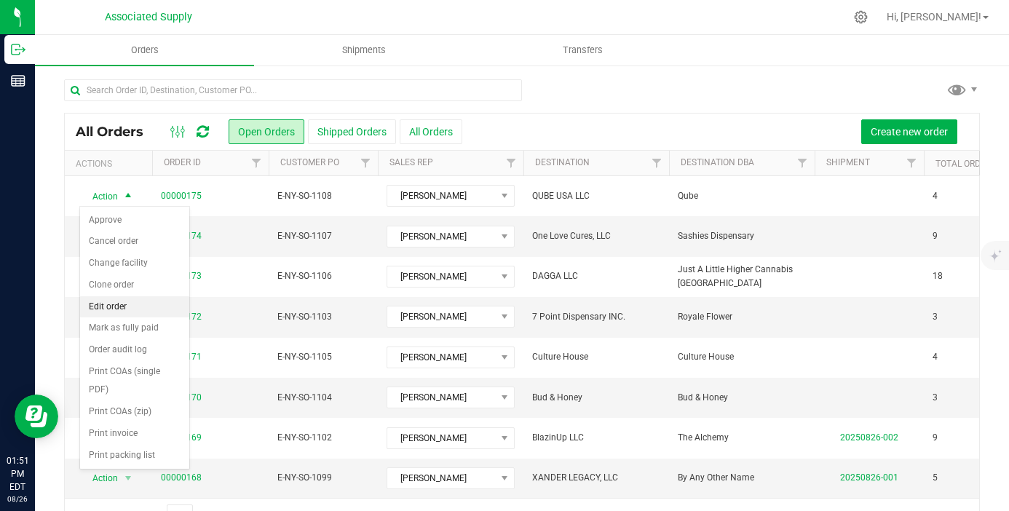
click at [144, 309] on li "Edit order" at bounding box center [134, 307] width 109 height 22
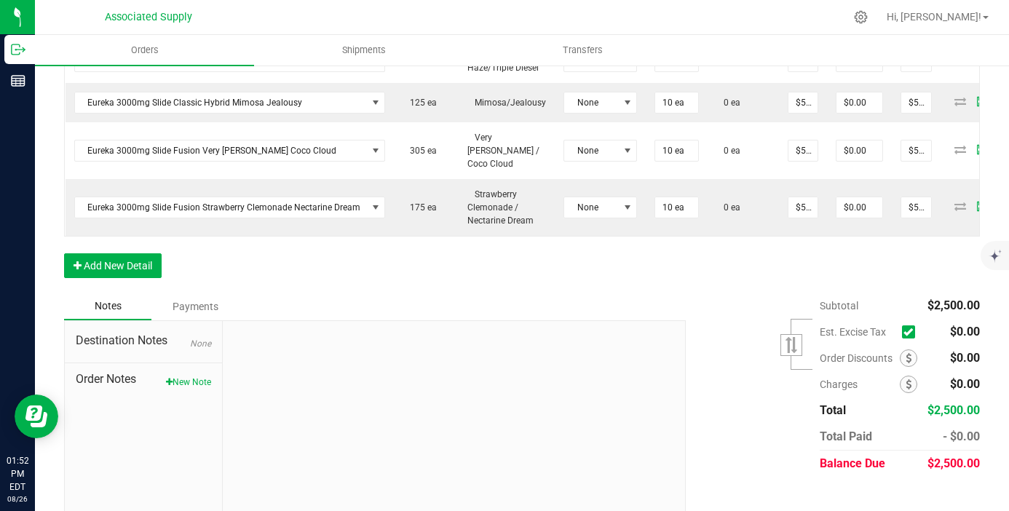
scroll to position [470, 0]
click at [198, 375] on button "New Note" at bounding box center [188, 381] width 45 height 13
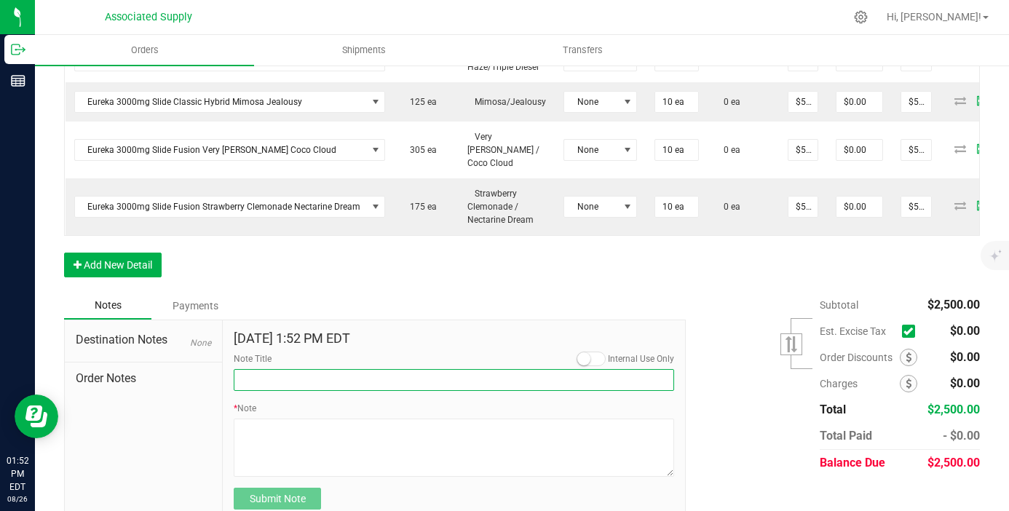
click at [283, 369] on input "Note Title" at bounding box center [454, 380] width 440 height 22
type input "NEW BANKING / WIRE INFO"
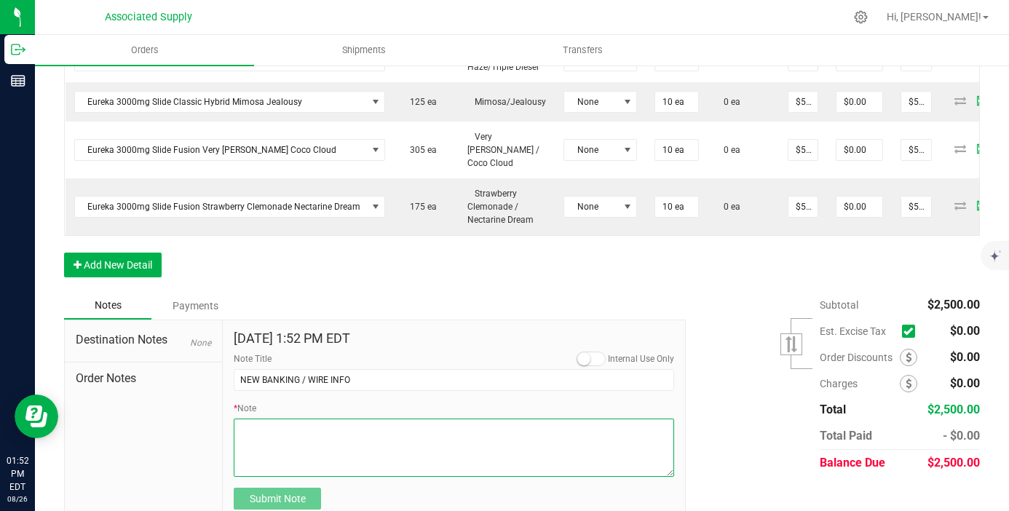
click at [284, 429] on textarea "* Note" at bounding box center [454, 448] width 440 height 58
paste textarea "[EMAIL_ADDRESS][DOMAIN_NAME]"
type textarea "g"
paste textarea "[EMAIL_ADDRESS][DOMAIN_NAME]"
type textarea "g"
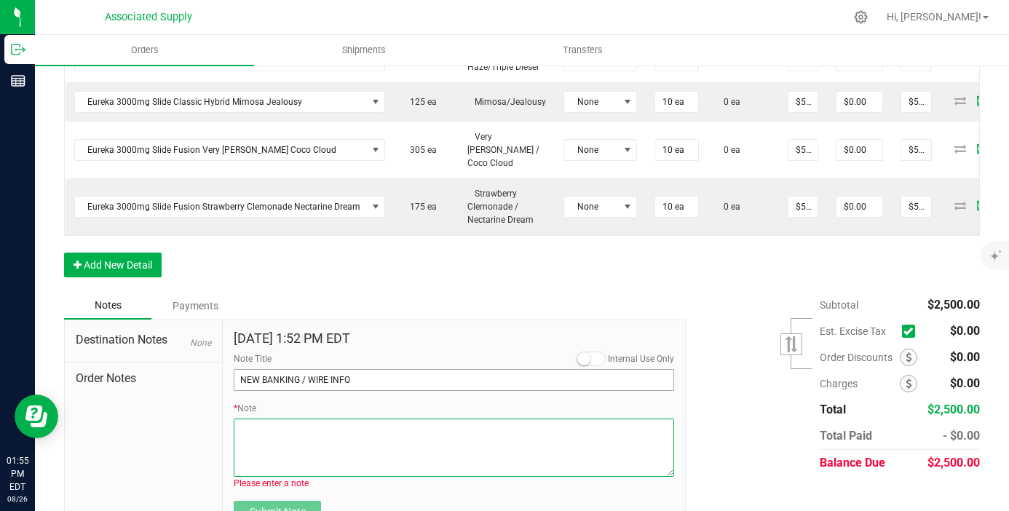
paste textarea "Bank info for payment. Dime Community bank Routing # [US_BANK_ROUTING_MICR] Acc…"
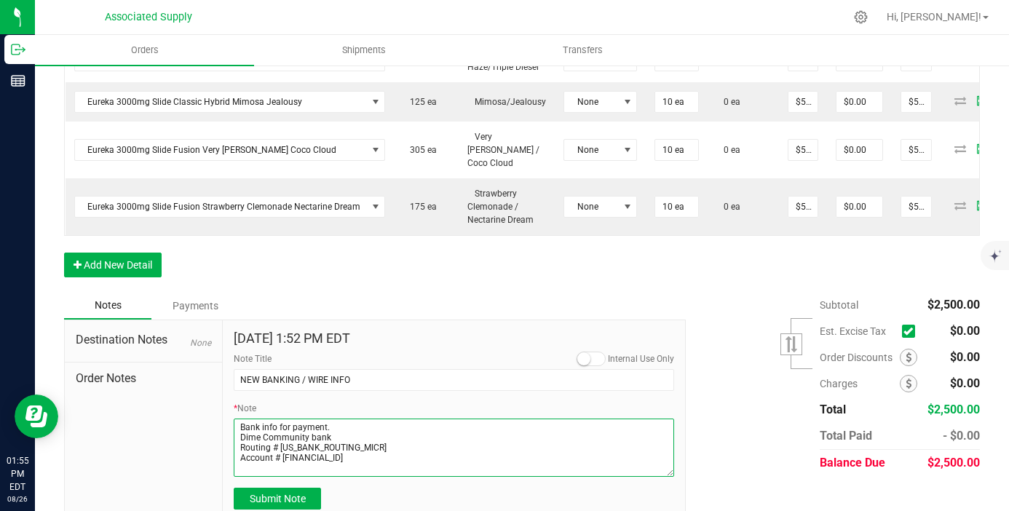
click at [241, 424] on textarea "* Note" at bounding box center [454, 448] width 440 height 58
type textarea "Bank info for payment. Dime Community bank Routing # [US_BANK_ROUTING_MICR] Acc…"
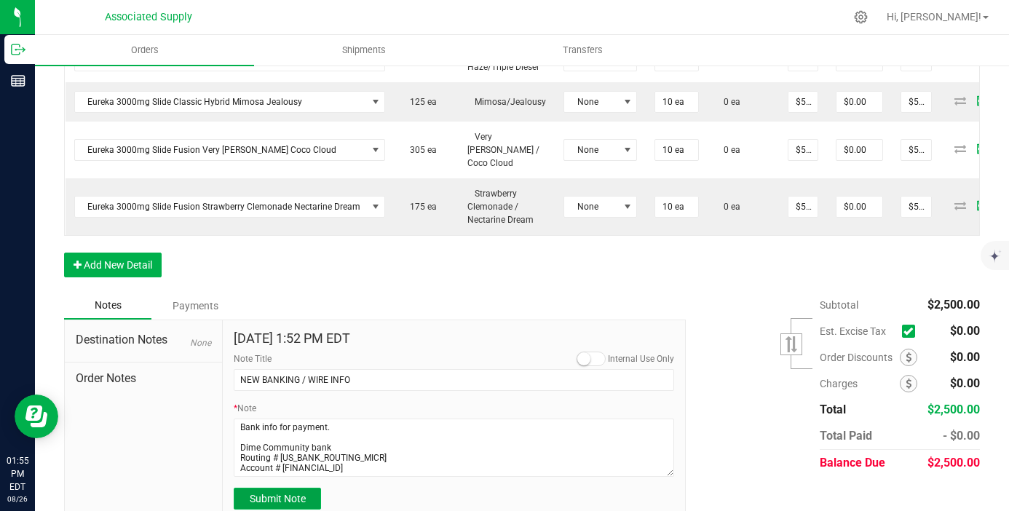
click at [267, 493] on span "Submit Note" at bounding box center [278, 499] width 56 height 12
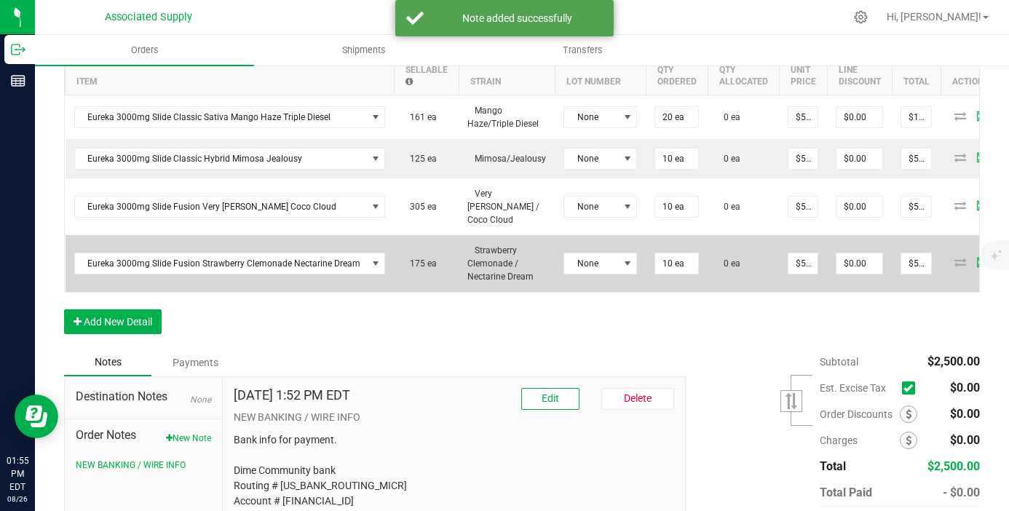
scroll to position [408, 0]
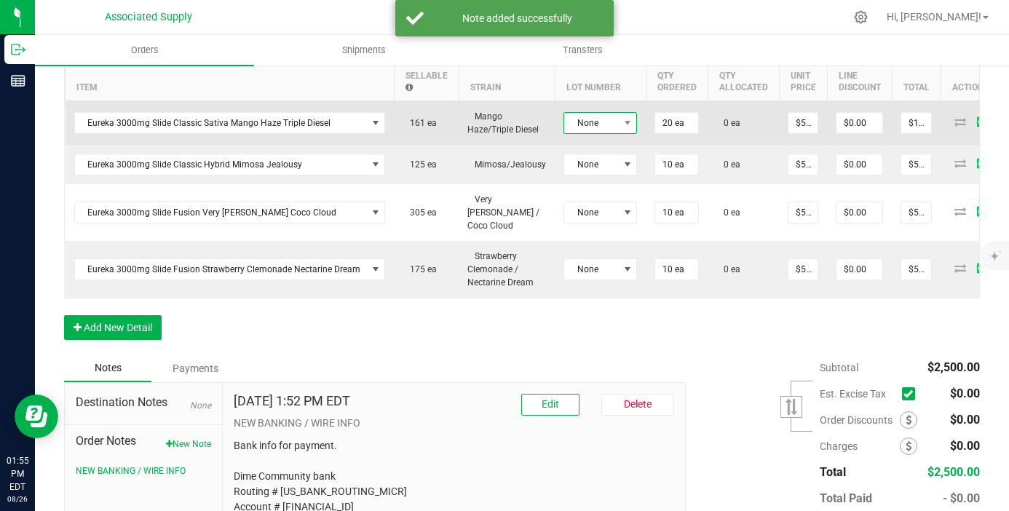
click at [609, 114] on span "None" at bounding box center [591, 123] width 54 height 20
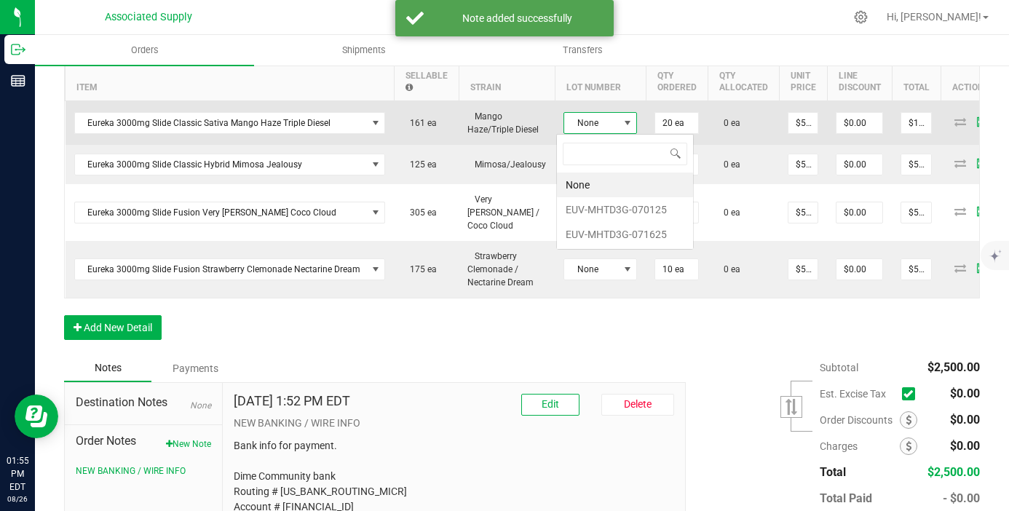
scroll to position [22, 74]
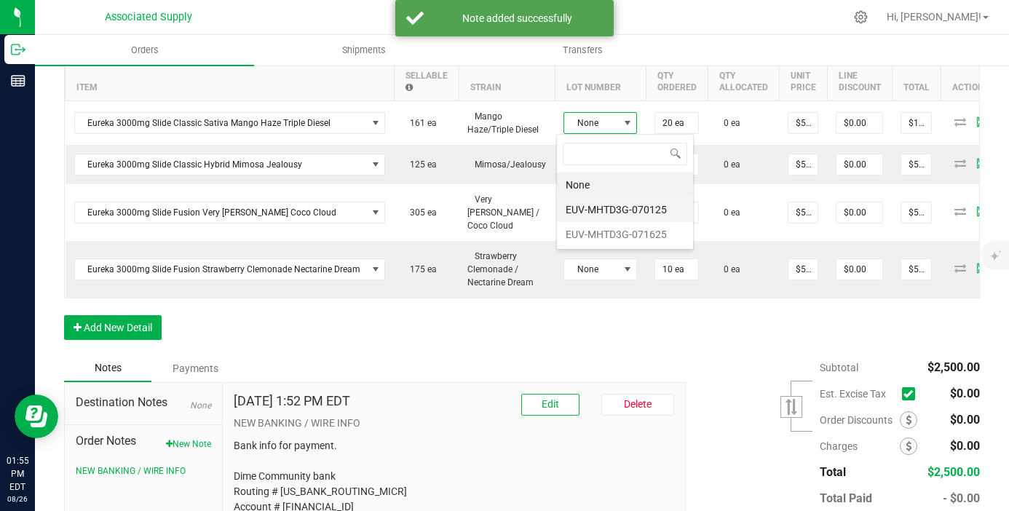
click at [626, 211] on li "EUV-MHTD3G-070125" at bounding box center [625, 209] width 136 height 25
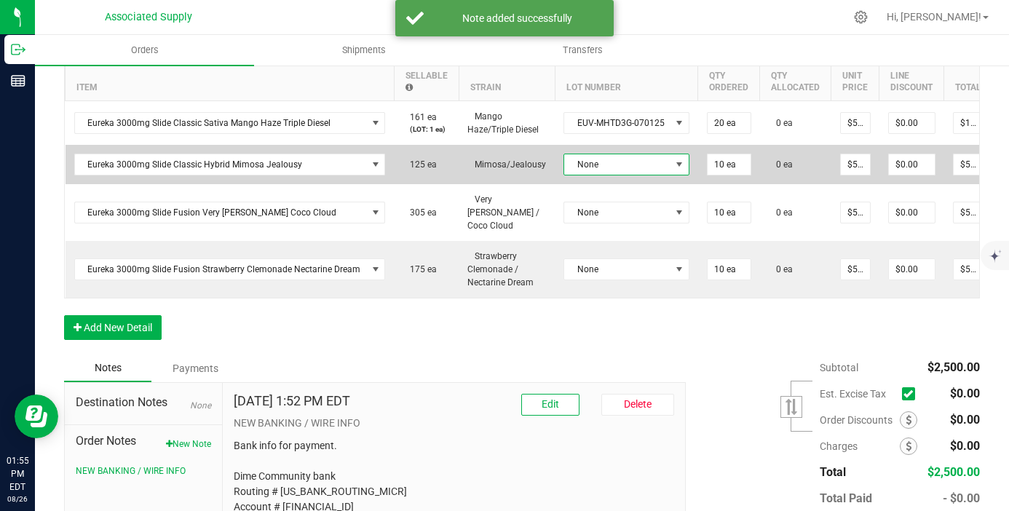
click at [609, 173] on span "None" at bounding box center [617, 164] width 106 height 20
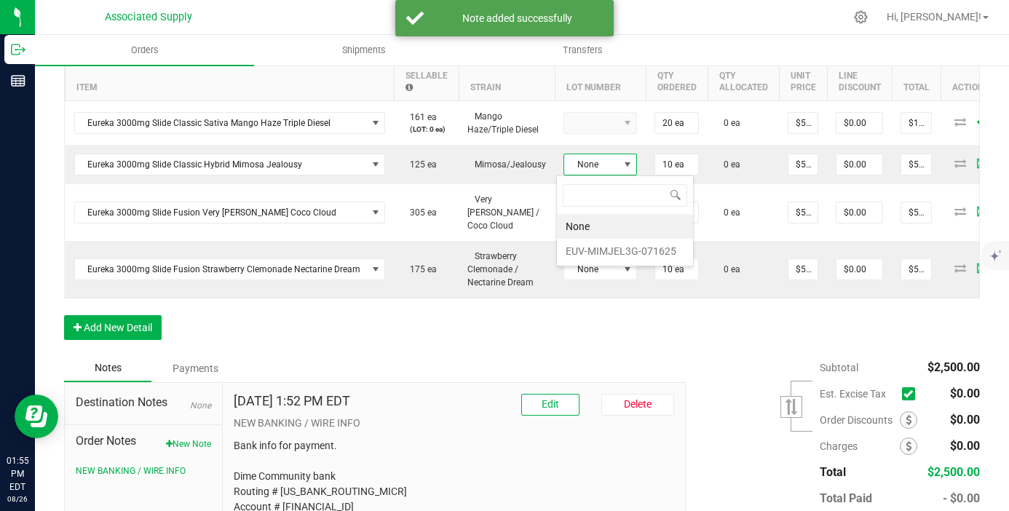
scroll to position [22, 124]
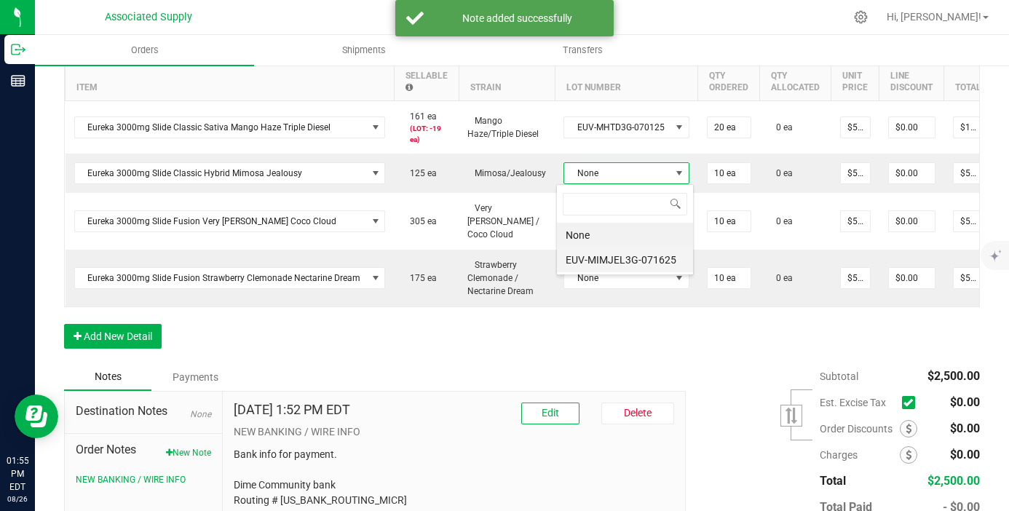
click at [614, 253] on li "EUV-MIMJEL3G-071625" at bounding box center [625, 259] width 136 height 25
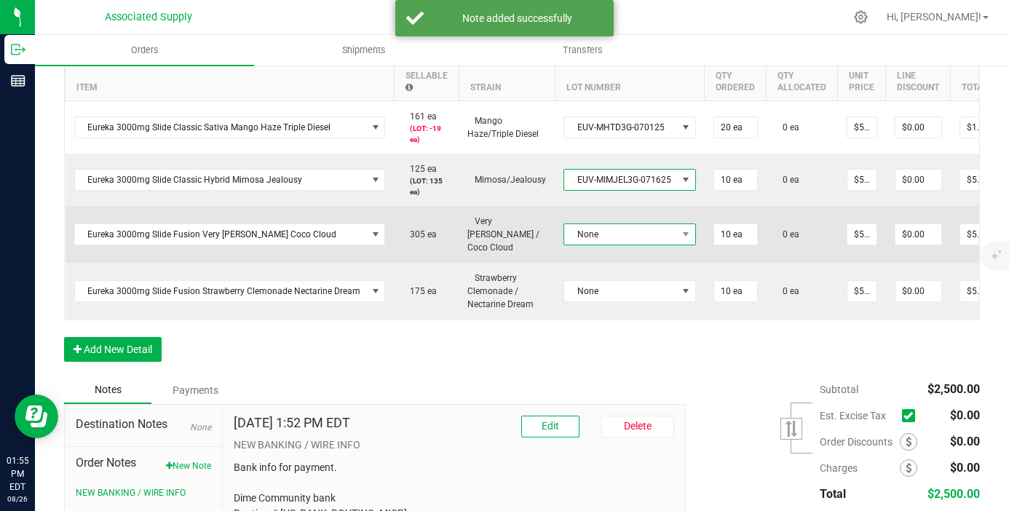
click at [617, 224] on span "None" at bounding box center [620, 234] width 113 height 20
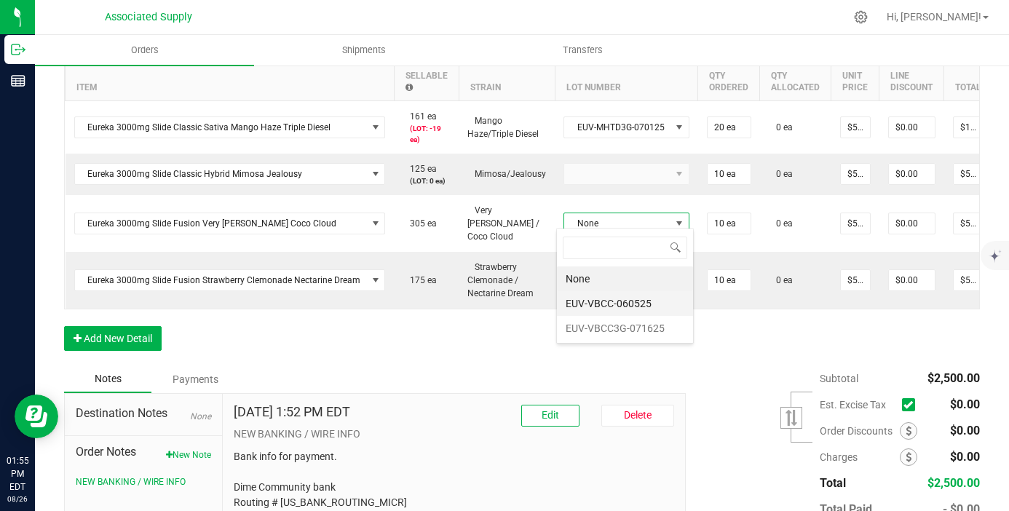
scroll to position [72765, 72663]
click at [622, 314] on li "EUV-VBCC-060525" at bounding box center [625, 303] width 136 height 25
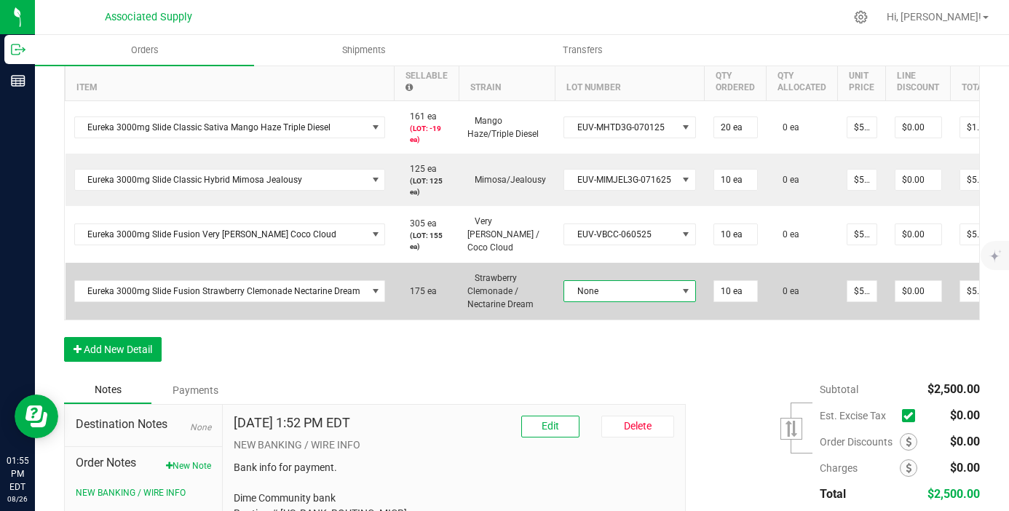
click at [627, 286] on span "None" at bounding box center [620, 291] width 113 height 20
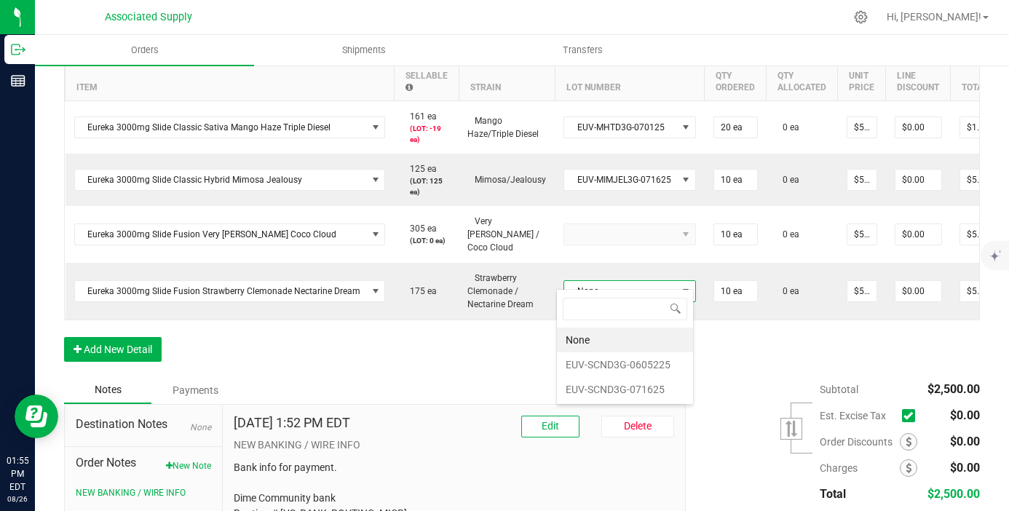
scroll to position [22, 131]
click at [615, 372] on li "EUV-SCND3G-0605225" at bounding box center [625, 373] width 136 height 25
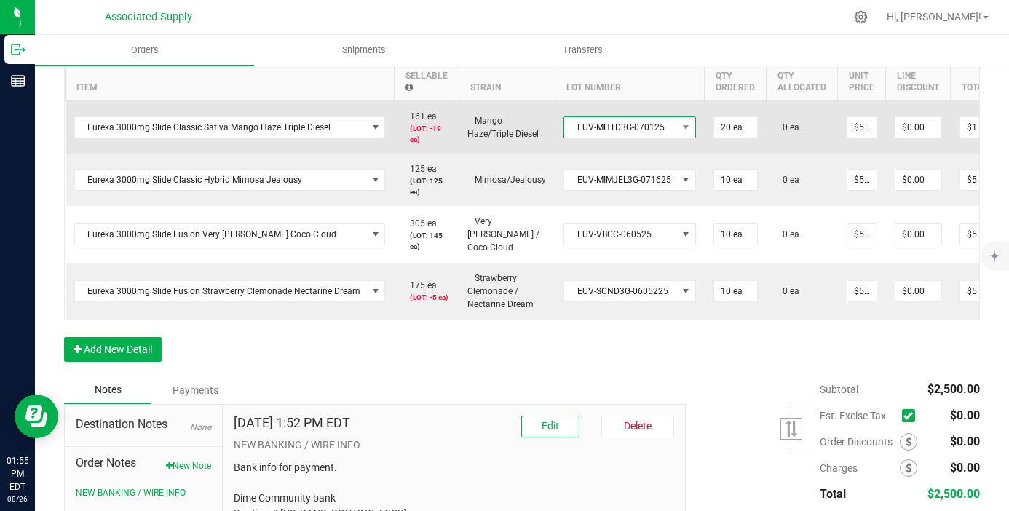
click at [626, 130] on span "EUV-MHTD3G-070125" at bounding box center [620, 127] width 113 height 20
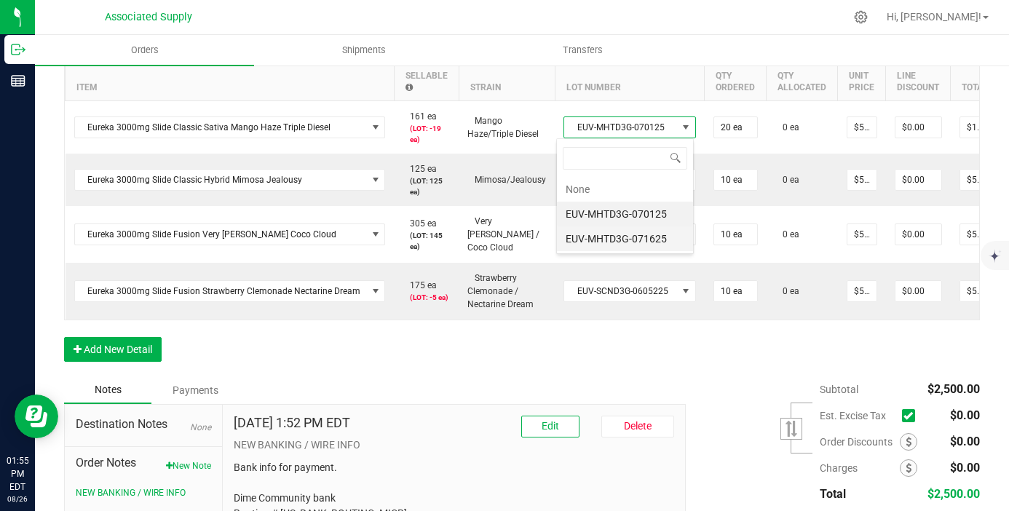
click at [631, 249] on li "EUV-MHTD3G-071625" at bounding box center [625, 238] width 136 height 25
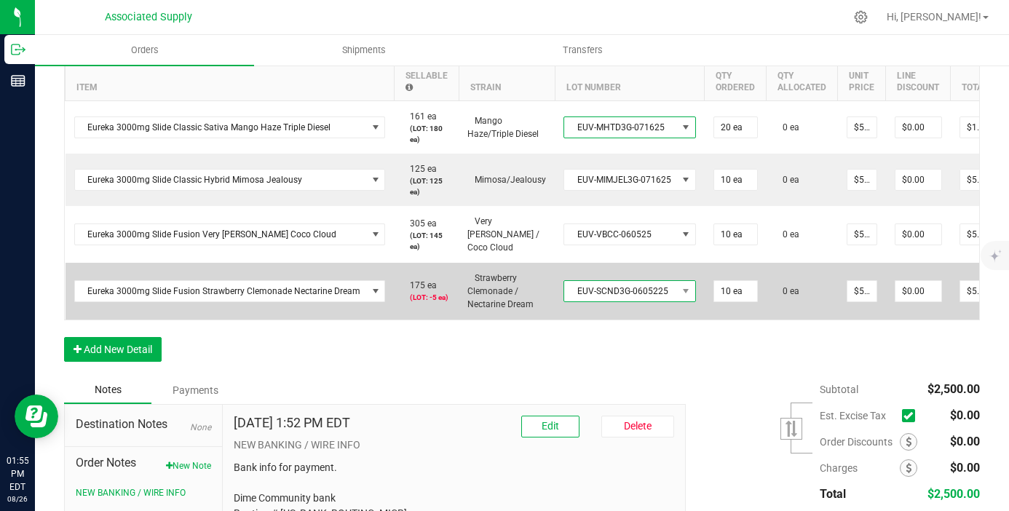
click at [639, 296] on span "EUV-SCND3G-0605225" at bounding box center [620, 291] width 113 height 20
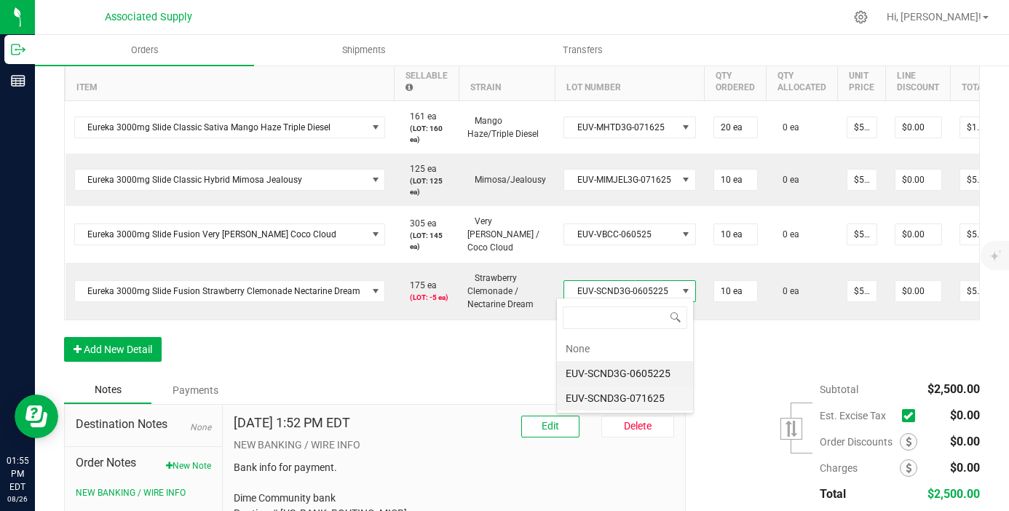
click at [653, 403] on li "EUV-SCND3G-071625" at bounding box center [625, 398] width 136 height 25
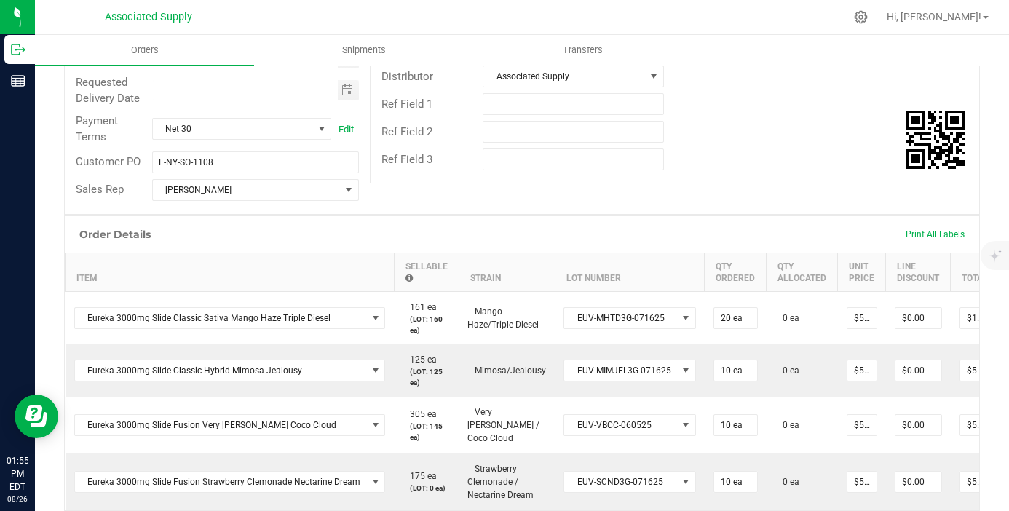
scroll to position [0, 0]
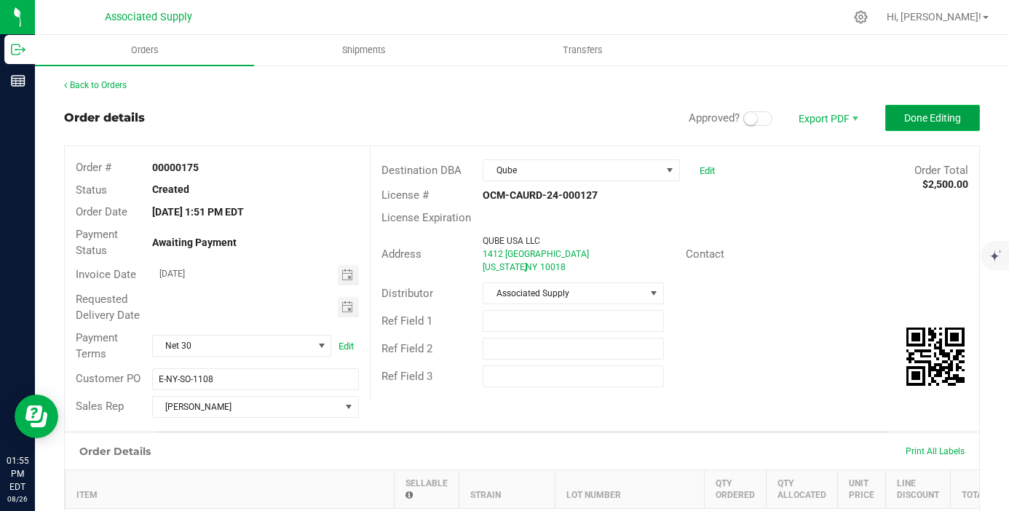
click at [925, 125] on button "Done Editing" at bounding box center [932, 118] width 95 height 26
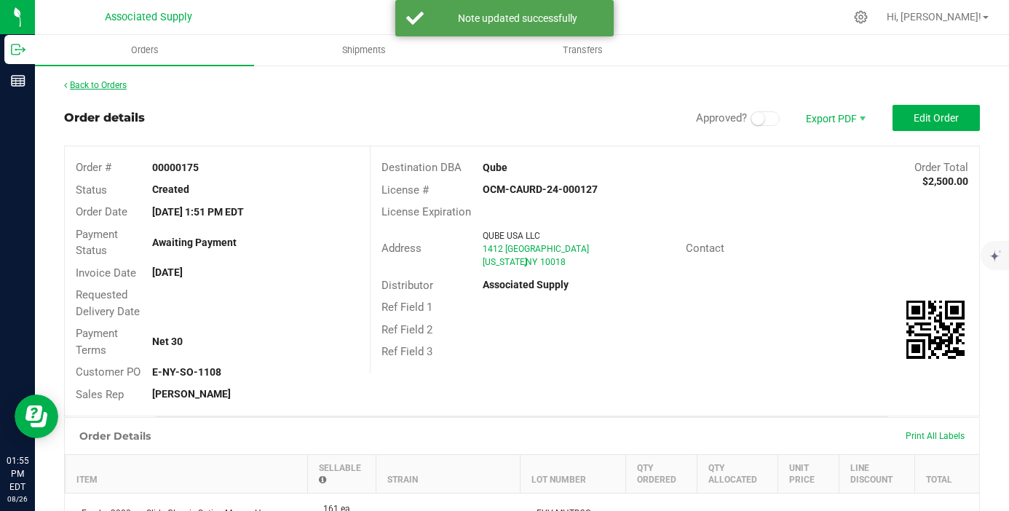
click at [121, 89] on link "Back to Orders" at bounding box center [95, 85] width 63 height 10
